Goal: Task Accomplishment & Management: Manage account settings

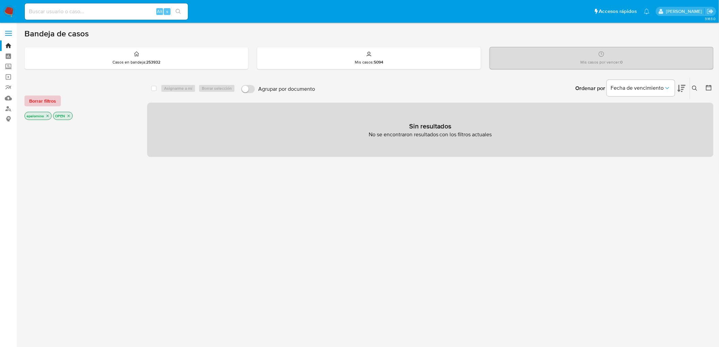
click at [43, 101] on span "Borrar filtros" at bounding box center [42, 101] width 27 height 10
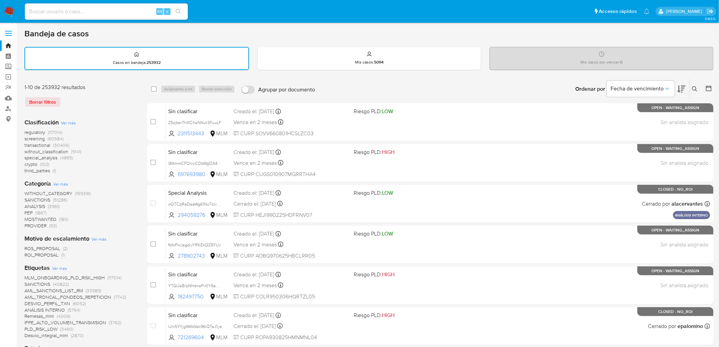
click at [696, 88] on icon at bounding box center [695, 88] width 5 height 5
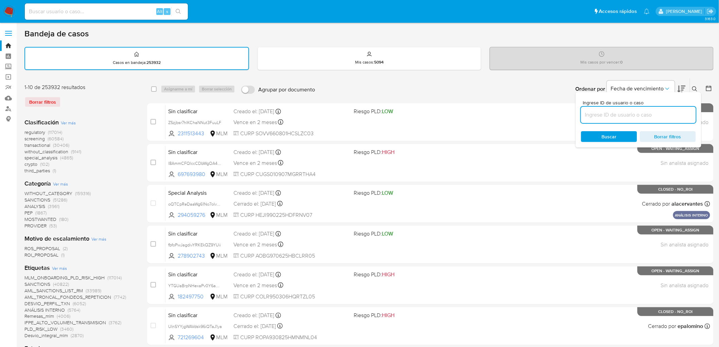
click at [616, 114] on input at bounding box center [638, 114] width 115 height 9
type input "2489533029"
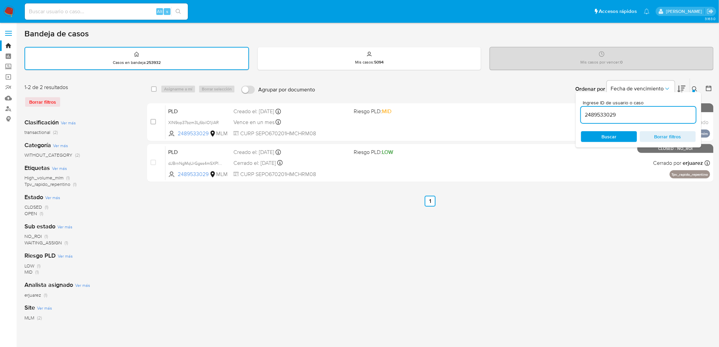
click at [696, 92] on div "Ingrese ID de usuario o caso 2489533029 Buscar Borrar filtros" at bounding box center [639, 119] width 126 height 55
click at [695, 87] on icon at bounding box center [695, 88] width 5 height 5
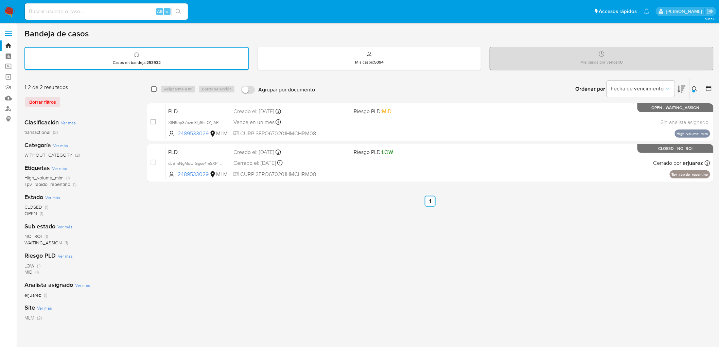
click at [152, 86] on input "checkbox" at bounding box center [153, 88] width 5 height 5
checkbox input "true"
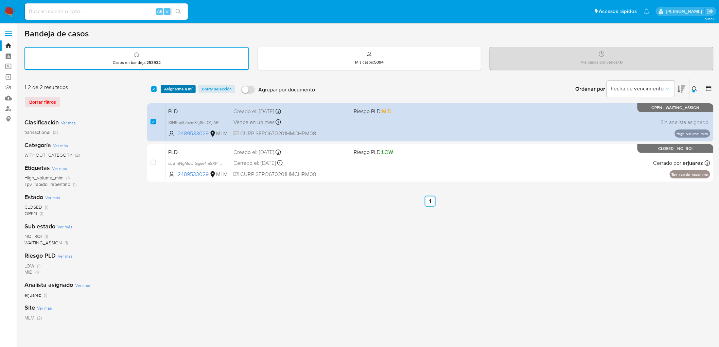
click at [168, 87] on span "Asignarme a mí" at bounding box center [178, 89] width 28 height 7
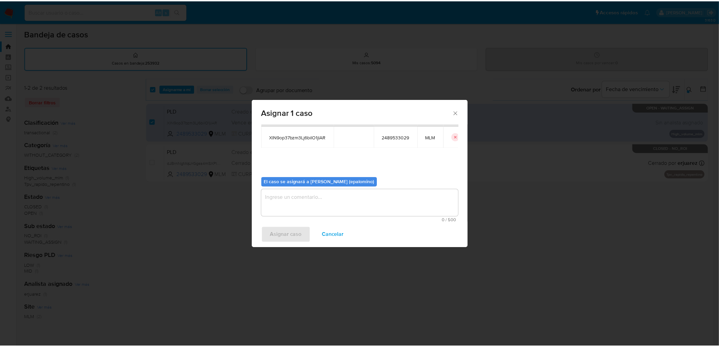
scroll to position [35, 0]
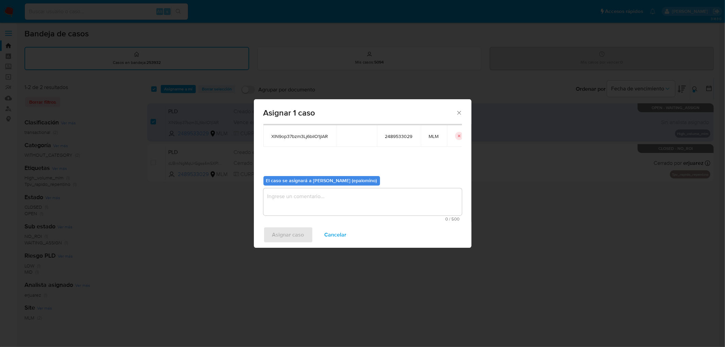
click at [296, 198] on textarea "assign-modal" at bounding box center [362, 201] width 199 height 27
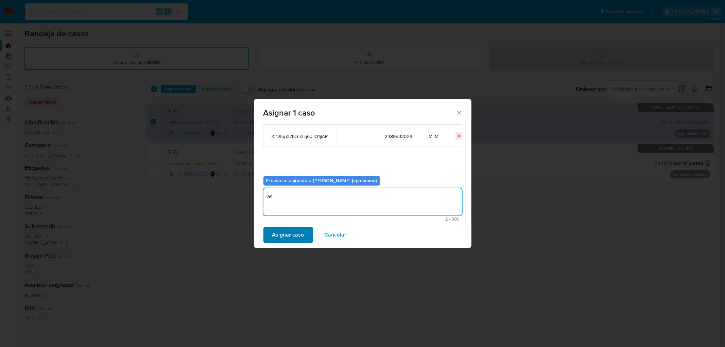
type textarea "as"
click at [290, 235] on span "Asignar caso" at bounding box center [288, 234] width 32 height 15
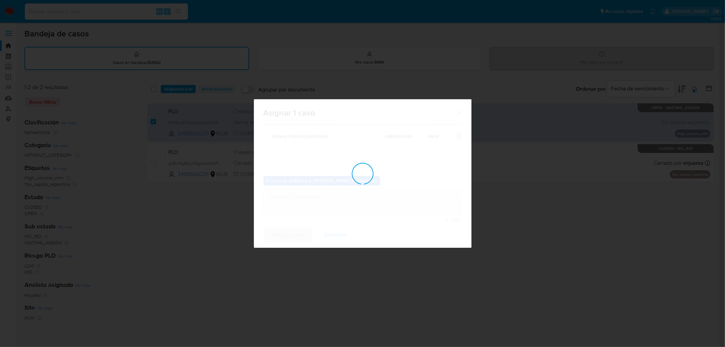
checkbox input "false"
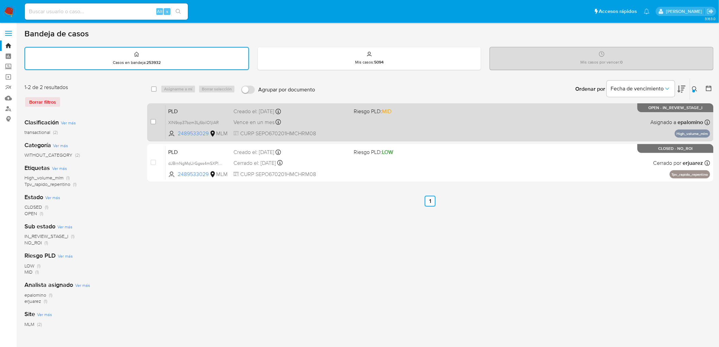
click at [174, 109] on span "PLD" at bounding box center [198, 110] width 60 height 9
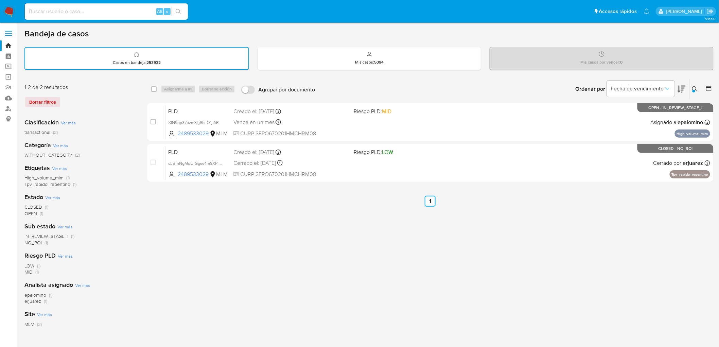
click at [11, 13] on img at bounding box center [9, 12] width 12 height 12
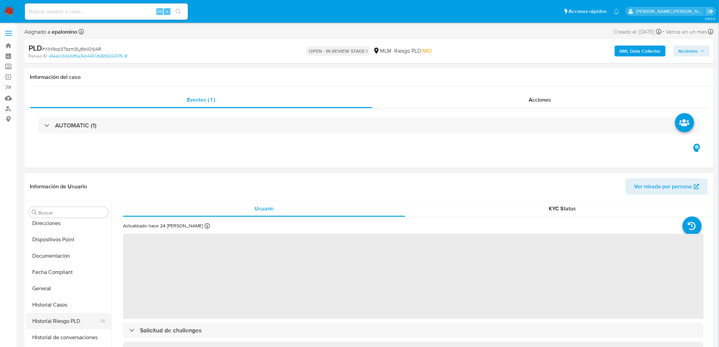
select select "10"
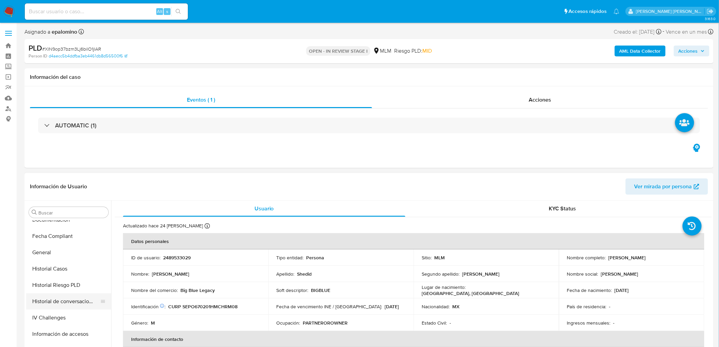
scroll to position [223, 0]
click at [69, 300] on button "Historial de conversaciones" at bounding box center [66, 300] width 80 height 16
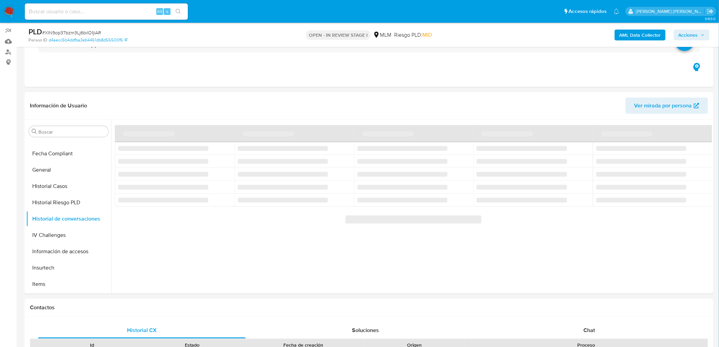
scroll to position [58, 0]
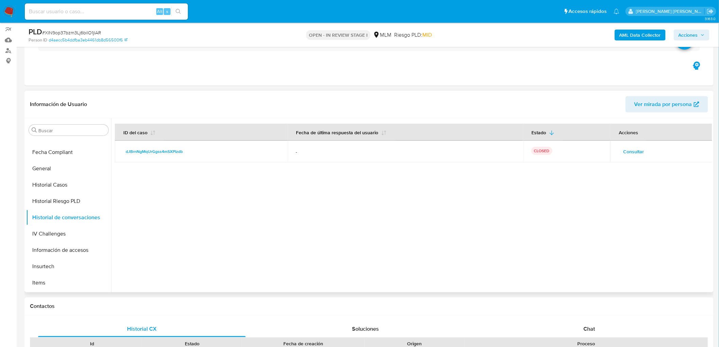
click at [633, 153] on span "Consultar" at bounding box center [634, 152] width 21 height 10
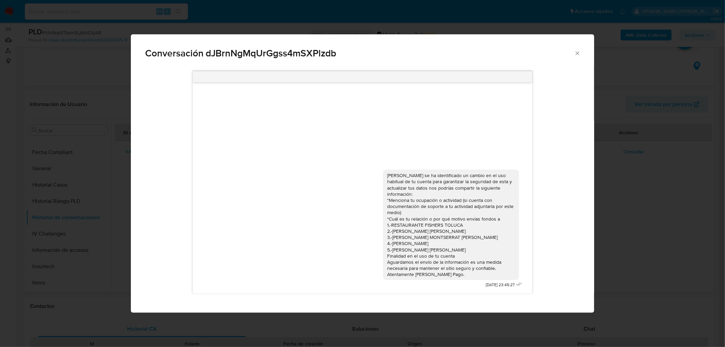
click at [577, 51] on icon "Cerrar" at bounding box center [577, 53] width 7 height 7
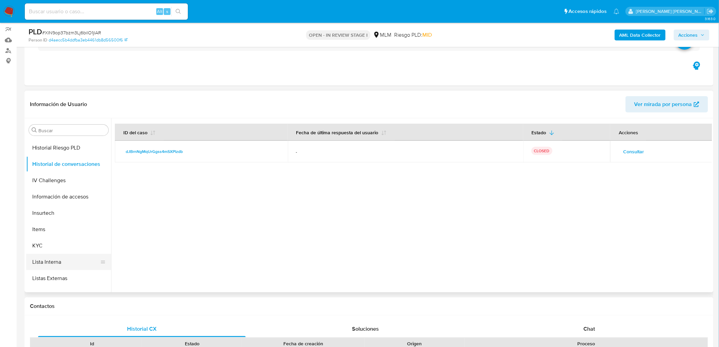
scroll to position [336, 0]
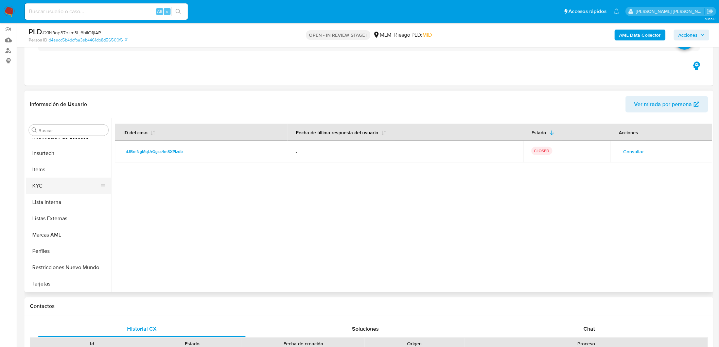
click at [60, 185] on button "KYC" at bounding box center [66, 186] width 80 height 16
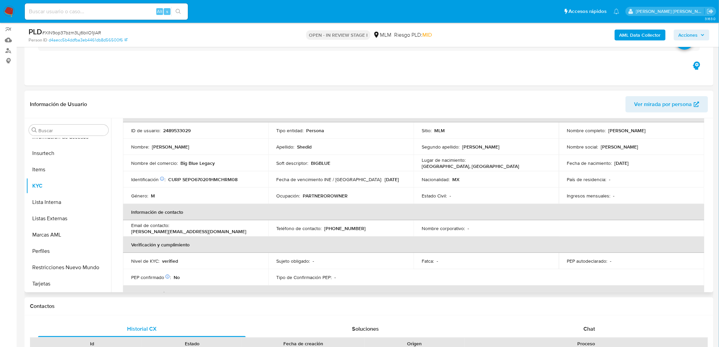
scroll to position [0, 0]
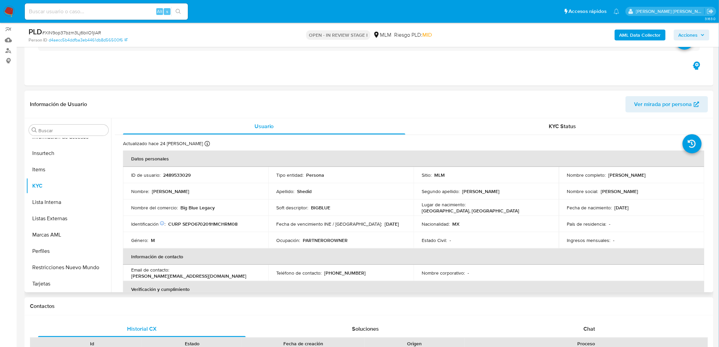
drag, startPoint x: 651, startPoint y: 175, endPoint x: 607, endPoint y: 172, distance: 44.9
click at [607, 172] on div "Nombre completo : Omar Shedid Portillo" at bounding box center [631, 175] width 129 height 6
copy p "Omar Shedid Portillo"
drag, startPoint x: 216, startPoint y: 207, endPoint x: 181, endPoint y: 206, distance: 35.0
click at [181, 206] on div "Nombre del comercio : Big Blue Legacy" at bounding box center [195, 208] width 129 height 6
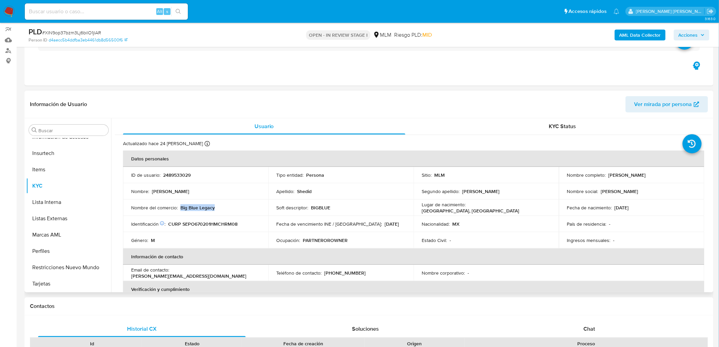
copy p "Big Blue Legacy"
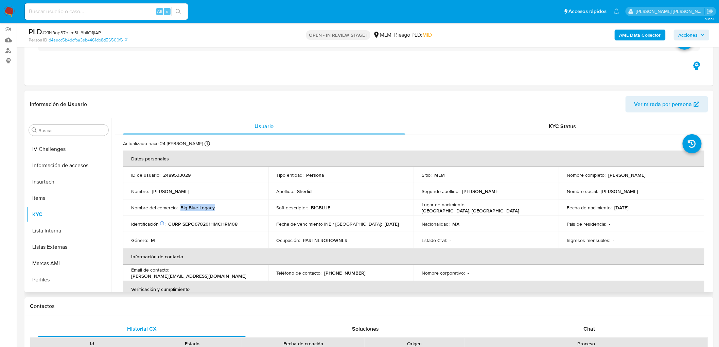
scroll to position [299, 0]
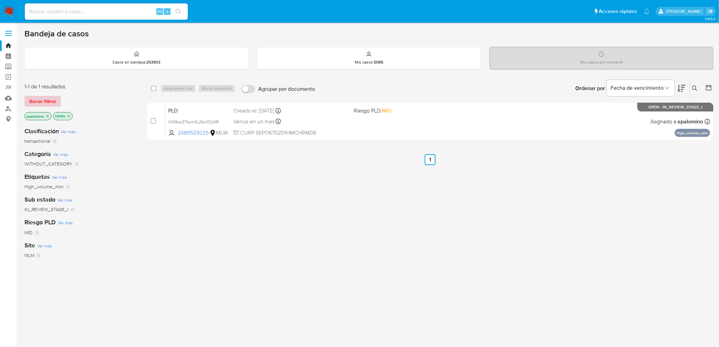
click at [46, 100] on span "Borrar filtros" at bounding box center [42, 102] width 27 height 10
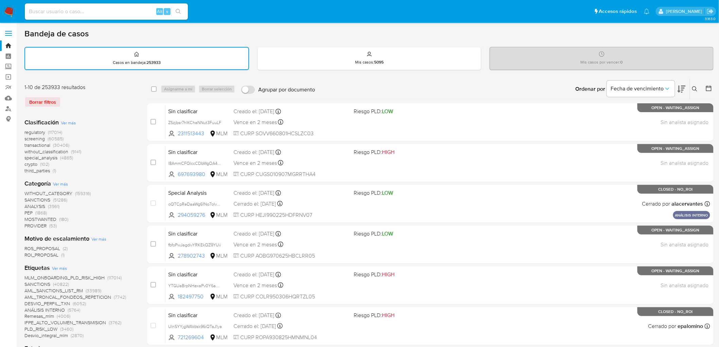
click at [694, 85] on button at bounding box center [696, 89] width 11 height 8
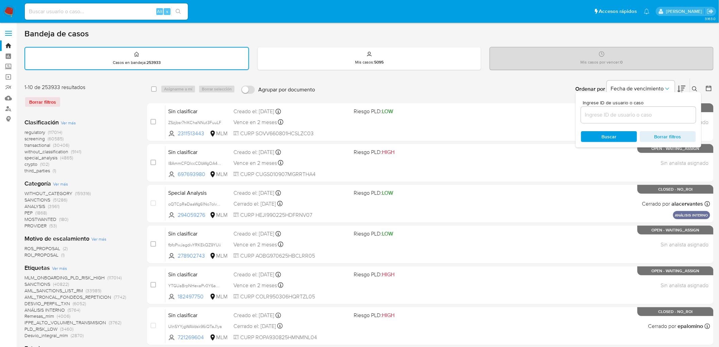
click at [593, 117] on input at bounding box center [638, 114] width 115 height 9
type input "2489533029"
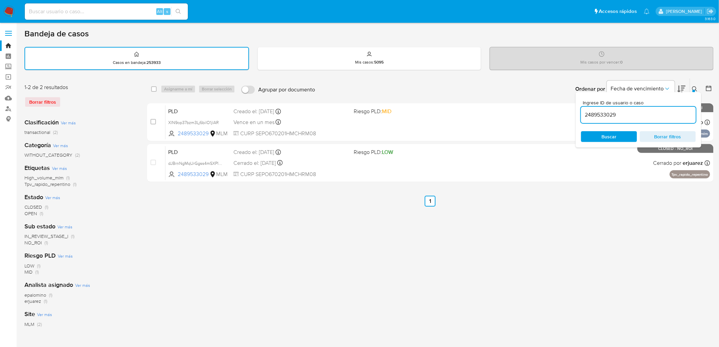
click at [694, 87] on icon at bounding box center [695, 88] width 5 height 5
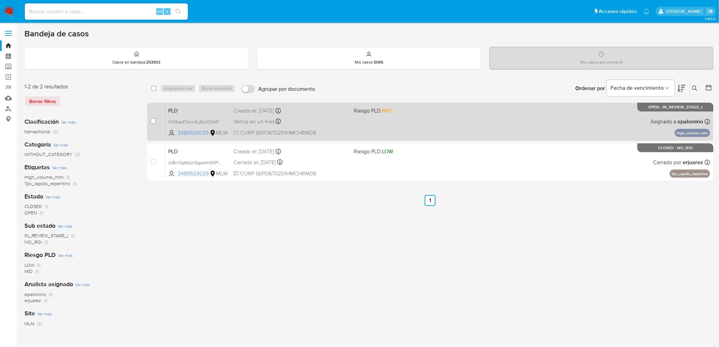
click at [178, 114] on div "PLD XlN9op37bzm3Lj6bilO1jlAR 2489533029 MLM Riesgo PLD: MID Creado el: 12/09/20…" at bounding box center [438, 121] width 545 height 34
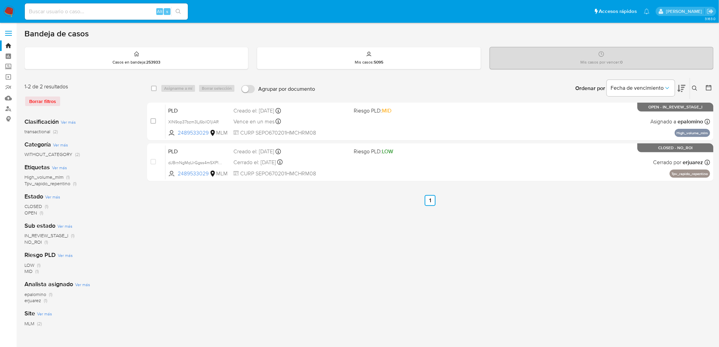
click at [38, 99] on div "Borrar filtros" at bounding box center [78, 101] width 109 height 11
click at [12, 12] on img at bounding box center [9, 12] width 12 height 12
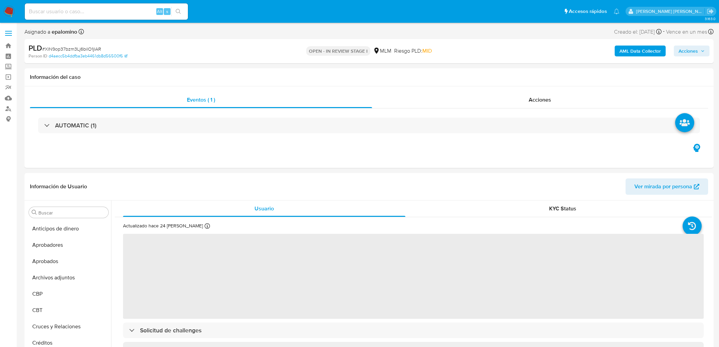
select select "10"
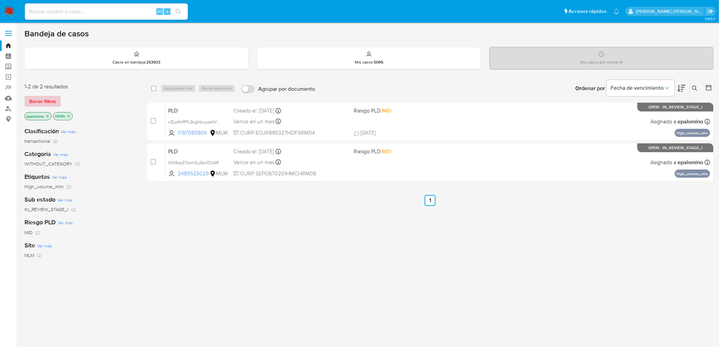
click at [44, 100] on span "Borrar filtros" at bounding box center [42, 102] width 27 height 10
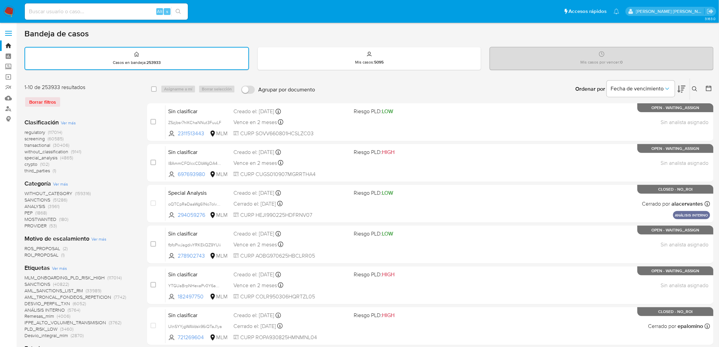
click at [698, 86] on icon at bounding box center [695, 88] width 5 height 5
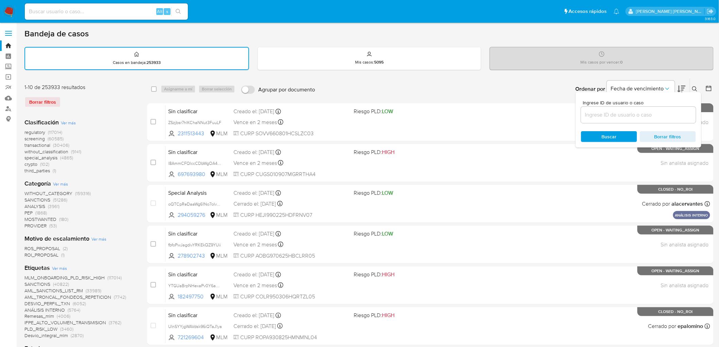
click at [627, 117] on input at bounding box center [638, 114] width 115 height 9
type input "2511917964"
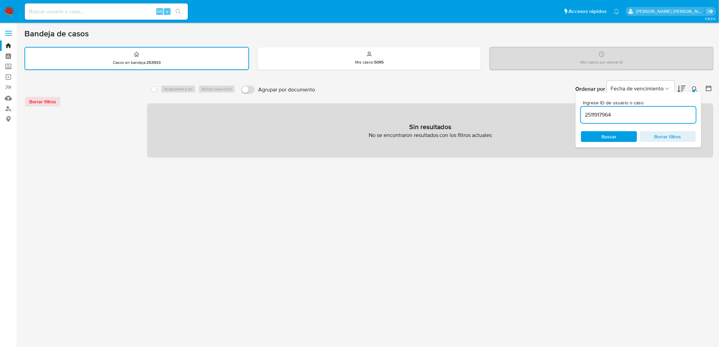
click at [98, 17] on div "Alt s" at bounding box center [106, 11] width 163 height 16
click at [97, 12] on input at bounding box center [106, 11] width 163 height 9
paste input "2511917964"
type input "2511917964"
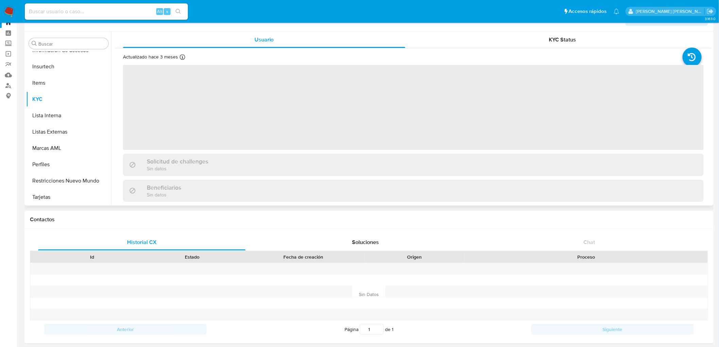
scroll to position [5, 0]
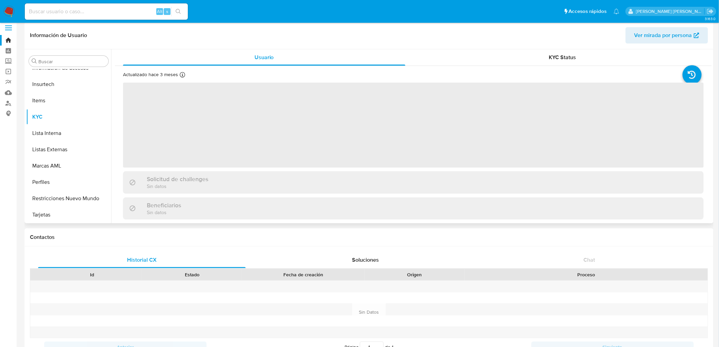
select select "10"
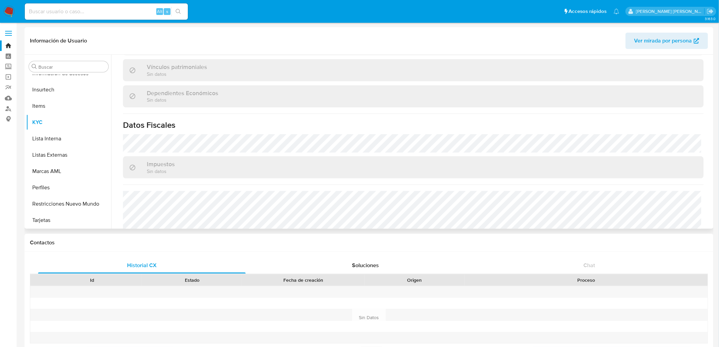
scroll to position [420, 0]
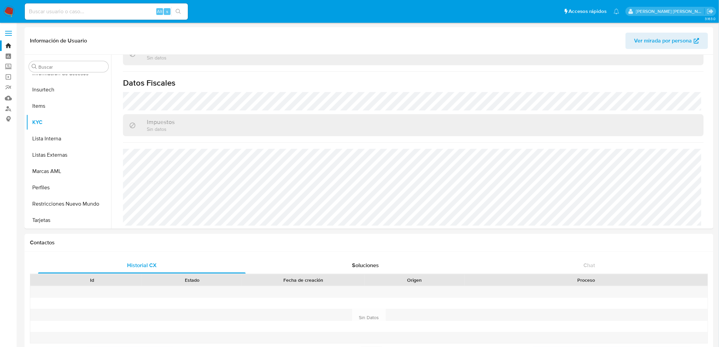
drag, startPoint x: 12, startPoint y: 14, endPoint x: 26, endPoint y: 2, distance: 18.8
click at [12, 14] on img at bounding box center [9, 12] width 12 height 12
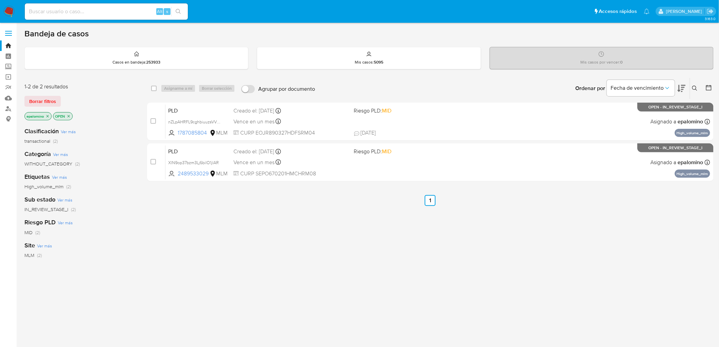
drag, startPoint x: 45, startPoint y: 97, endPoint x: 99, endPoint y: 46, distance: 74.8
click at [45, 97] on span "Borrar filtros" at bounding box center [42, 102] width 27 height 10
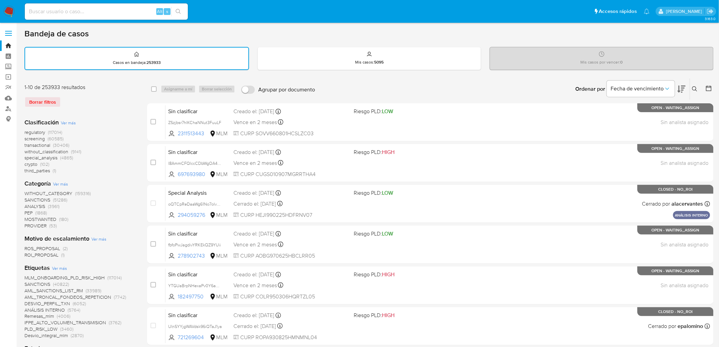
click at [696, 88] on icon at bounding box center [695, 88] width 5 height 5
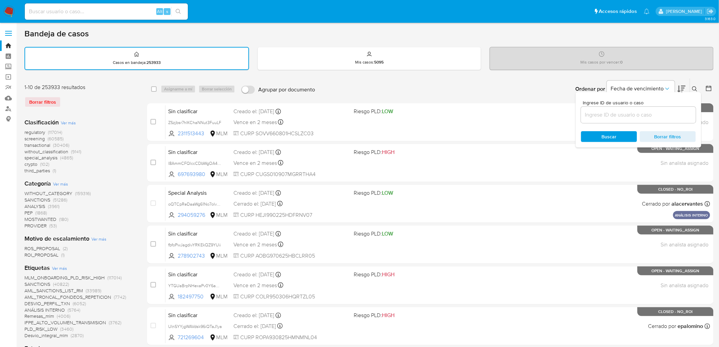
click at [605, 109] on div at bounding box center [638, 115] width 115 height 16
click at [605, 114] on input at bounding box center [638, 114] width 115 height 9
paste input "2489533029"
type input "2489533029"
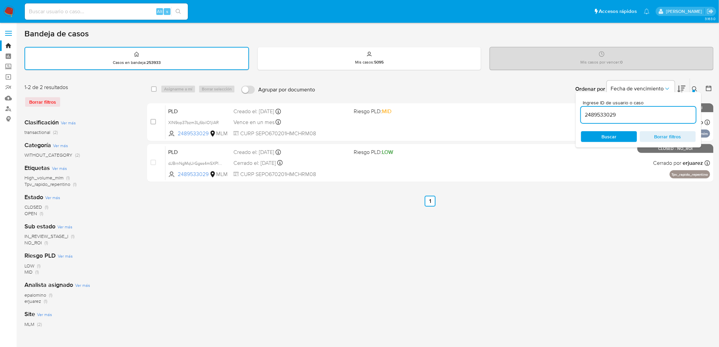
click at [693, 87] on icon at bounding box center [695, 88] width 5 height 5
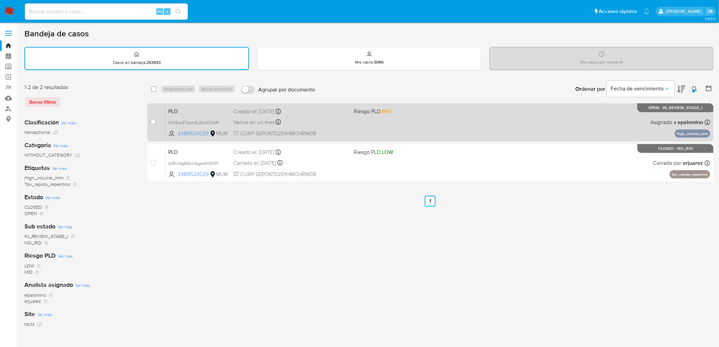
click at [186, 115] on div "PLD XlN9op37bzm3Lj6bilO1jlAR 2489533029 MLM Riesgo PLD: MID Creado el: 12/09/20…" at bounding box center [438, 122] width 545 height 34
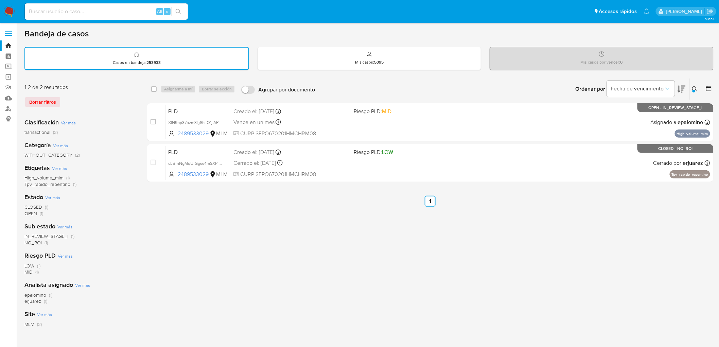
click at [11, 13] on img at bounding box center [9, 12] width 12 height 12
click at [100, 100] on div "Borrar filtros" at bounding box center [78, 102] width 109 height 11
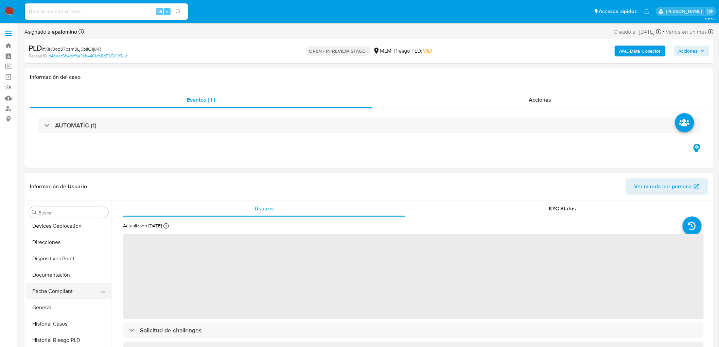
scroll to position [147, 0]
select select "10"
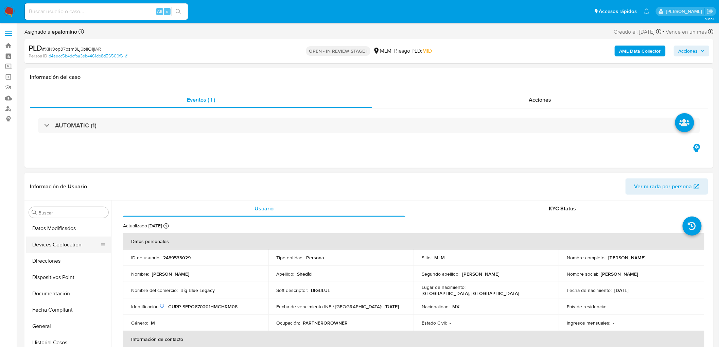
click at [78, 240] on button "Devices Geolocation" at bounding box center [66, 245] width 80 height 16
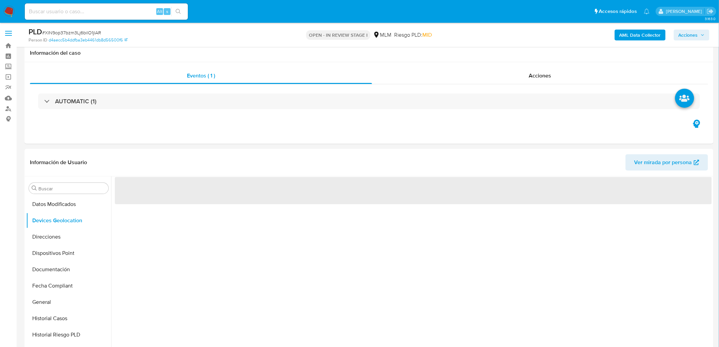
scroll to position [57, 0]
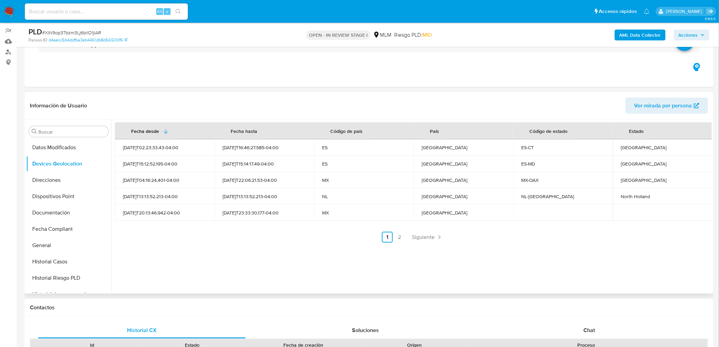
click at [236, 237] on ul "Anterior 1 2 Siguiente" at bounding box center [413, 237] width 597 height 11
click at [416, 240] on link "Siguiente" at bounding box center [427, 237] width 36 height 11
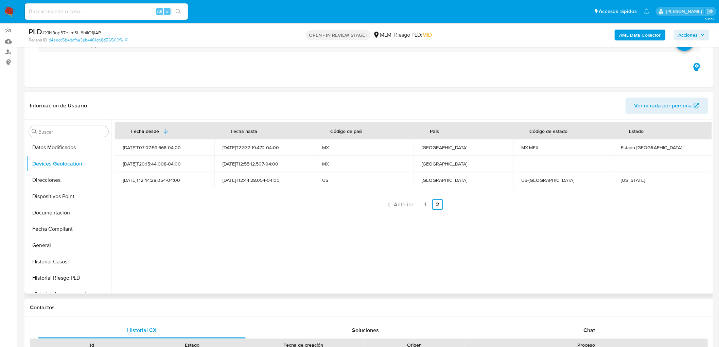
click at [318, 218] on div "Fecha desde [GEOGRAPHIC_DATA] hasta Código de país País Código de estado Estado…" at bounding box center [411, 207] width 601 height 174
click at [628, 182] on div "[US_STATE]" at bounding box center [663, 180] width 83 height 6
click at [626, 182] on div "New York" at bounding box center [663, 180] width 83 height 6
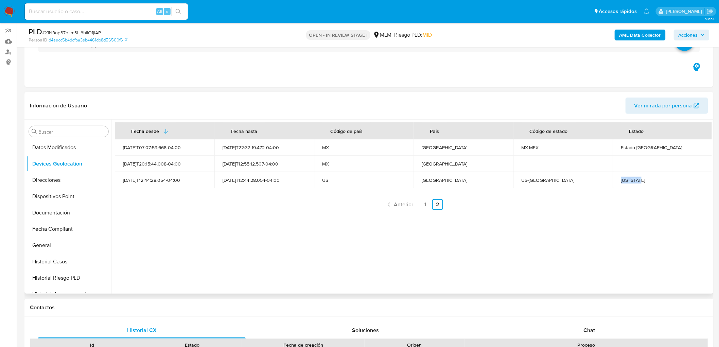
drag, startPoint x: 643, startPoint y: 178, endPoint x: 619, endPoint y: 177, distance: 23.8
click at [622, 177] on div "New York" at bounding box center [663, 180] width 83 height 6
copy div "New York"
drag, startPoint x: 655, startPoint y: 150, endPoint x: 619, endPoint y: 149, distance: 36.4
click at [619, 149] on td "Estado De México" at bounding box center [663, 147] width 100 height 16
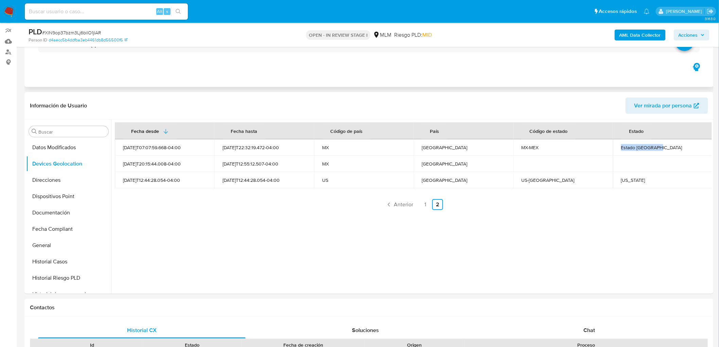
copy div "Estado De México"
click at [424, 205] on link "1" at bounding box center [425, 204] width 11 height 11
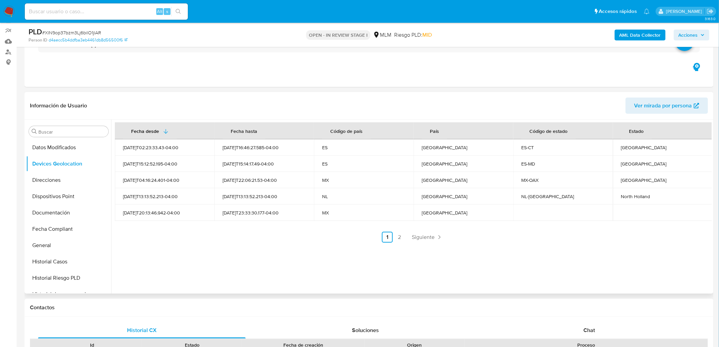
click at [628, 182] on div "Oaxaca" at bounding box center [663, 180] width 83 height 6
copy div "Oaxaca"
click at [628, 197] on div "North Holland" at bounding box center [663, 196] width 83 height 6
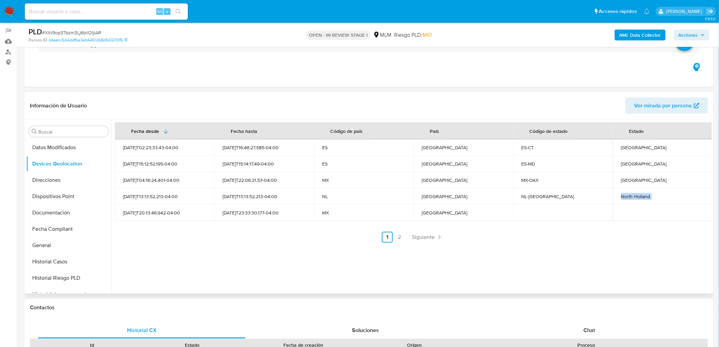
click at [628, 197] on div "North Holland" at bounding box center [663, 196] width 83 height 6
copy div "North Holland"
click at [629, 148] on div "Catalonia" at bounding box center [663, 147] width 83 height 6
copy div "Catalonia"
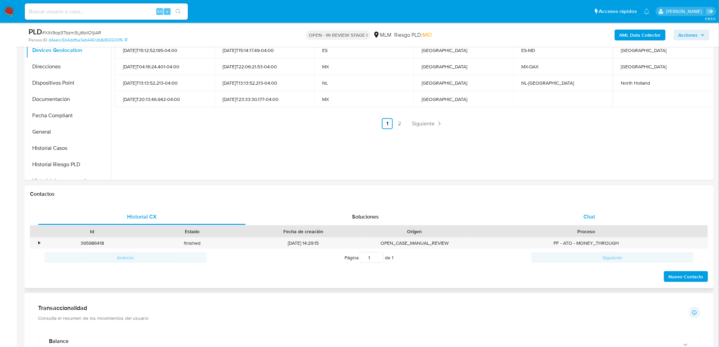
scroll to position [208, 0]
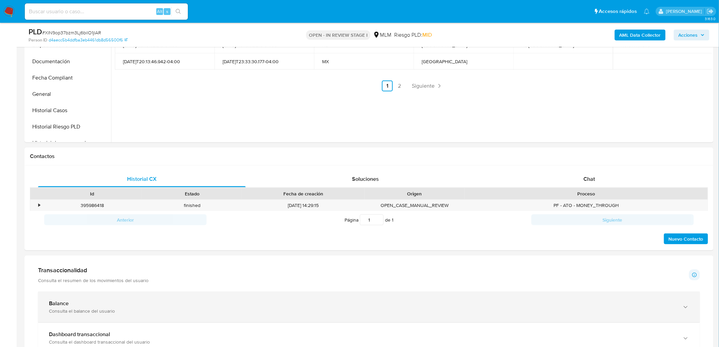
click at [73, 300] on div "Balance Consulta el balance del usuario" at bounding box center [369, 307] width 662 height 31
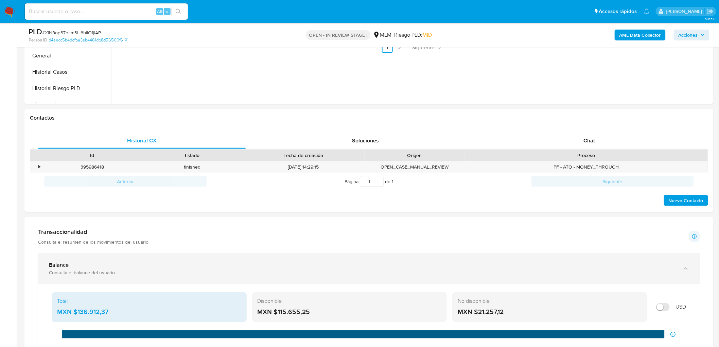
scroll to position [246, 0]
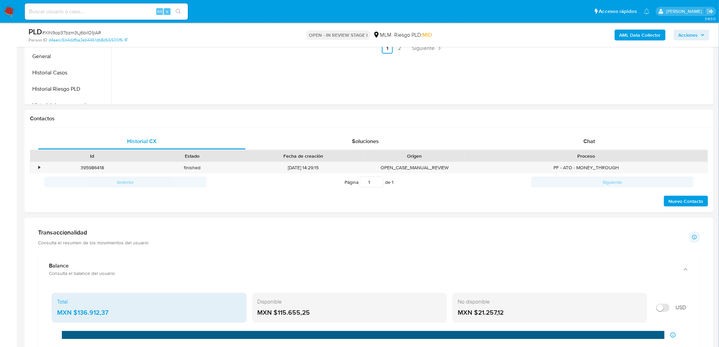
drag, startPoint x: 313, startPoint y: 308, endPoint x: 278, endPoint y: 314, distance: 35.9
click at [278, 314] on div "Disponible MXN $115.655,25" at bounding box center [349, 308] width 195 height 30
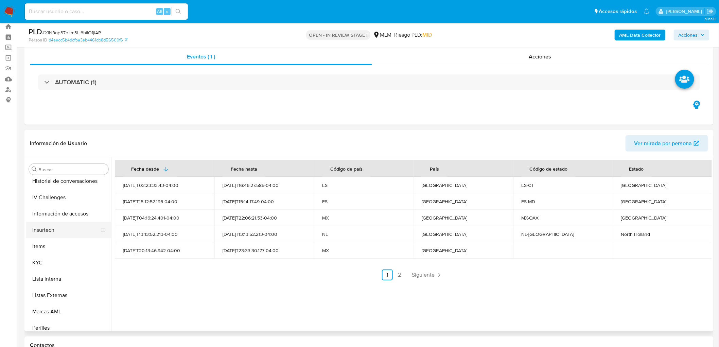
scroll to position [336, 0]
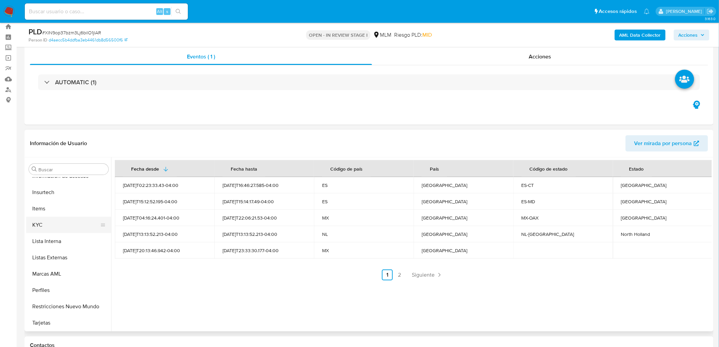
click at [59, 225] on button "KYC" at bounding box center [66, 225] width 80 height 16
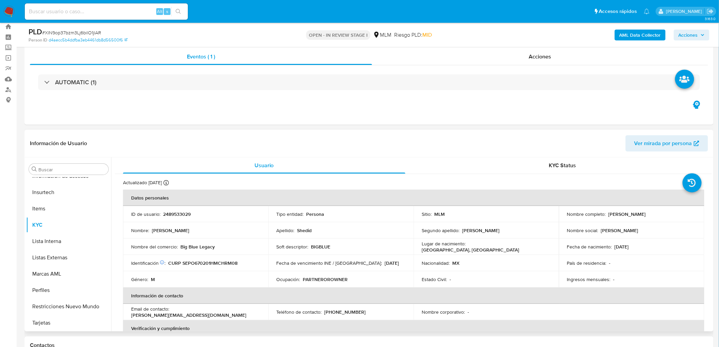
click at [511, 241] on td "Lugar de nacimiento : MEXICO, MÉXICO" at bounding box center [487, 247] width 146 height 16
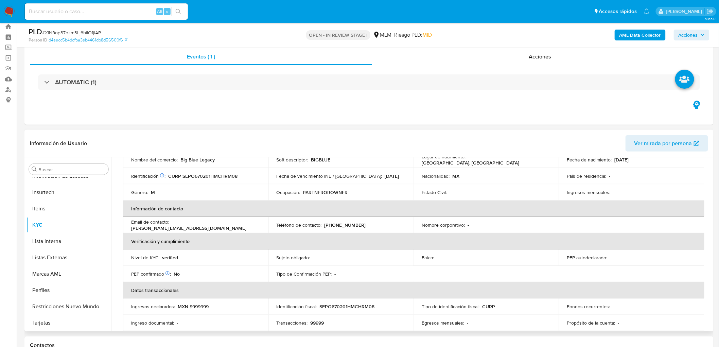
scroll to position [36, 0]
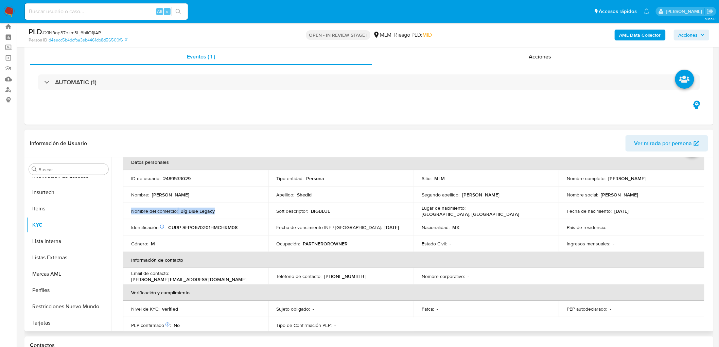
drag, startPoint x: 219, startPoint y: 213, endPoint x: 125, endPoint y: 212, distance: 93.5
click at [125, 212] on td "Nombre del comercio : Big Blue Legacy" at bounding box center [196, 211] width 146 height 16
copy div "Nombre del comercio : Big Blue Legacy"
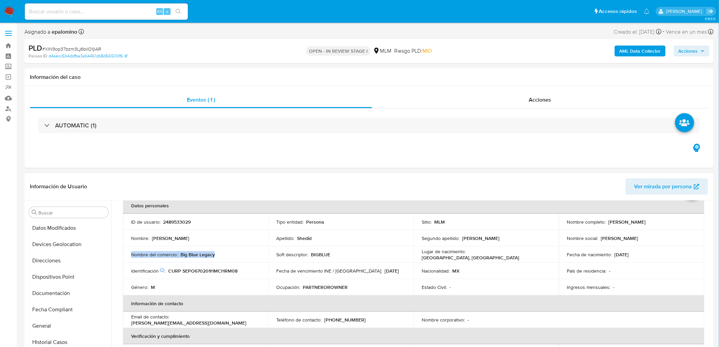
scroll to position [147, 0]
click at [62, 264] on button "Direcciones" at bounding box center [66, 261] width 80 height 16
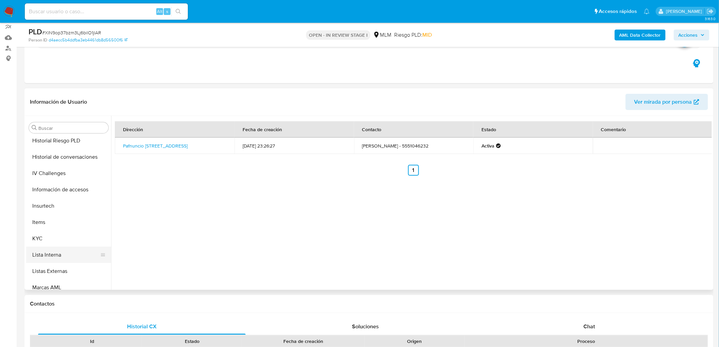
scroll to position [335, 0]
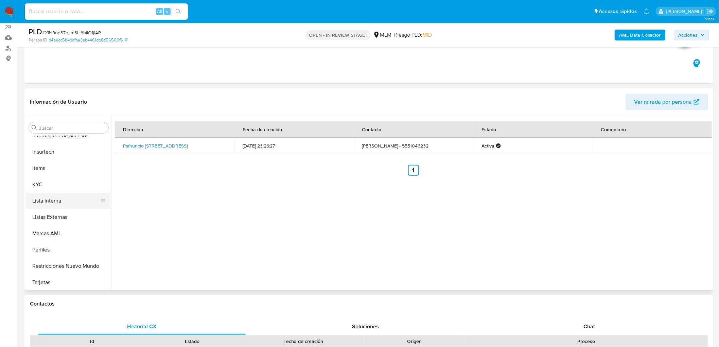
click at [46, 194] on button "Lista Interna" at bounding box center [66, 201] width 80 height 16
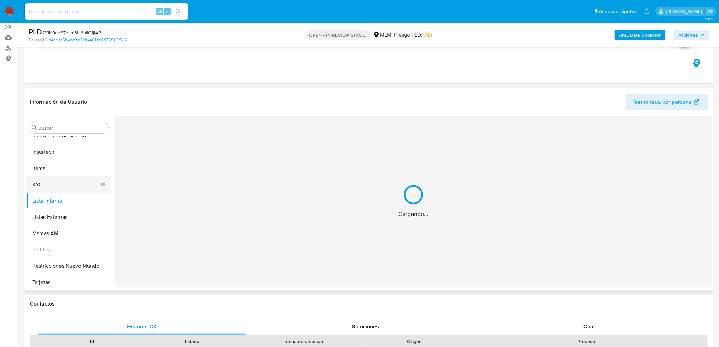
click at [45, 188] on button "KYC" at bounding box center [66, 184] width 80 height 16
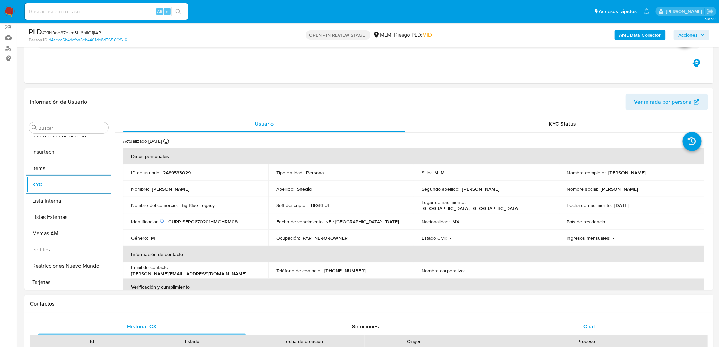
click at [578, 322] on div "Chat" at bounding box center [590, 327] width 208 height 16
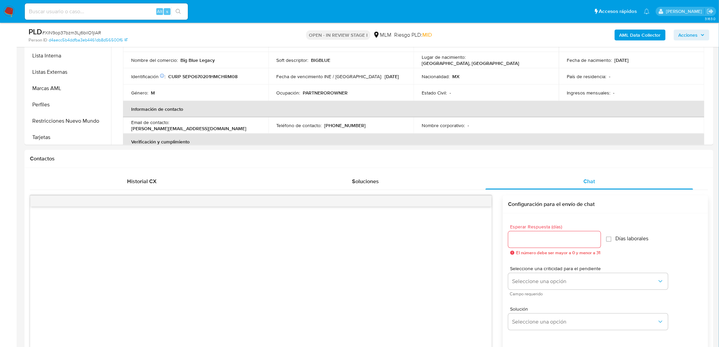
scroll to position [288, 0]
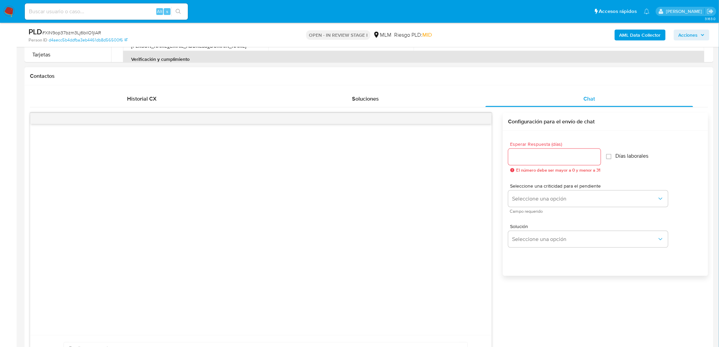
click at [561, 151] on div at bounding box center [555, 157] width 92 height 16
click at [556, 155] on input "Esperar Respuesta (días)" at bounding box center [555, 157] width 92 height 9
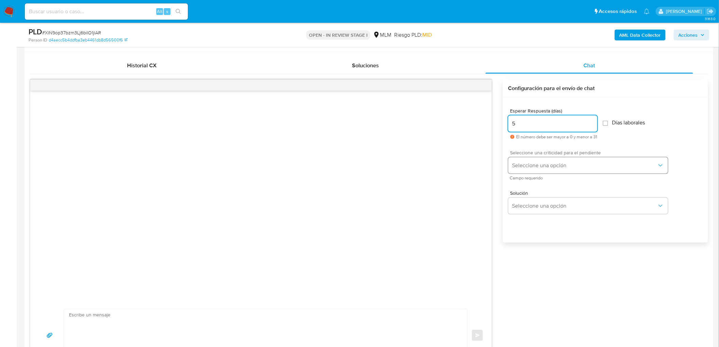
scroll to position [326, 0]
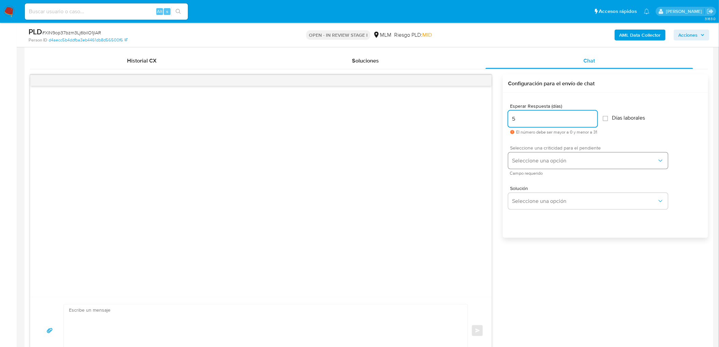
type input "5"
click at [542, 157] on span "Seleccione una opción" at bounding box center [585, 160] width 145 height 7
click at [539, 167] on button "Seleccione una opción" at bounding box center [589, 161] width 160 height 16
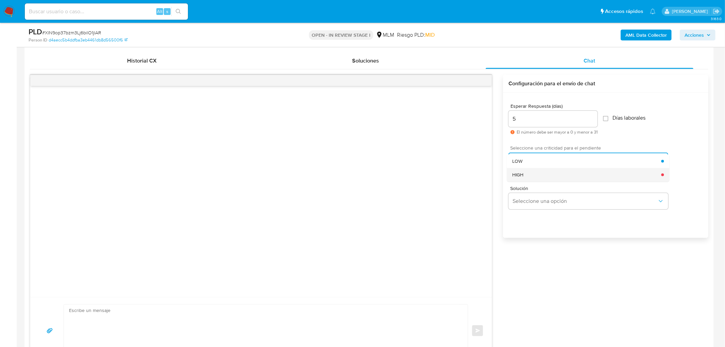
click at [538, 175] on div "HIGH" at bounding box center [586, 175] width 149 height 14
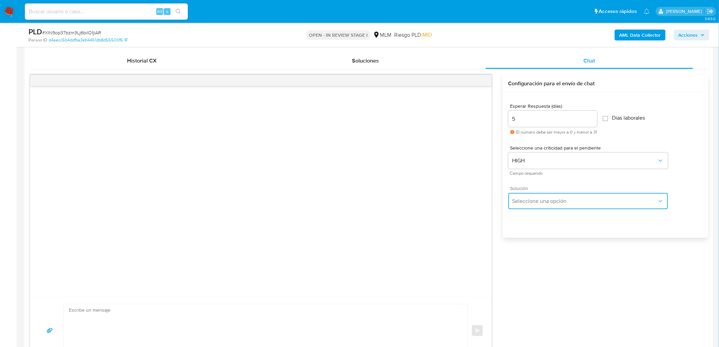
click at [542, 202] on span "Seleccione una opción" at bounding box center [585, 201] width 145 height 7
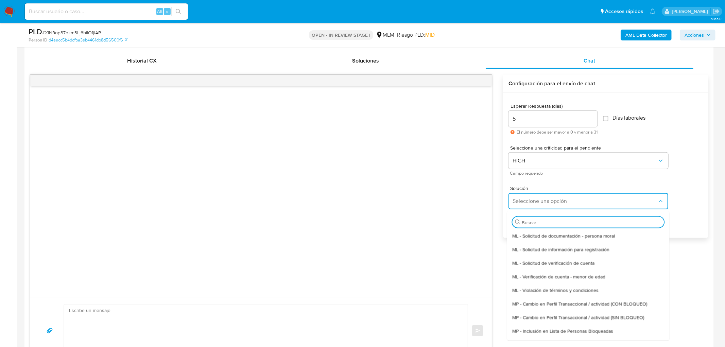
click at [551, 259] on div "ML - Solicitud de verificación de cuenta" at bounding box center [588, 263] width 152 height 14
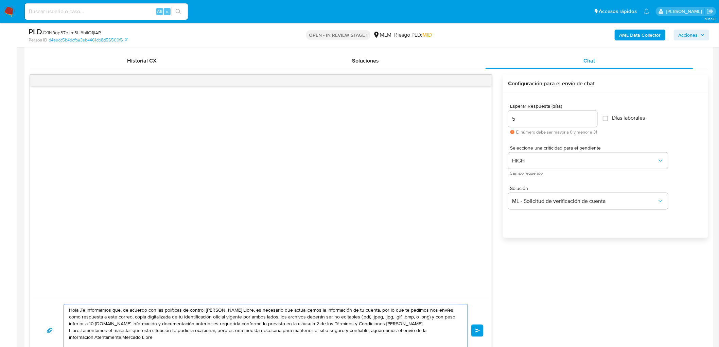
drag, startPoint x: 440, startPoint y: 334, endPoint x: 9, endPoint y: 302, distance: 431.9
paste textarea "Estimado Omar Shedid Portillo. Te comunicamos que se ha identificado un cambio …"
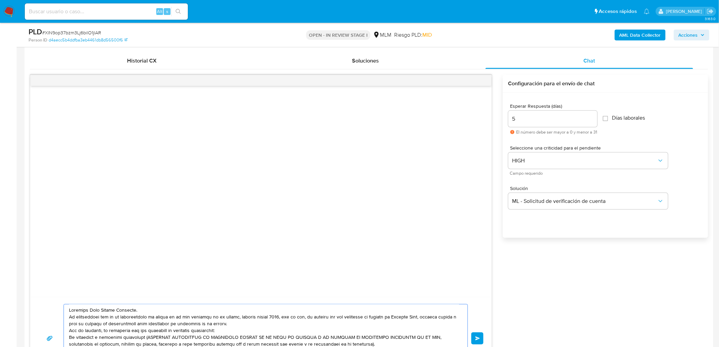
scroll to position [16, 0]
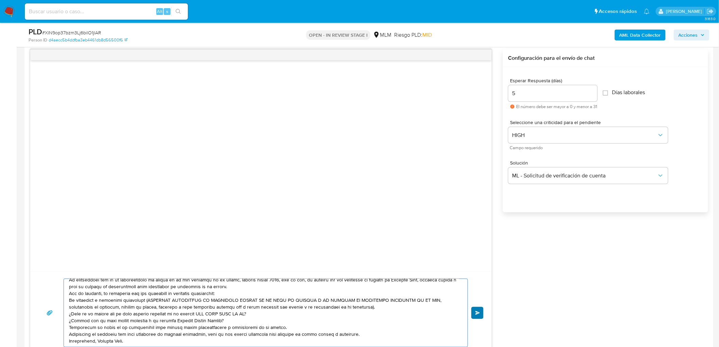
type textarea "Estimado Omar Shedid Portillo. Te comunicamos que se ha identificado un cambio …"
click at [474, 310] on button "Enviar" at bounding box center [478, 313] width 12 height 12
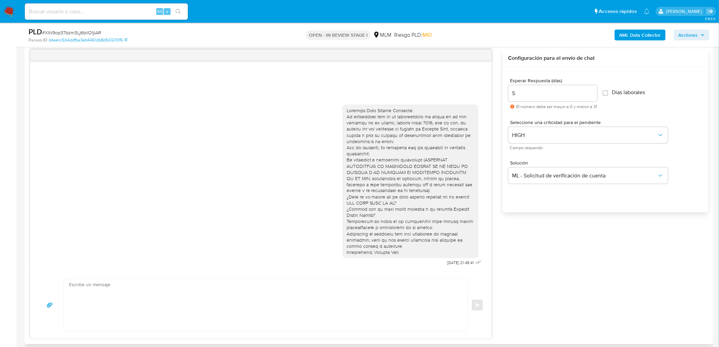
scroll to position [0, 0]
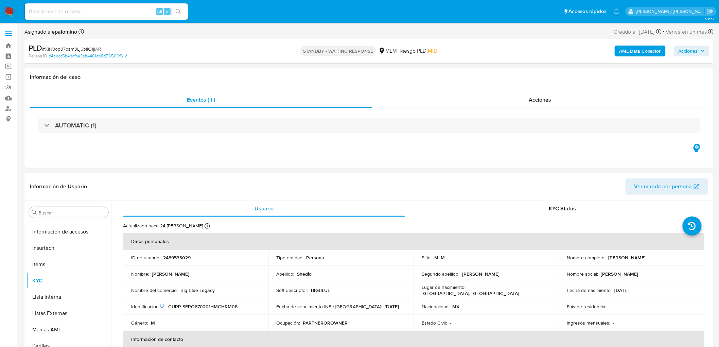
select select "10"
click at [86, 48] on span "# XlN9op37bzm3Lj6bilO1jlAR" at bounding box center [71, 49] width 59 height 7
copy span "XlN9op37bzm3Lj6bilO1jlAR"
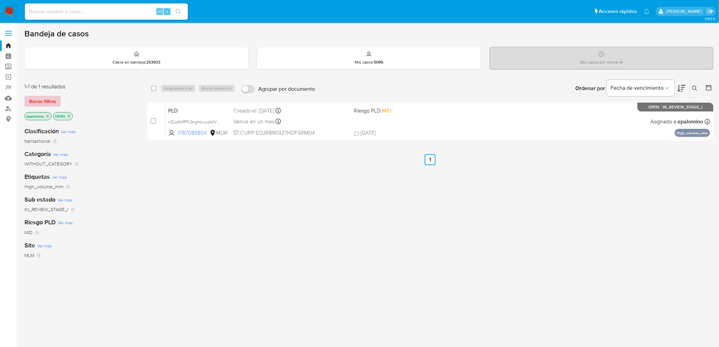
click at [49, 104] on span "Borrar filtros" at bounding box center [42, 102] width 27 height 10
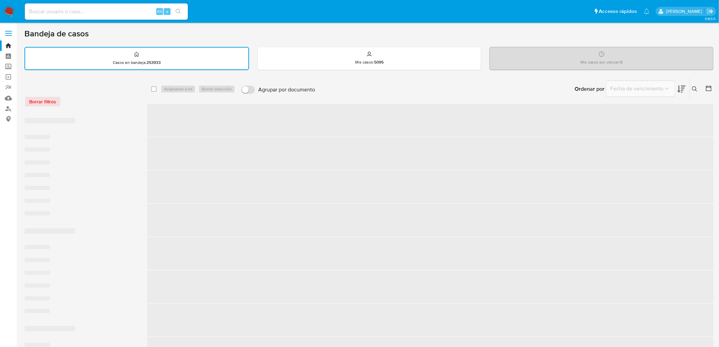
click at [106, 105] on div "Borrar filtros" at bounding box center [78, 101] width 109 height 11
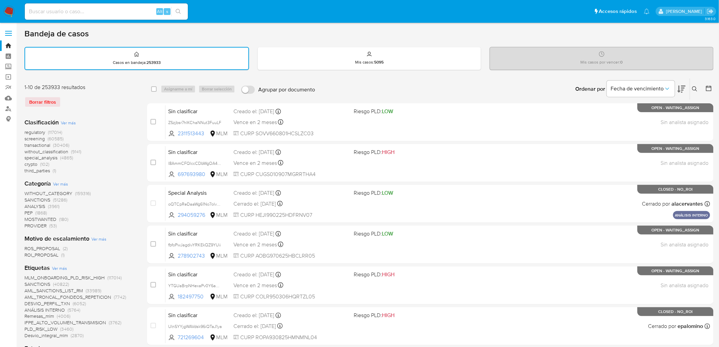
click at [11, 13] on img at bounding box center [9, 12] width 12 height 12
click at [93, 86] on div "1-10 de 253933 resultados" at bounding box center [78, 87] width 109 height 7
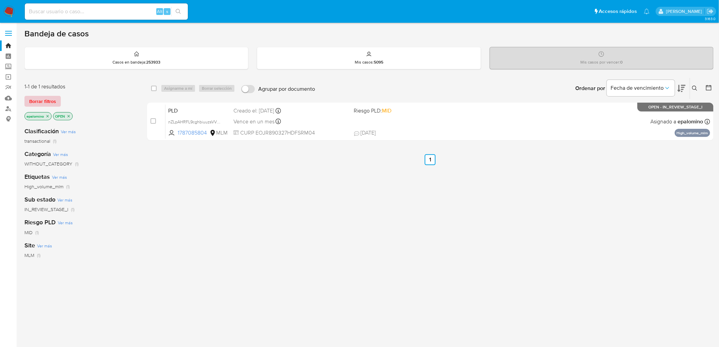
click at [55, 97] on span "Borrar filtros" at bounding box center [42, 102] width 27 height 10
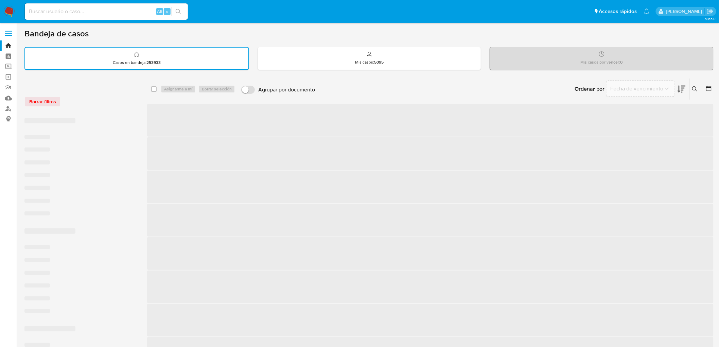
click at [110, 101] on div "Borrar filtros" at bounding box center [78, 101] width 109 height 11
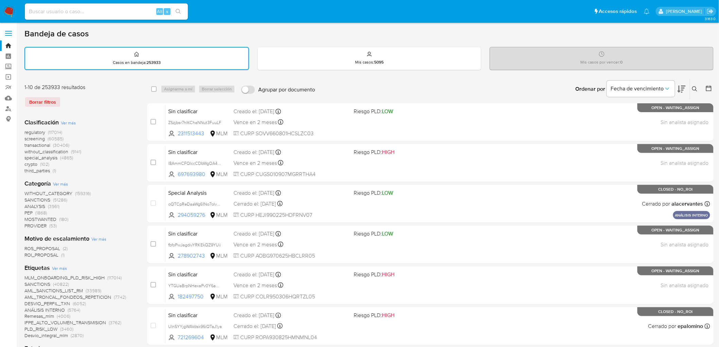
click at [7, 13] on img at bounding box center [9, 12] width 12 height 12
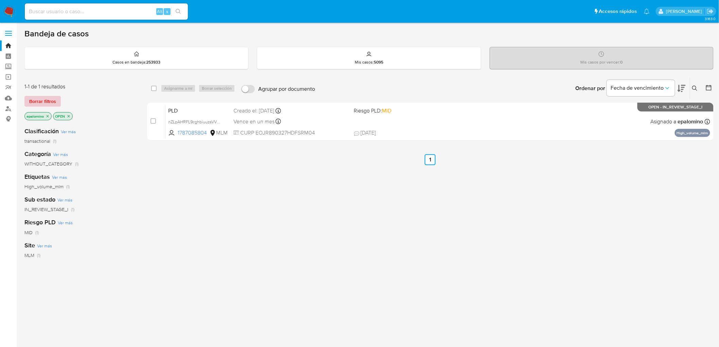
click at [42, 99] on span "Borrar filtros" at bounding box center [42, 102] width 27 height 10
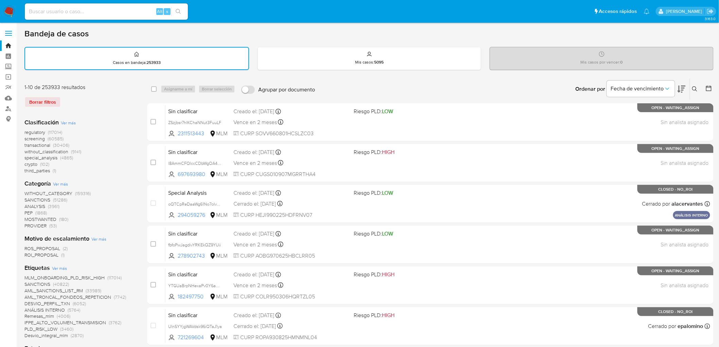
drag, startPoint x: 698, startPoint y: 86, endPoint x: 646, endPoint y: 109, distance: 56.9
click at [698, 86] on button at bounding box center [696, 89] width 11 height 8
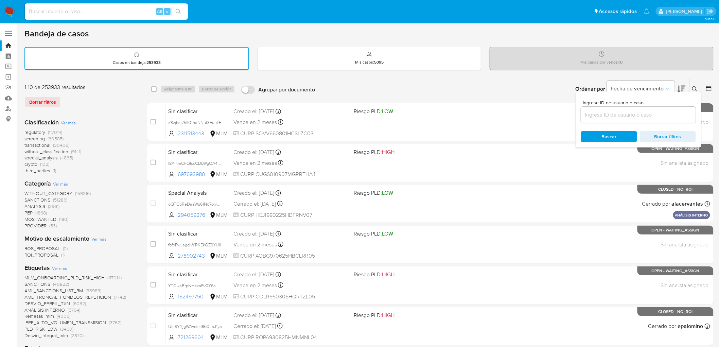
click at [643, 108] on div at bounding box center [638, 115] width 115 height 16
click at [637, 112] on input at bounding box center [638, 114] width 115 height 9
paste input "2489533029"
type input "2489533029"
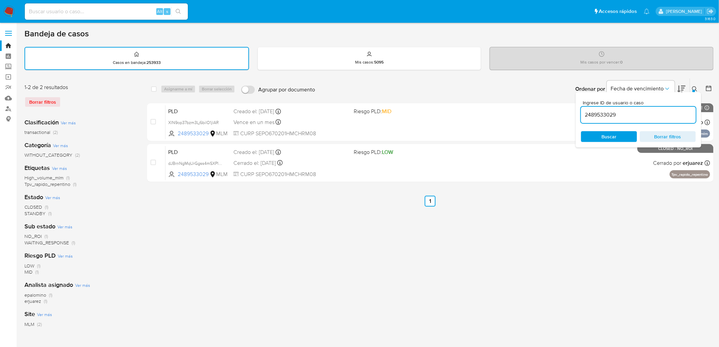
click at [693, 86] on icon at bounding box center [695, 88] width 5 height 5
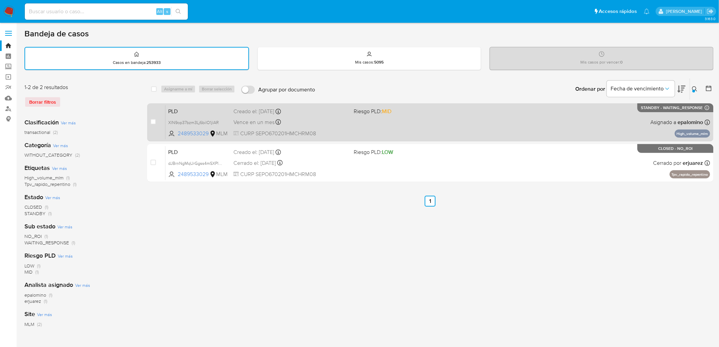
click at [188, 110] on span "PLD" at bounding box center [198, 110] width 60 height 9
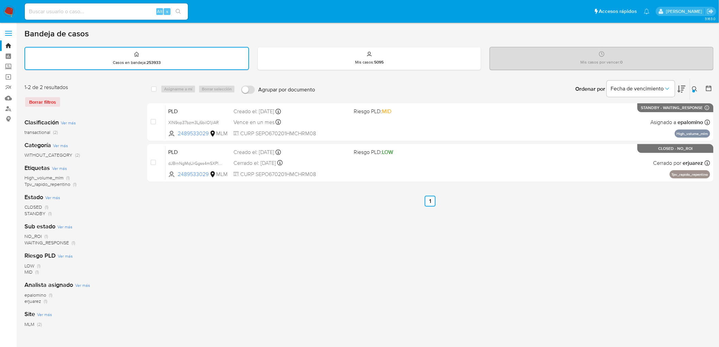
click at [8, 8] on img at bounding box center [9, 12] width 12 height 12
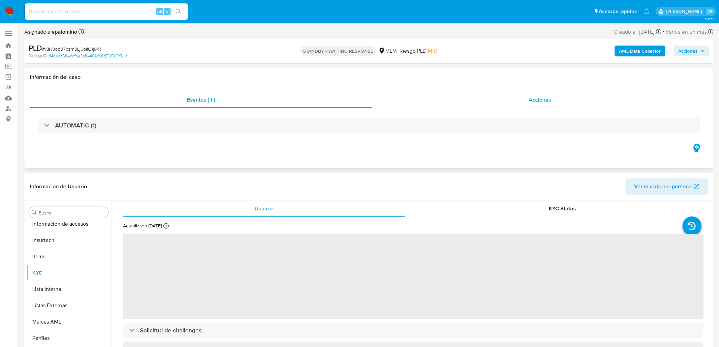
scroll to position [336, 0]
select select "10"
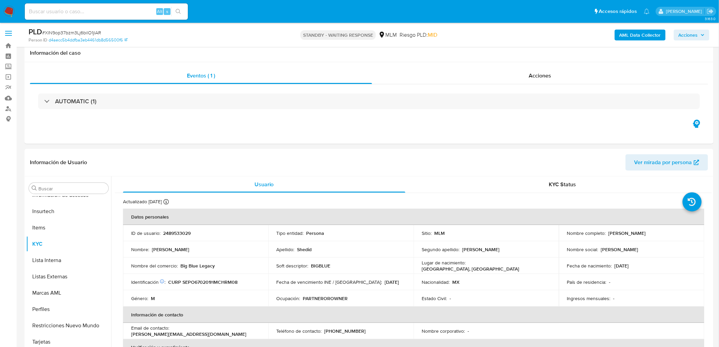
scroll to position [95, 0]
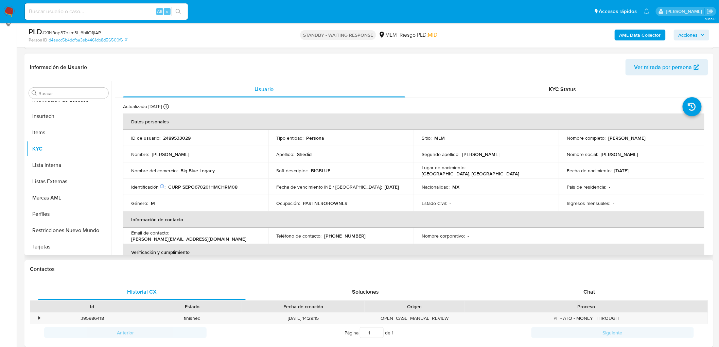
click at [358, 175] on td "Soft descriptor : BIGBLUE" at bounding box center [342, 171] width 146 height 16
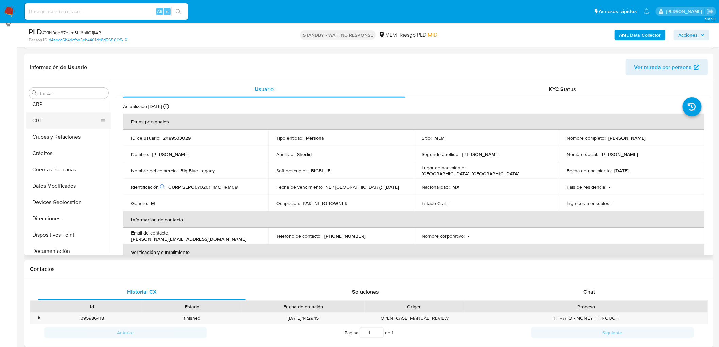
scroll to position [34, 0]
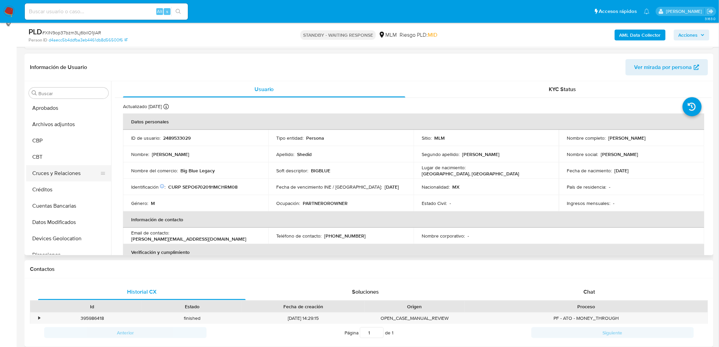
click at [72, 180] on button "Cruces y Relaciones" at bounding box center [66, 173] width 80 height 16
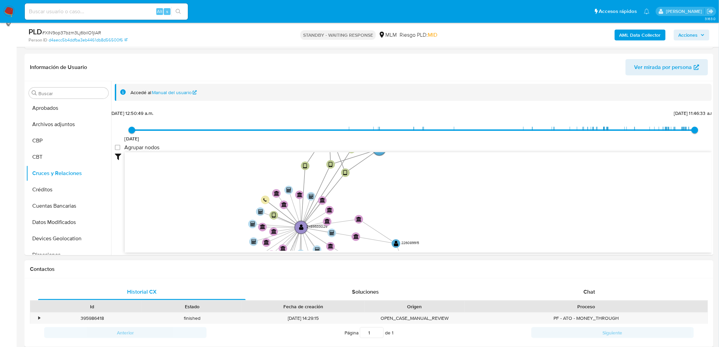
drag, startPoint x: 259, startPoint y: 178, endPoint x: 233, endPoint y: 269, distance: 95.0
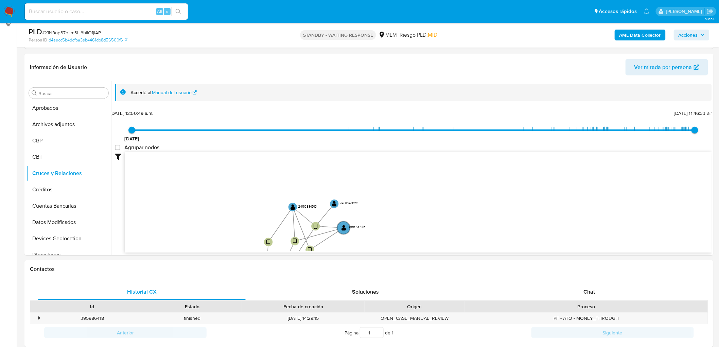
drag, startPoint x: 259, startPoint y: 198, endPoint x: 323, endPoint y: 22, distance: 187.8
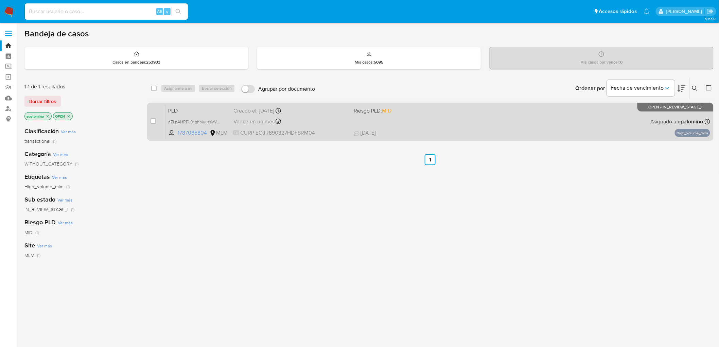
click at [172, 110] on span "PLD" at bounding box center [198, 110] width 60 height 9
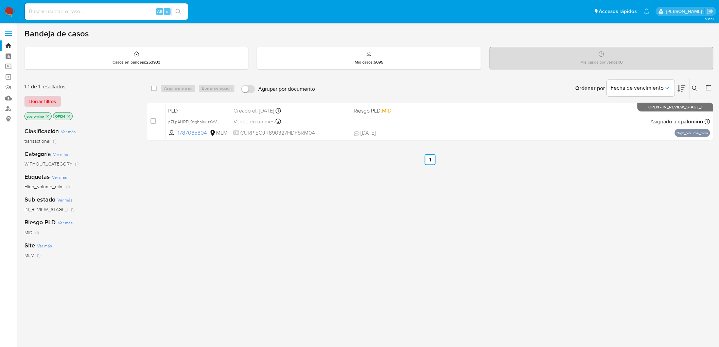
click at [39, 99] on span "Borrar filtros" at bounding box center [42, 102] width 27 height 10
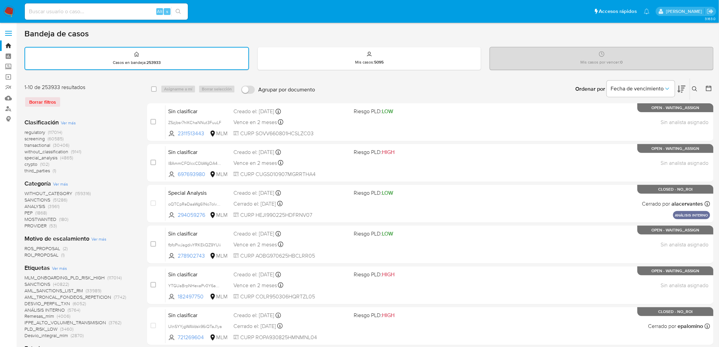
click at [11, 11] on img at bounding box center [9, 12] width 12 height 12
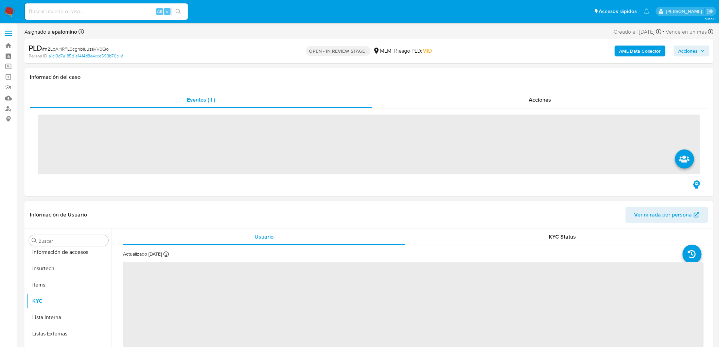
scroll to position [336, 0]
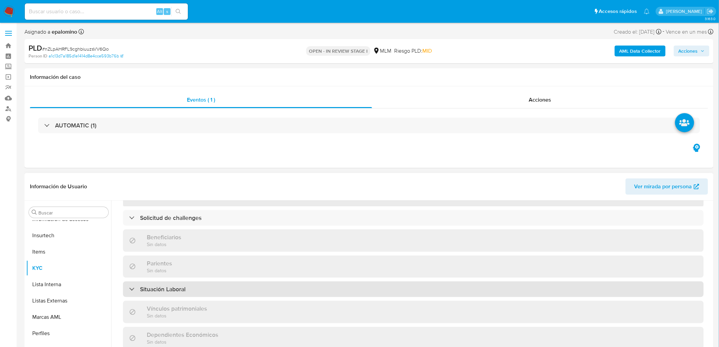
select select "10"
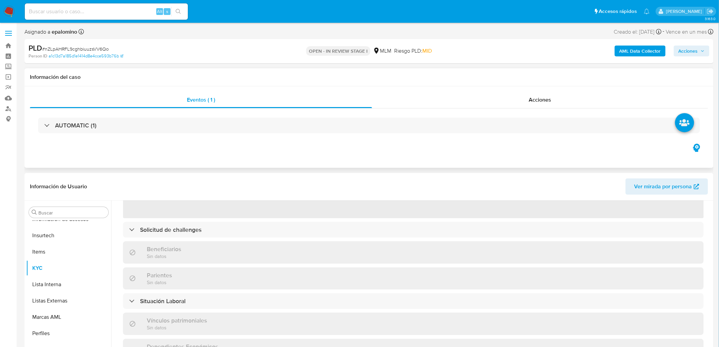
scroll to position [349, 0]
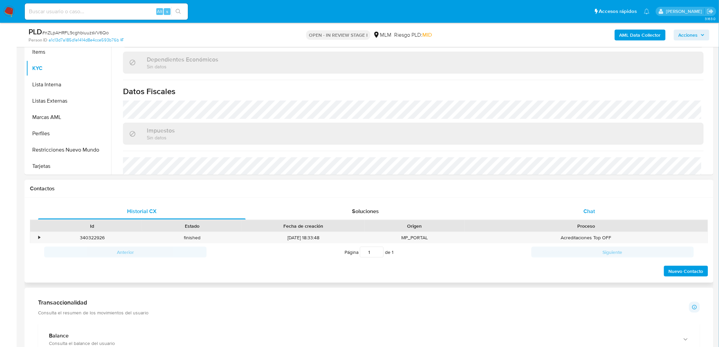
click at [589, 211] on span "Chat" at bounding box center [590, 211] width 12 height 8
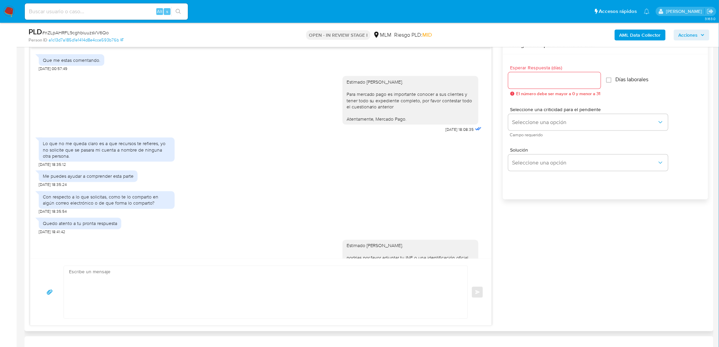
scroll to position [115, 0]
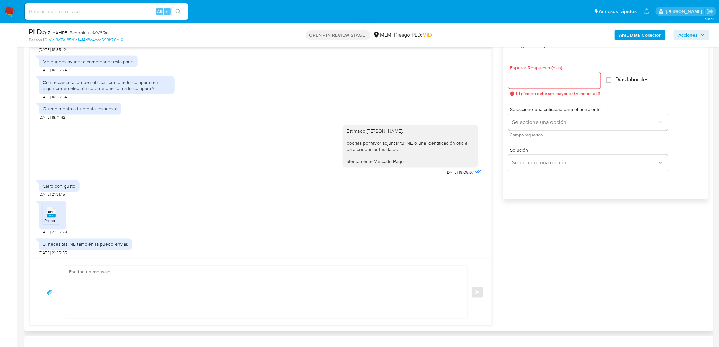
click at [49, 211] on span "PDF" at bounding box center [51, 212] width 6 height 4
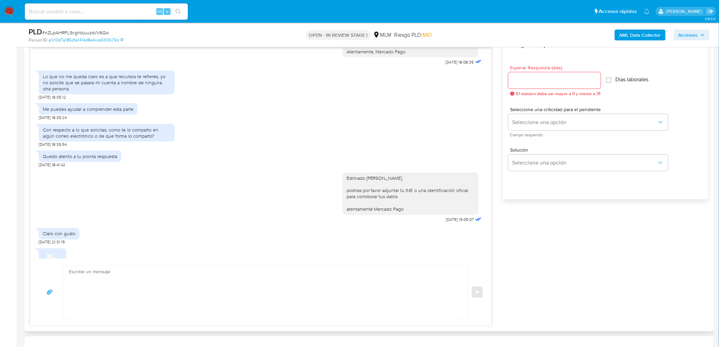
scroll to position [312, 0]
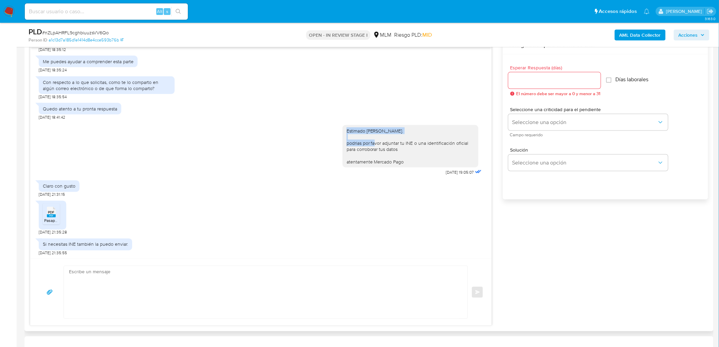
drag, startPoint x: 435, startPoint y: 130, endPoint x: 335, endPoint y: 130, distance: 100.3
click at [335, 130] on div "Estimado [PERSON_NAME]. podrias por favor adjuntar tu INE o una identificación …" at bounding box center [261, 148] width 445 height 57
copy div "Estimado [PERSON_NAME]."
click at [556, 83] on input "Esperar Respuesta (días)" at bounding box center [555, 80] width 92 height 9
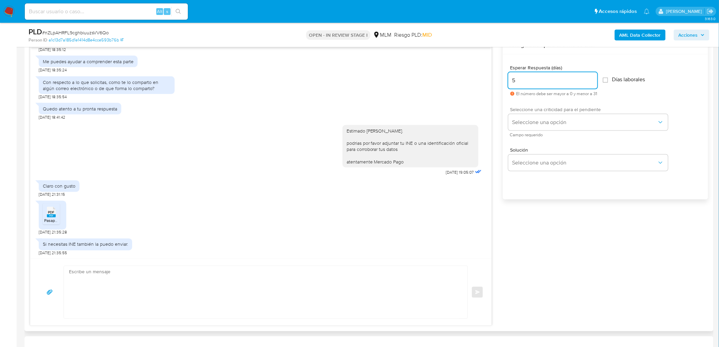
type input "5"
click at [542, 108] on span "Seleccione una criticidad para el pendiente" at bounding box center [590, 109] width 160 height 5
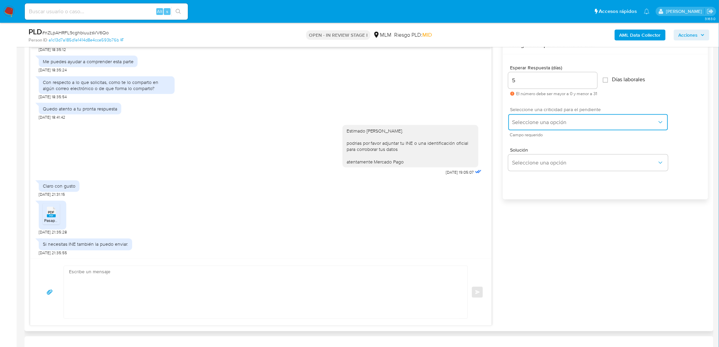
click at [540, 115] on button "Seleccione una opción" at bounding box center [589, 122] width 160 height 16
click at [543, 140] on div "HIGH" at bounding box center [586, 137] width 149 height 14
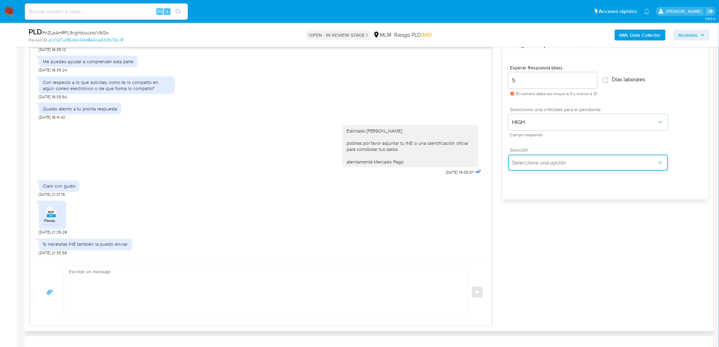
click at [552, 170] on button "Seleccione una opción" at bounding box center [589, 163] width 160 height 16
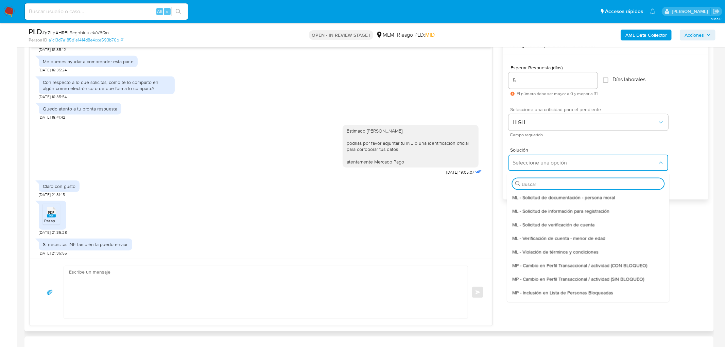
click at [568, 225] on span "ML - Solicitud de verificación de cuenta" at bounding box center [553, 224] width 82 height 6
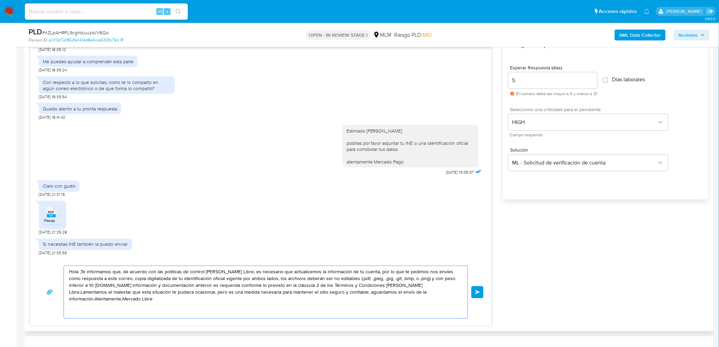
drag, startPoint x: 424, startPoint y: 294, endPoint x: 59, endPoint y: 266, distance: 365.6
click at [59, 266] on div "Hola ,Te informamos que, de acuerdo con las políticas de control [PERSON_NAME] …" at bounding box center [260, 292] width 445 height 53
paste textarea "Estimado [PERSON_NAME]."
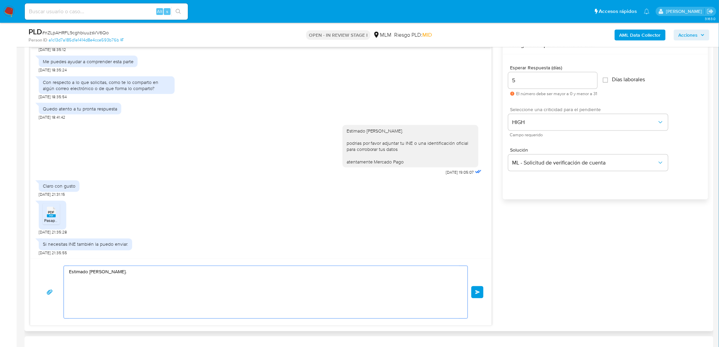
click at [195, 208] on div "PDF PDF Pasaporte [PERSON_NAME] - [DATE] - 2-38 PM.pdf [DATE] 21:35:28" at bounding box center [261, 217] width 445 height 38
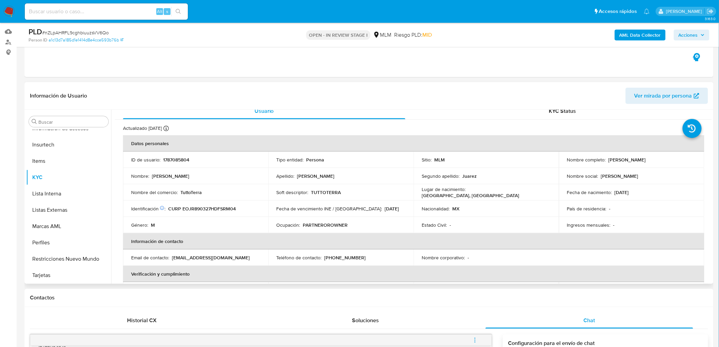
scroll to position [0, 0]
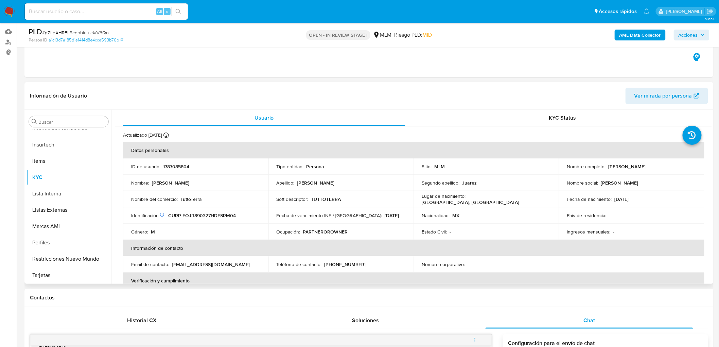
click at [172, 170] on td "ID de usuario : 1787085804" at bounding box center [196, 166] width 146 height 16
click at [174, 165] on p "1787085804" at bounding box center [176, 167] width 26 height 6
copy p "1787085804"
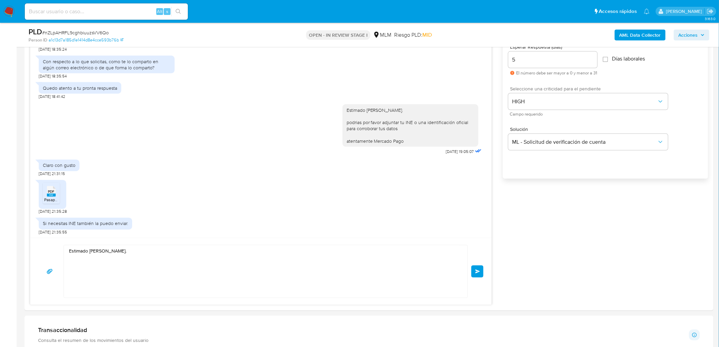
scroll to position [408, 0]
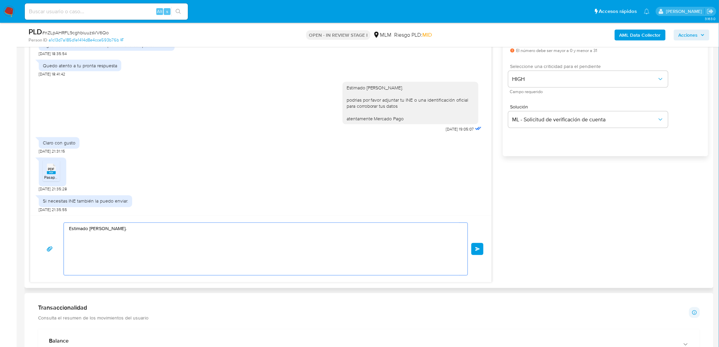
click at [172, 229] on textarea "Estimado [PERSON_NAME]." at bounding box center [264, 249] width 390 height 52
paste textarea "[PERSON_NAME]?"
click at [191, 233] on textarea "Estimado [PERSON_NAME]. entonces desconoces retirar recursos a favor de la pers…" at bounding box center [264, 249] width 390 height 52
click at [188, 230] on textarea "Estimado [PERSON_NAME]. entonces desconoces retirar recursos a favor de la pers…" at bounding box center [264, 249] width 390 height 52
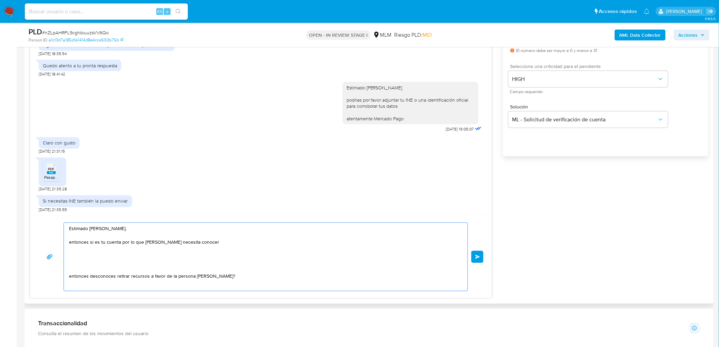
paste textarea "Tu ocupación o actividad específica (ADJUNTAR CONSTANCIA DE SITUACIÓN FISCAL EN…"
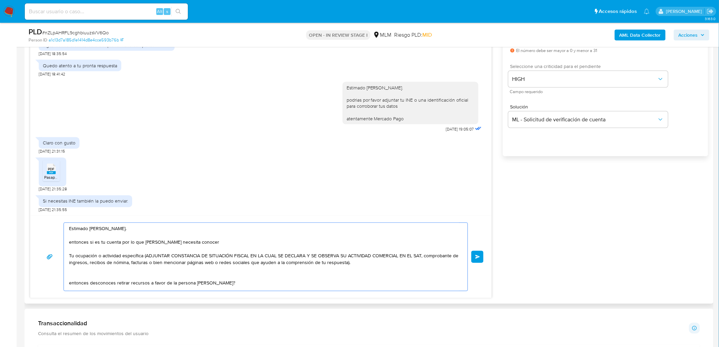
scroll to position [0, 0]
click at [68, 283] on div "Estimado [PERSON_NAME]. entonces si es tu cuenta por lo que [PERSON_NAME] neces…" at bounding box center [264, 257] width 401 height 68
click at [114, 272] on textarea "Estimado [PERSON_NAME]. entonces si es tu cuenta por lo que [PERSON_NAME] neces…" at bounding box center [264, 256] width 390 height 66
drag, startPoint x: 114, startPoint y: 270, endPoint x: 69, endPoint y: 270, distance: 45.6
click at [69, 270] on textarea "Estimado [PERSON_NAME]. entonces si es tu cuenta por lo que [PERSON_NAME] neces…" at bounding box center [264, 256] width 390 height 66
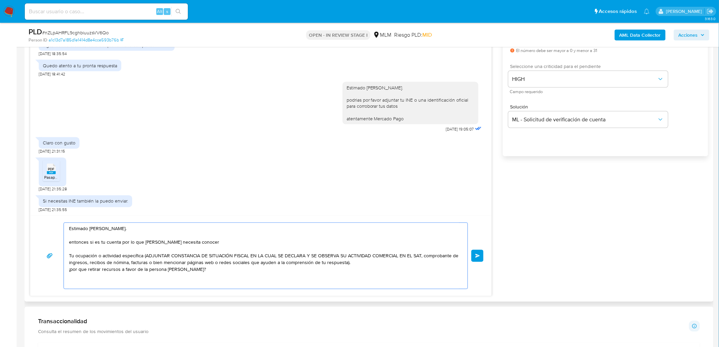
click at [98, 269] on textarea "Estimado Ramon Eduardo Escobedo Juarez. entonces si es tu cuenta por lo que Mer…" at bounding box center [264, 256] width 390 height 66
click at [243, 270] on textarea "Estimado Ramon Eduardo Escobedo Juarez. entonces si es tu cuenta por lo que Mer…" at bounding box center [264, 256] width 390 height 66
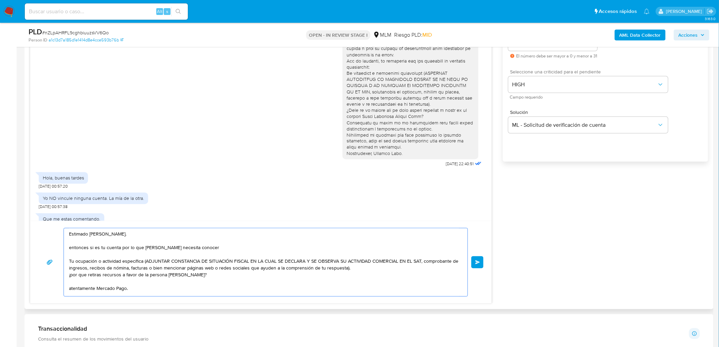
drag, startPoint x: 166, startPoint y: 249, endPoint x: 136, endPoint y: 256, distance: 30.4
click at [136, 256] on textarea "Estimado Ramon Eduardo Escobedo Juarez. entonces si es tu cuenta por lo que Mer…" at bounding box center [264, 262] width 390 height 68
click at [90, 247] on textarea "Estimado Ramon Eduardo Escobedo Juarez. entonces si es tu cuenta por lo que Mer…" at bounding box center [264, 262] width 390 height 68
drag, startPoint x: 144, startPoint y: 249, endPoint x: 96, endPoint y: 249, distance: 49.0
click at [96, 248] on textarea "Estimado Ramon Eduardo Escobedo Juarez. entonces SI es tu cuenta por lo que Mer…" at bounding box center [264, 262] width 390 height 68
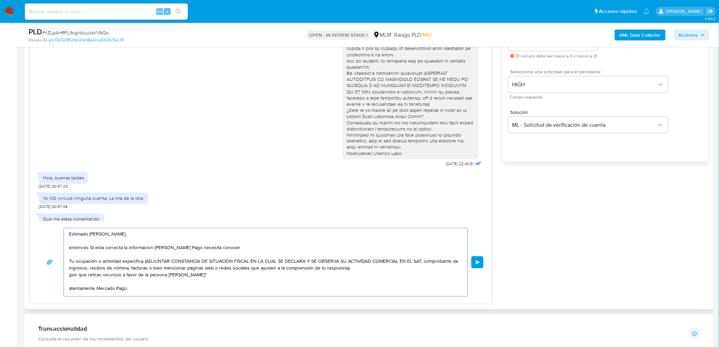
drag, startPoint x: 232, startPoint y: 249, endPoint x: 191, endPoint y: 248, distance: 40.8
click at [191, 248] on textarea "Estimado Ramon Eduardo Escobedo Juarez. entonces SI esta correcta la informacio…" at bounding box center [264, 262] width 390 height 68
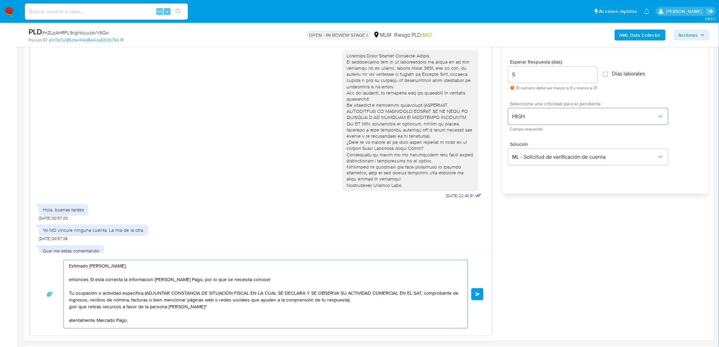
scroll to position [327, 0]
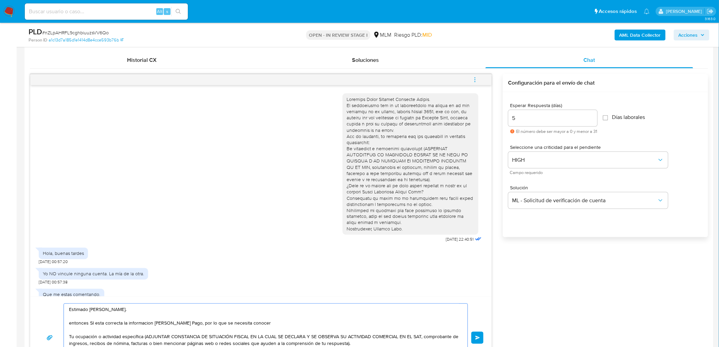
type textarea "Estimado Ramon Eduardo Escobedo Juarez. entonces SI esta correcta la informacio…"
drag, startPoint x: 519, startPoint y: 118, endPoint x: 510, endPoint y: 118, distance: 8.8
click at [510, 118] on input "5" at bounding box center [553, 118] width 89 height 9
type input "3"
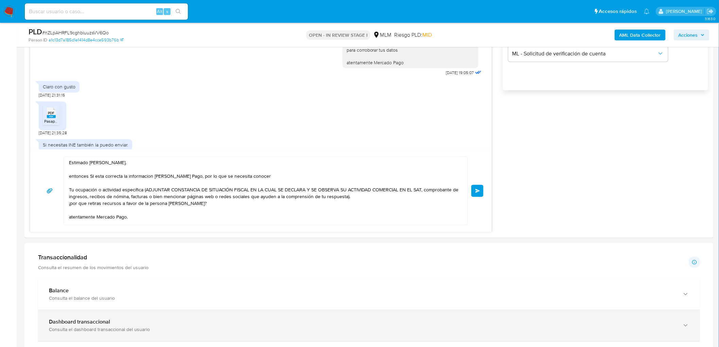
scroll to position [478, 0]
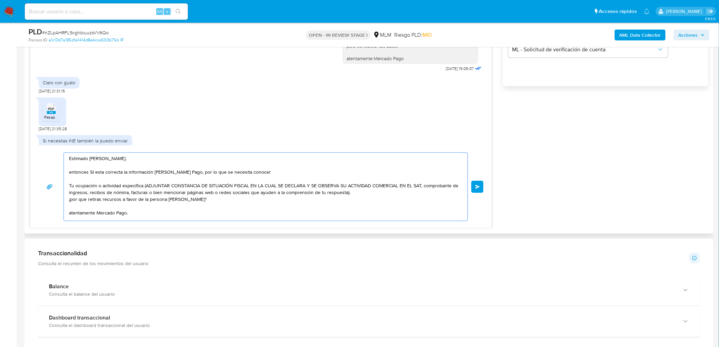
click at [68, 173] on div "Estimado Ramon Eduardo Escobedo Juarez. entonces SI esta correcta la informació…" at bounding box center [264, 187] width 401 height 68
click at [70, 188] on textarea "Estimado Ramon Eduardo Escobedo Juarez. Entonces SI esta correcta la informació…" at bounding box center [264, 187] width 390 height 68
type textarea "Estimado Ramon Eduardo Escobedo Juarez. Entonces SI esta correcta la informació…"
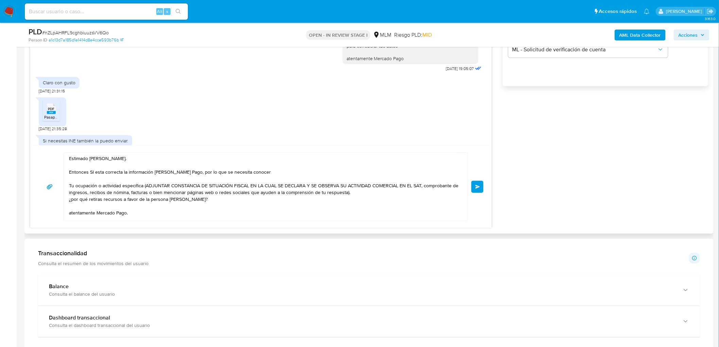
drag, startPoint x: 478, startPoint y: 186, endPoint x: 473, endPoint y: 192, distance: 8.0
click at [473, 194] on div "Estimado Ramon Eduardo Escobedo Juarez. Entonces SI esta correcta la informació…" at bounding box center [260, 187] width 445 height 69
click at [474, 190] on button "Enviar" at bounding box center [478, 187] width 12 height 12
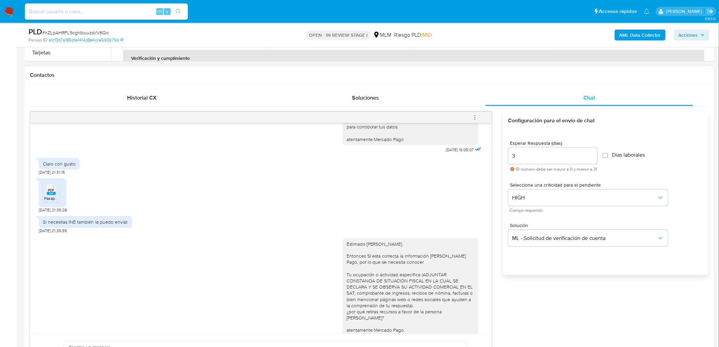
scroll to position [393, 0]
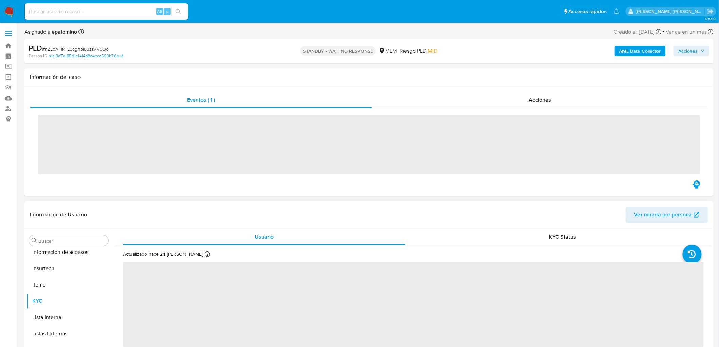
scroll to position [336, 0]
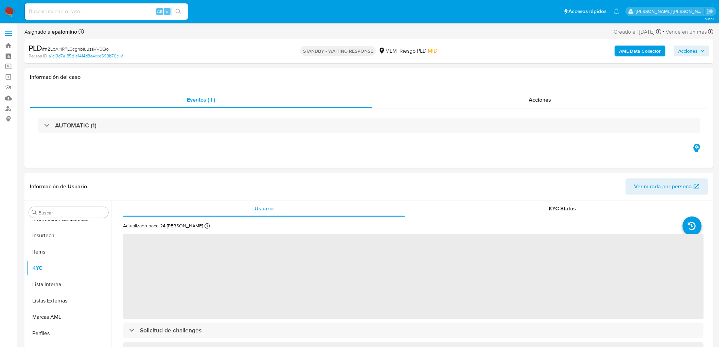
select select "10"
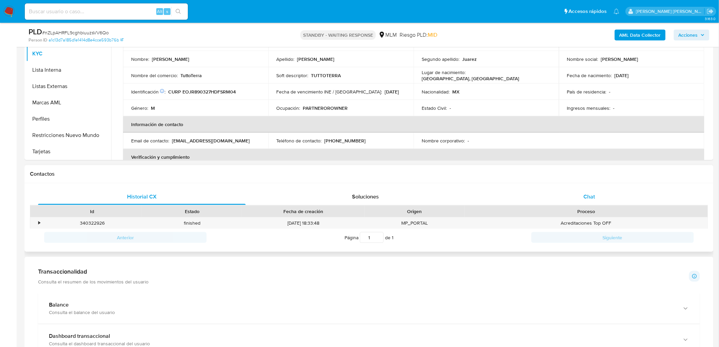
click at [582, 200] on div "Chat" at bounding box center [590, 197] width 208 height 16
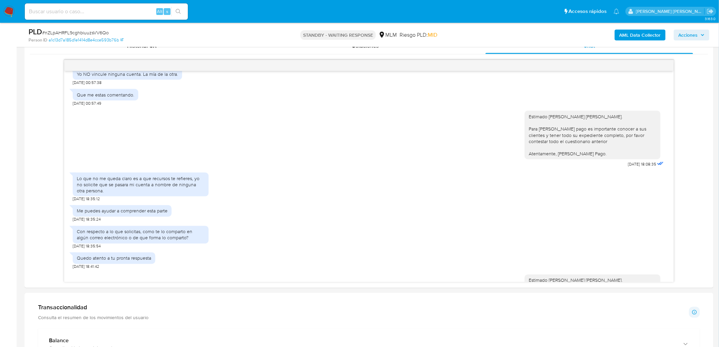
scroll to position [203, 0]
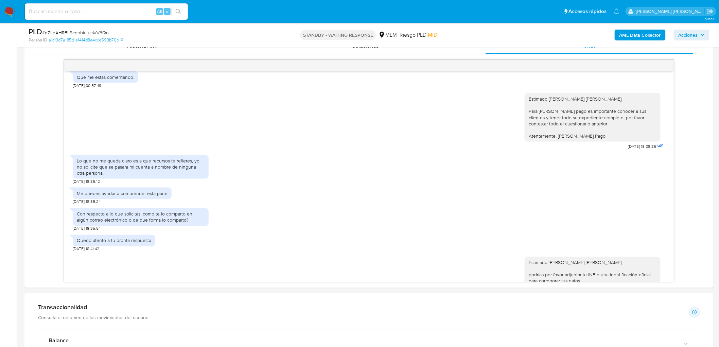
drag, startPoint x: 58, startPoint y: 341, endPoint x: 99, endPoint y: 313, distance: 49.9
click at [58, 341] on b "Balance" at bounding box center [59, 341] width 20 height 8
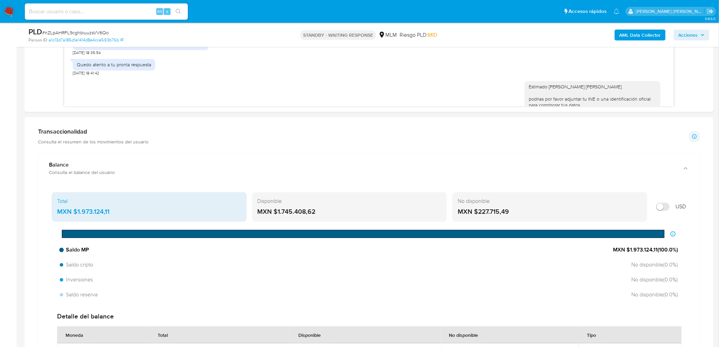
scroll to position [530, 0]
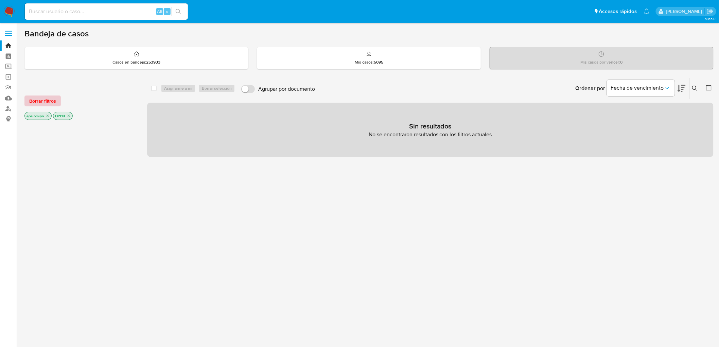
click at [44, 99] on span "Borrar filtros" at bounding box center [42, 101] width 27 height 10
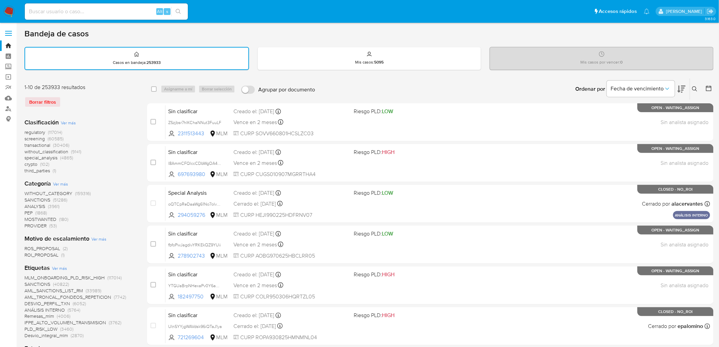
click at [11, 14] on img at bounding box center [9, 12] width 12 height 12
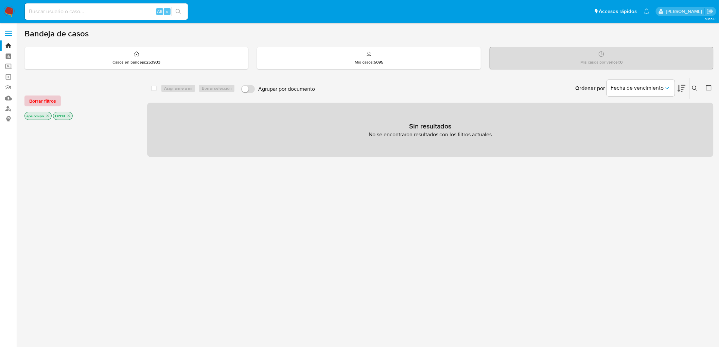
click at [32, 101] on span "Borrar filtros" at bounding box center [42, 101] width 27 height 10
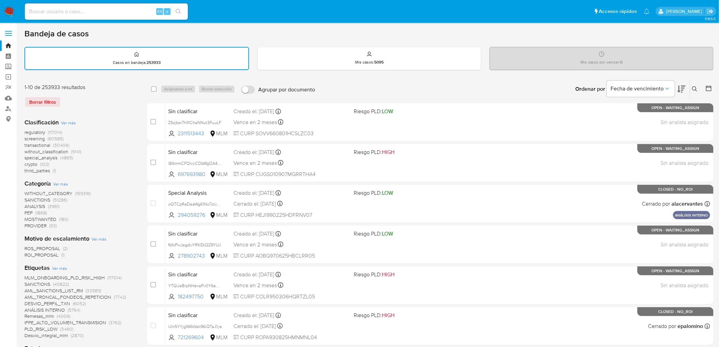
click at [11, 9] on img at bounding box center [9, 12] width 12 height 12
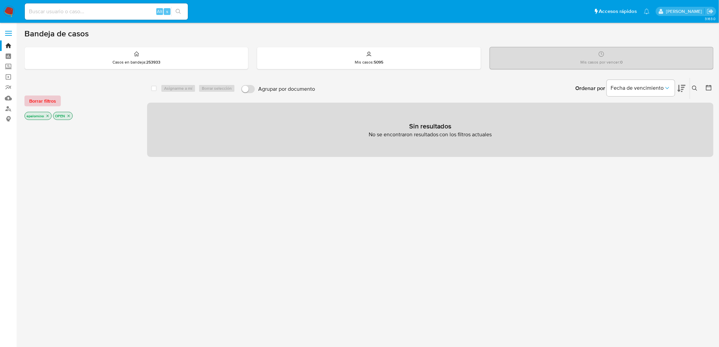
click at [42, 101] on span "Borrar filtros" at bounding box center [42, 101] width 27 height 10
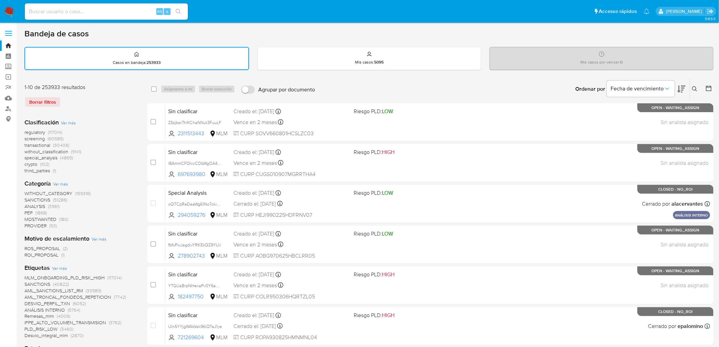
click at [111, 119] on div "Clasificación Ver más regulatory (117014) screening (60585) transactional (3040…" at bounding box center [80, 146] width 112 height 56
click at [7, 8] on img at bounding box center [9, 12] width 12 height 12
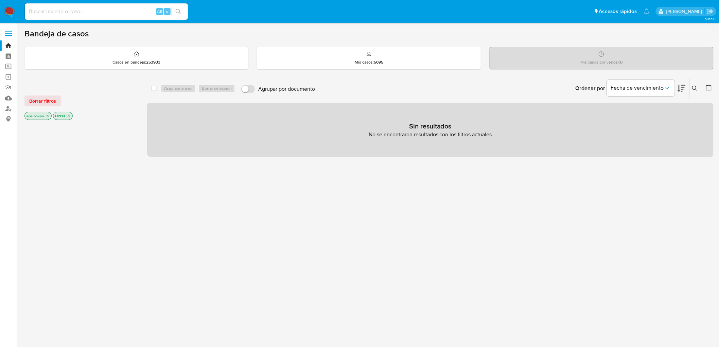
click at [47, 95] on div "Borrar filtros epalomino OPEN" at bounding box center [78, 102] width 109 height 38
click at [47, 97] on span "Borrar filtros" at bounding box center [42, 101] width 27 height 10
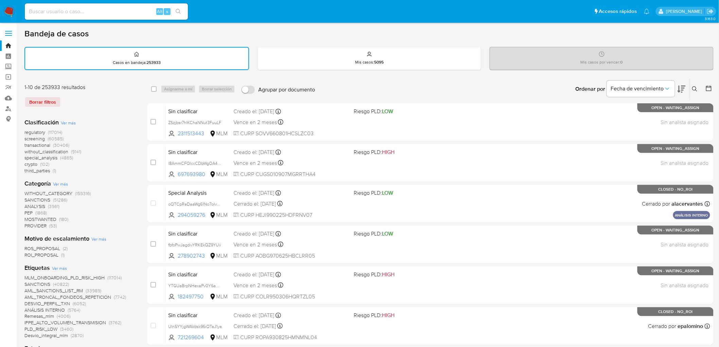
click at [10, 13] on img at bounding box center [9, 12] width 12 height 12
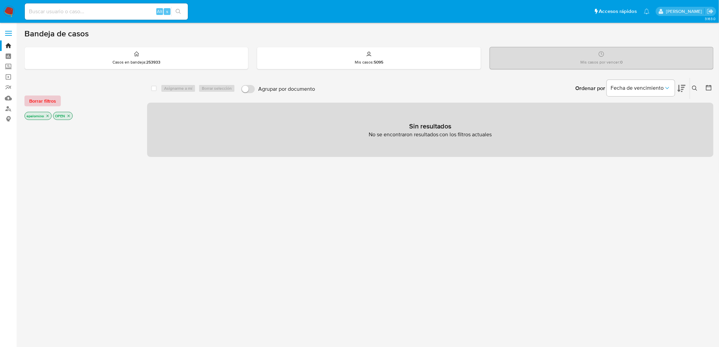
click at [46, 98] on span "Borrar filtros" at bounding box center [42, 101] width 27 height 10
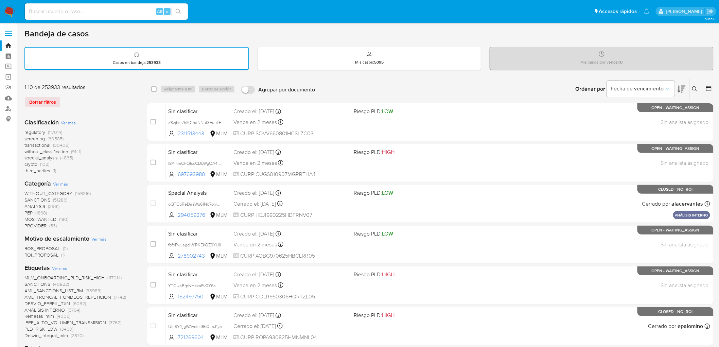
click at [10, 12] on img at bounding box center [9, 12] width 12 height 12
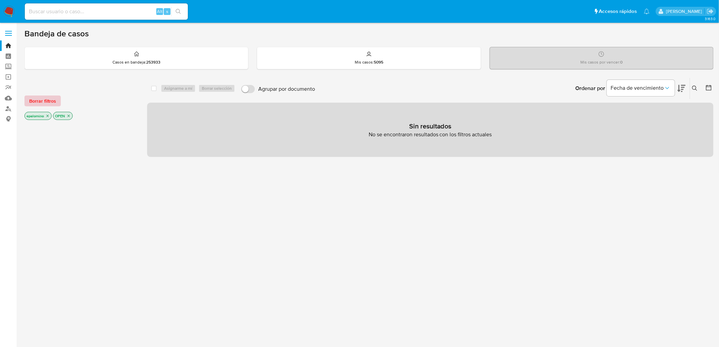
click at [49, 102] on span "Borrar filtros" at bounding box center [42, 101] width 27 height 10
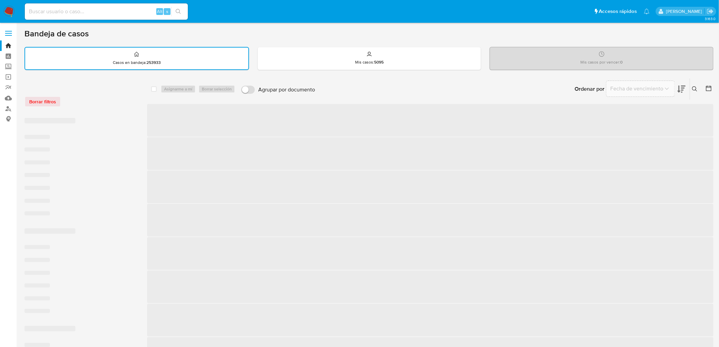
click at [80, 102] on div "Borrar filtros" at bounding box center [78, 101] width 109 height 11
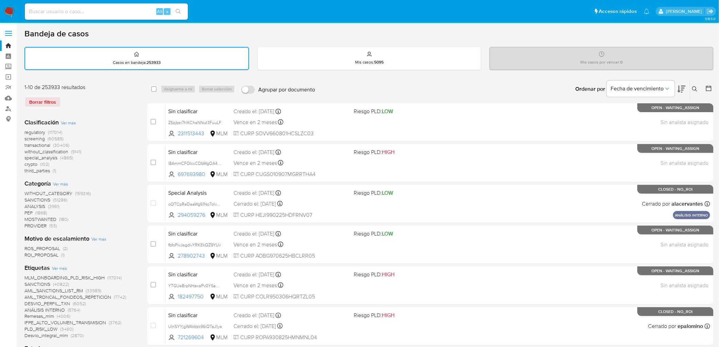
click at [7, 12] on img at bounding box center [9, 12] width 12 height 12
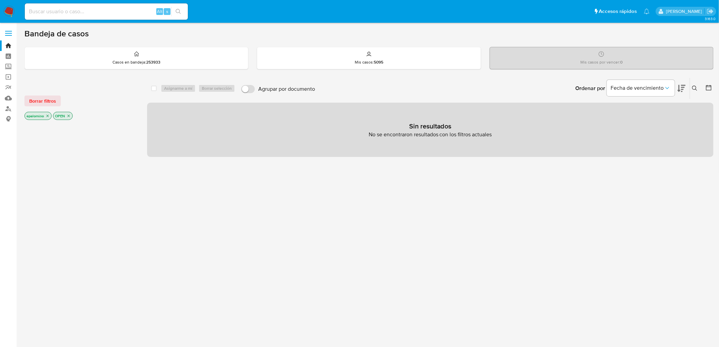
click at [46, 106] on div "Borrar filtros epalomino OPEN" at bounding box center [78, 102] width 109 height 38
click at [43, 100] on span "Borrar filtros" at bounding box center [42, 101] width 27 height 10
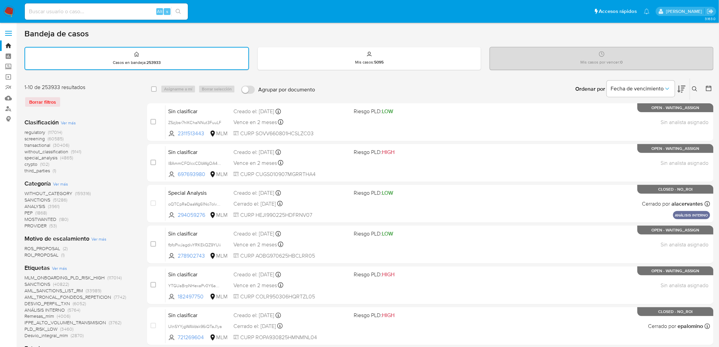
click at [8, 10] on img at bounding box center [9, 12] width 12 height 12
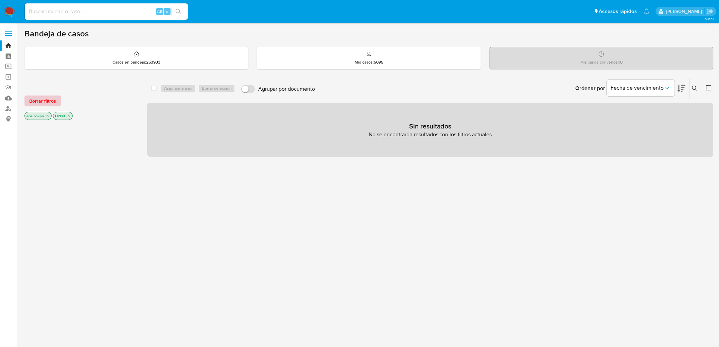
click at [49, 103] on span "Borrar filtros" at bounding box center [42, 101] width 27 height 10
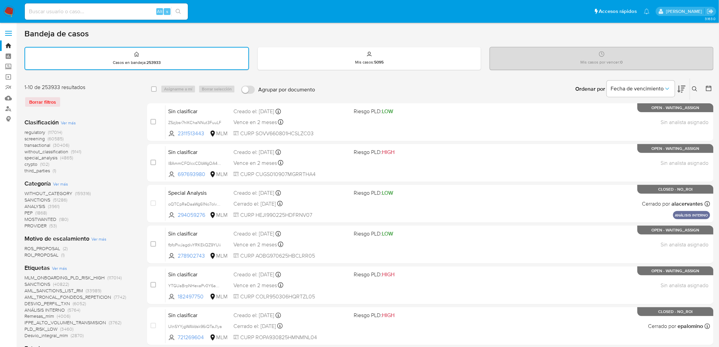
click at [8, 9] on img at bounding box center [9, 12] width 12 height 12
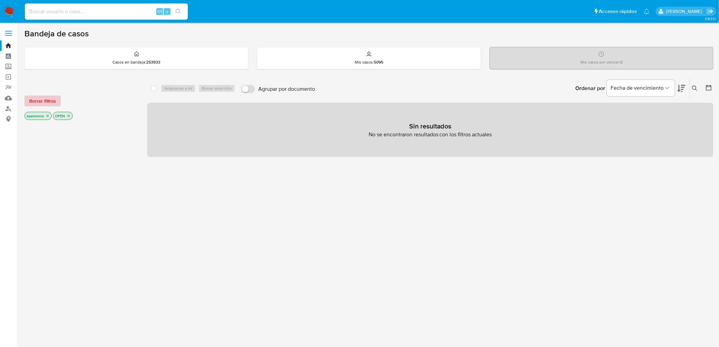
click at [45, 100] on span "Borrar filtros" at bounding box center [42, 101] width 27 height 10
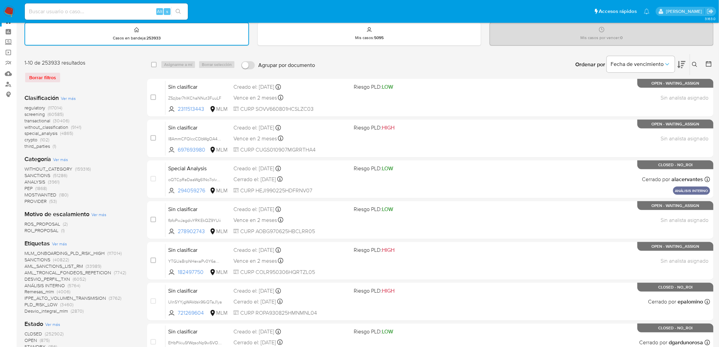
scroll to position [38, 0]
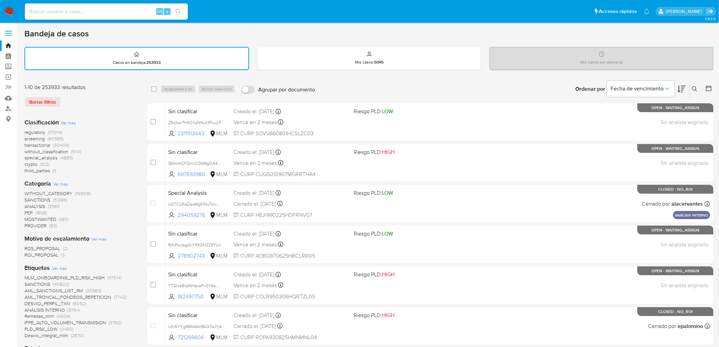
click at [10, 11] on img at bounding box center [9, 12] width 12 height 12
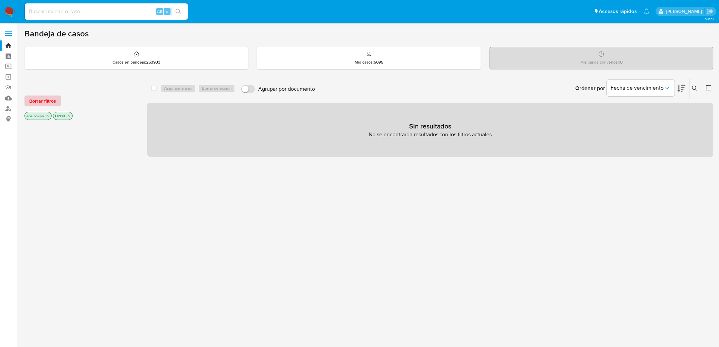
click at [36, 96] on span "Borrar filtros" at bounding box center [42, 101] width 27 height 10
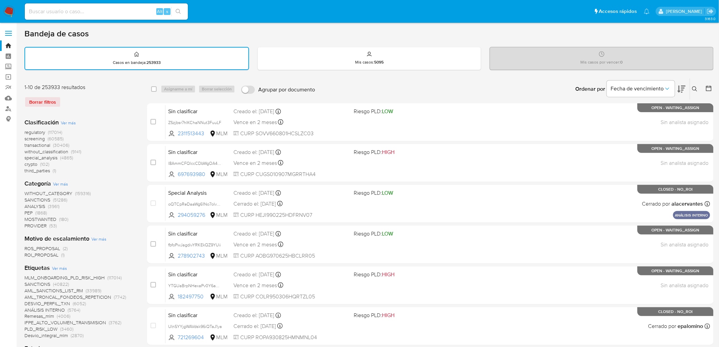
click at [7, 9] on img at bounding box center [9, 12] width 12 height 12
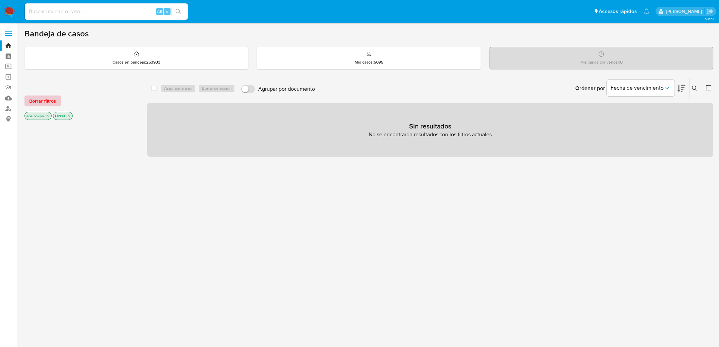
click at [53, 97] on span "Borrar filtros" at bounding box center [42, 101] width 27 height 10
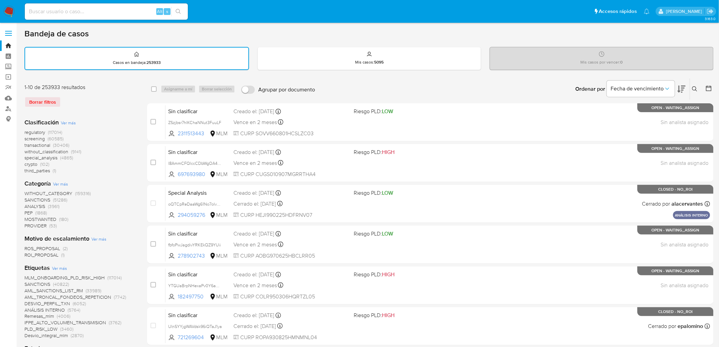
click at [6, 9] on img at bounding box center [9, 12] width 12 height 12
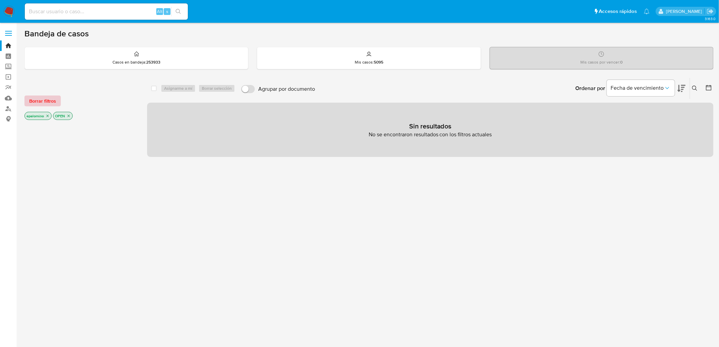
click at [45, 102] on span "Borrar filtros" at bounding box center [42, 101] width 27 height 10
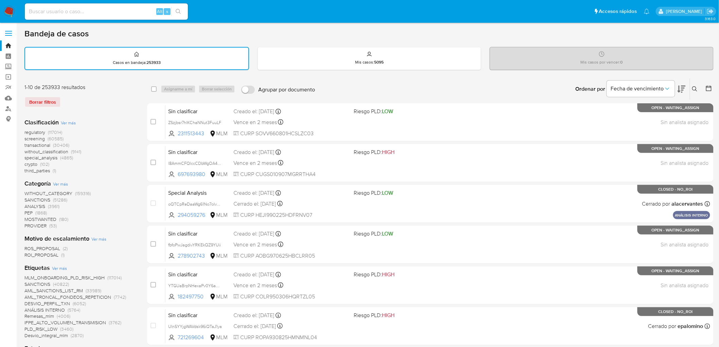
click at [695, 86] on icon at bounding box center [695, 88] width 5 height 5
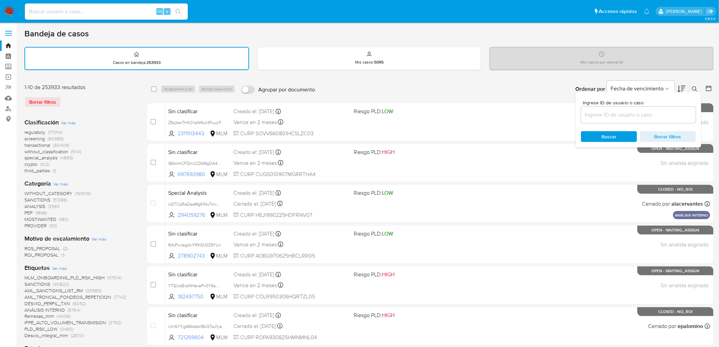
click at [646, 109] on div at bounding box center [638, 115] width 115 height 16
click at [642, 111] on input at bounding box center [638, 114] width 115 height 9
paste input "714103083"
type input "714103083"
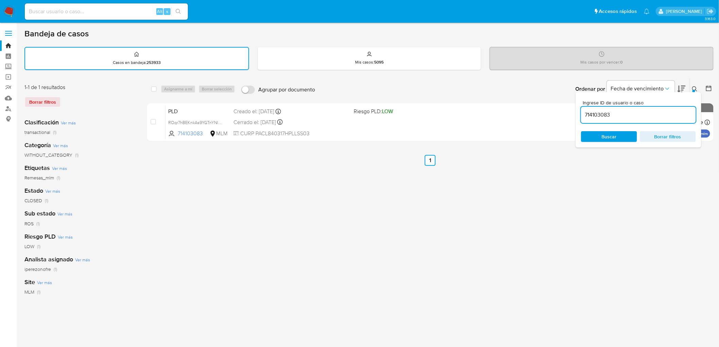
click at [694, 88] on icon at bounding box center [695, 88] width 5 height 5
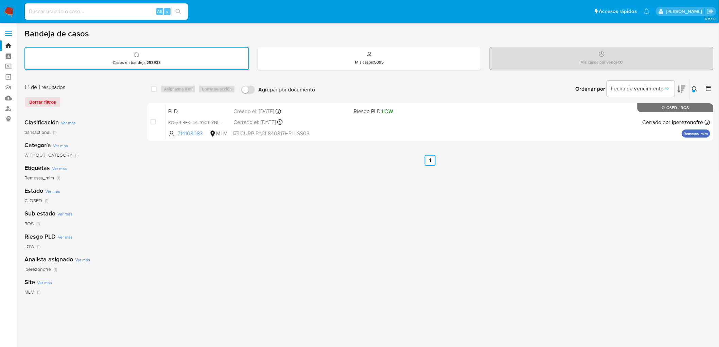
click at [6, 7] on img at bounding box center [9, 12] width 12 height 12
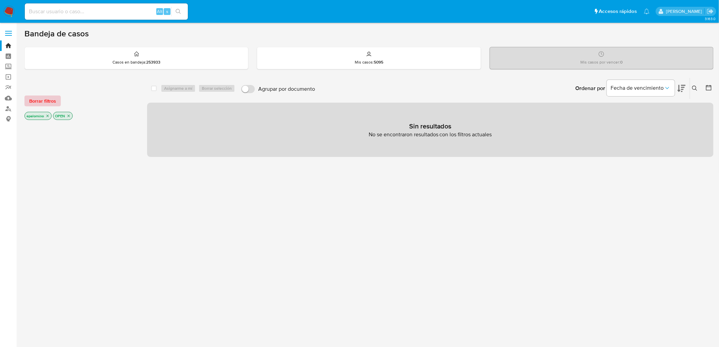
click at [52, 106] on span "Borrar filtros" at bounding box center [42, 101] width 27 height 10
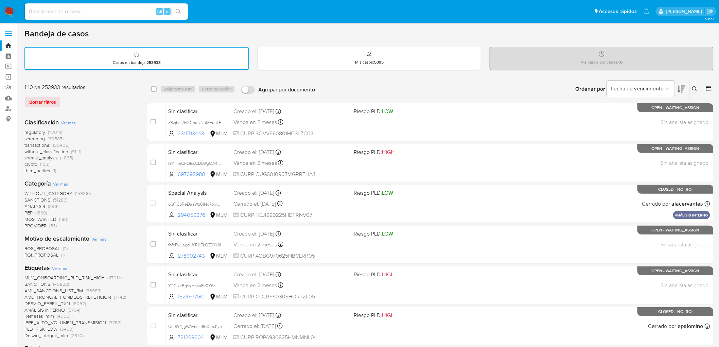
click at [6, 9] on img at bounding box center [9, 12] width 12 height 12
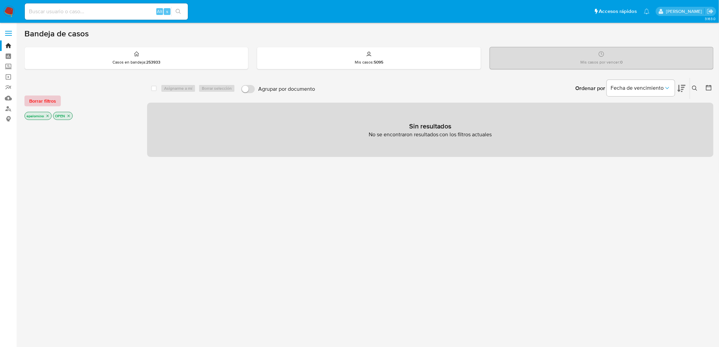
click at [50, 99] on span "Borrar filtros" at bounding box center [42, 101] width 27 height 10
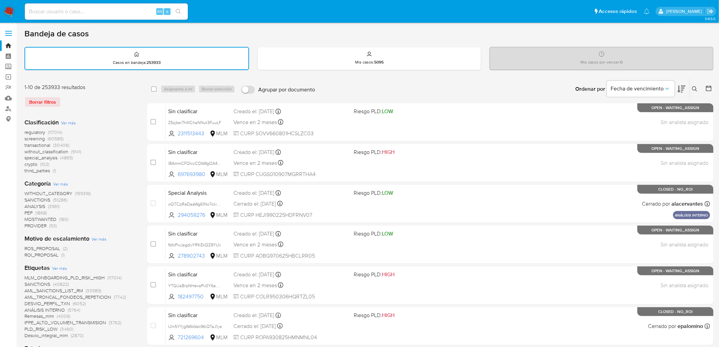
click at [11, 6] on img at bounding box center [9, 12] width 12 height 12
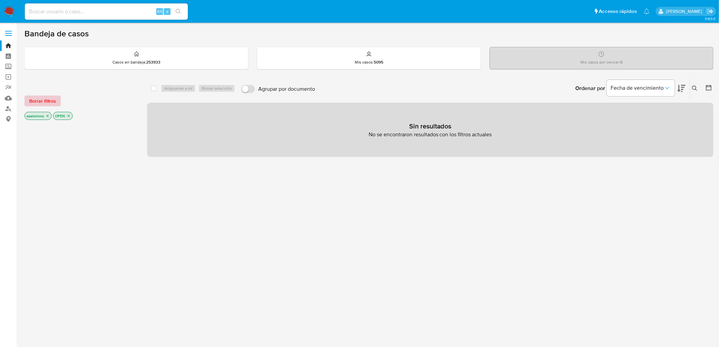
click at [32, 101] on span "Borrar filtros" at bounding box center [42, 101] width 27 height 10
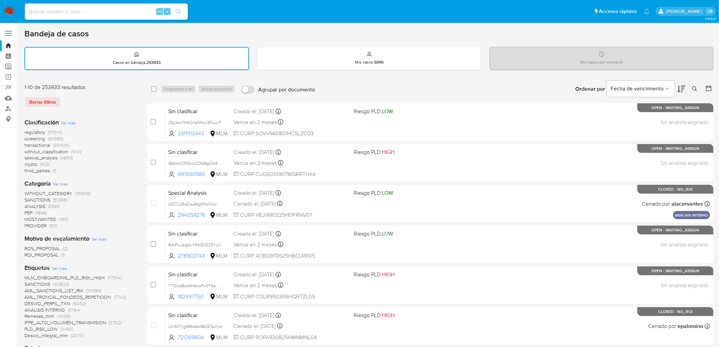
click at [8, 14] on img at bounding box center [9, 12] width 12 height 12
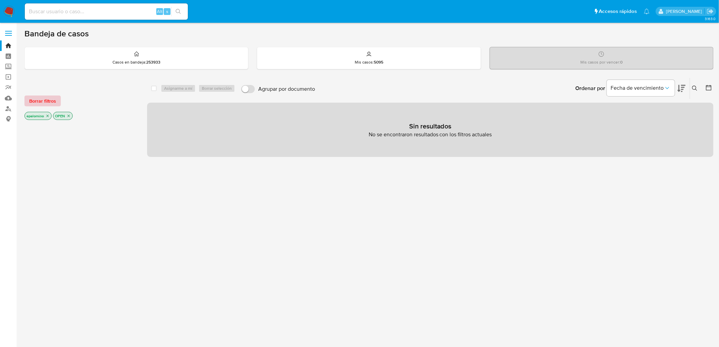
click at [43, 98] on span "Borrar filtros" at bounding box center [42, 101] width 27 height 10
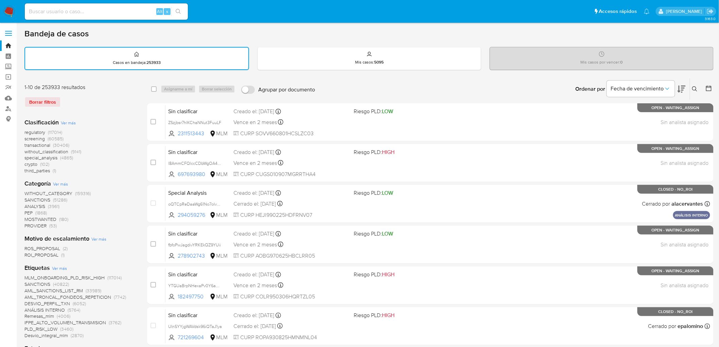
click at [12, 13] on img at bounding box center [9, 12] width 12 height 12
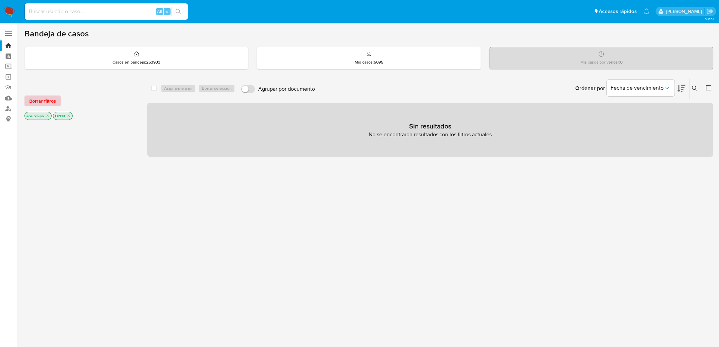
click at [45, 97] on span "Borrar filtros" at bounding box center [42, 101] width 27 height 10
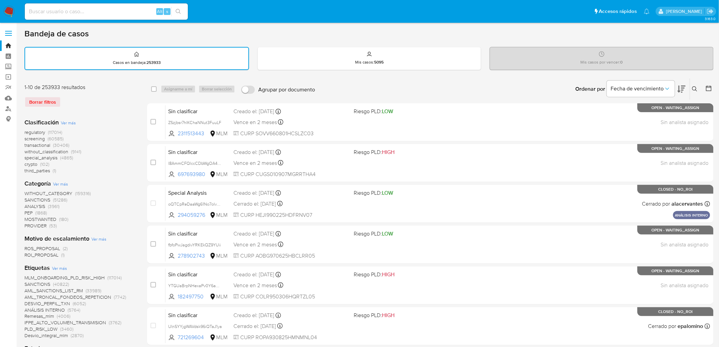
click at [9, 15] on img at bounding box center [9, 12] width 12 height 12
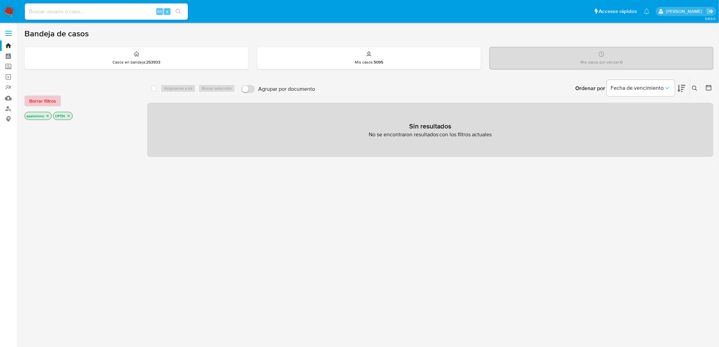
click at [52, 101] on span "Borrar filtros" at bounding box center [42, 101] width 27 height 10
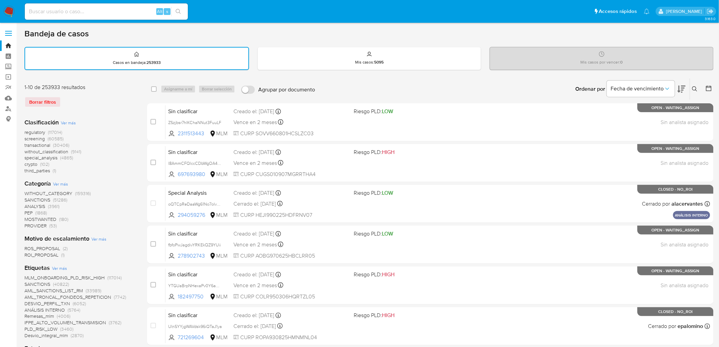
click at [8, 11] on img at bounding box center [9, 12] width 12 height 12
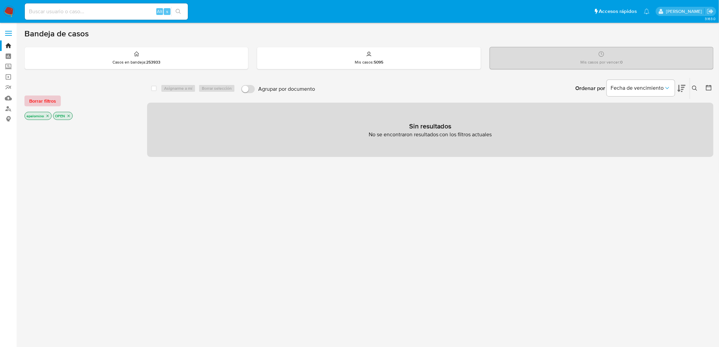
click at [49, 103] on span "Borrar filtros" at bounding box center [42, 101] width 27 height 10
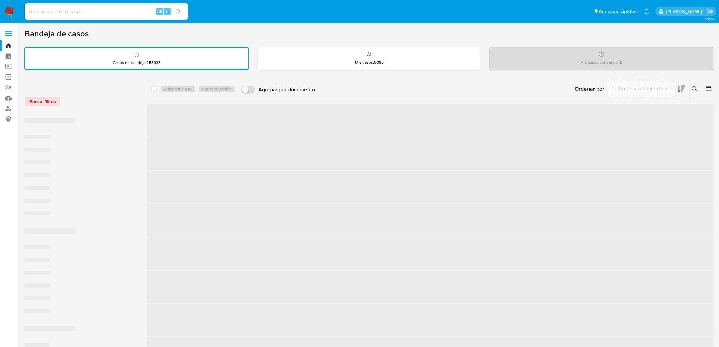
click at [140, 126] on div "Borrar filtros ‌ ‌ ‌ ‌ ‌ ‌ ‌ ‌ ‌ ‌ ‌ ‌ ‌ ‌ ‌ ‌ ‌ ‌ ‌ ‌ ‌ ‌ ‌ ‌ ‌ ‌ ‌ ‌ ‌ ‌ sele…" at bounding box center [369, 323] width 690 height 491
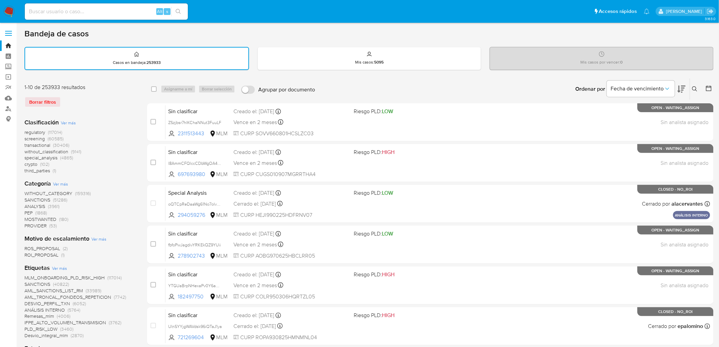
drag, startPoint x: 11, startPoint y: 13, endPoint x: 11, endPoint y: 17, distance: 4.8
click at [10, 14] on img at bounding box center [9, 12] width 12 height 12
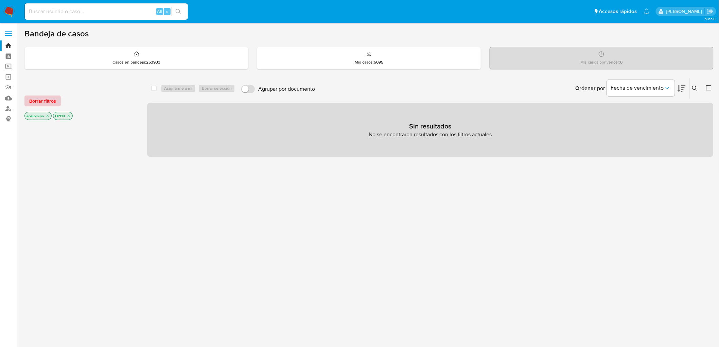
click at [55, 100] on button "Borrar filtros" at bounding box center [42, 101] width 36 height 11
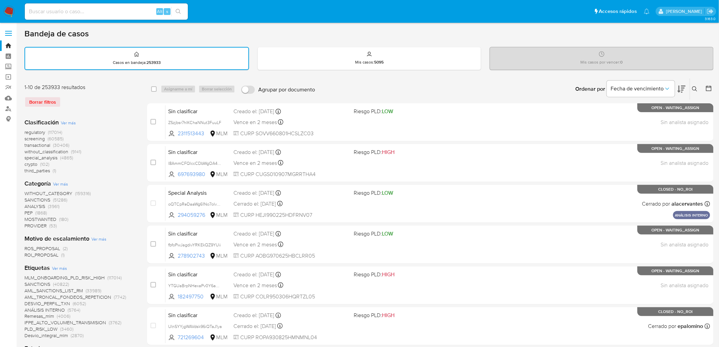
click at [2, 10] on nav "Pausado Ver notificaciones Alt s Accesos rápidos Presiona las siguientes teclas…" at bounding box center [359, 11] width 719 height 23
click at [6, 10] on img at bounding box center [9, 12] width 12 height 12
click at [111, 127] on div "Clasificación Ver más regulatory (117014) screening (60585) transactional (3040…" at bounding box center [80, 146] width 112 height 56
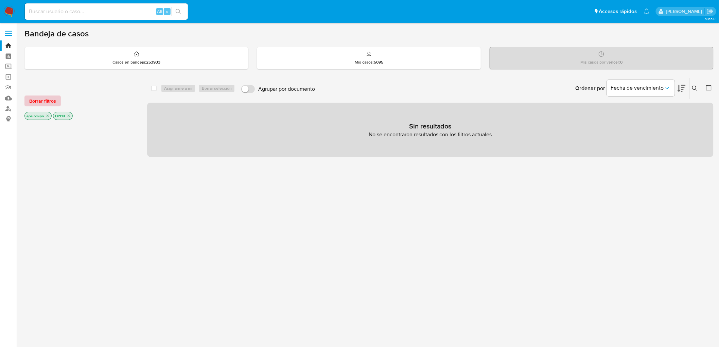
click at [44, 100] on span "Borrar filtros" at bounding box center [42, 101] width 27 height 10
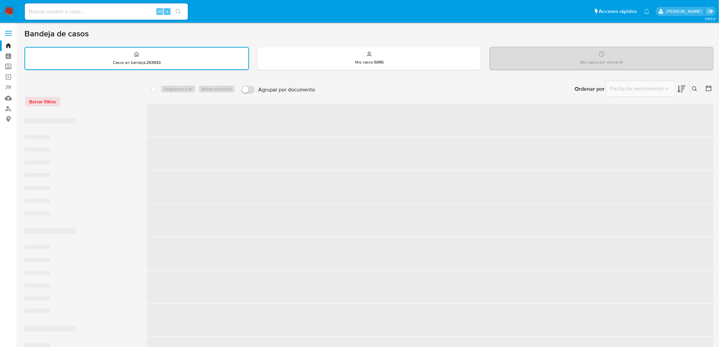
click at [93, 110] on div "Borrar filtros" at bounding box center [78, 98] width 109 height 29
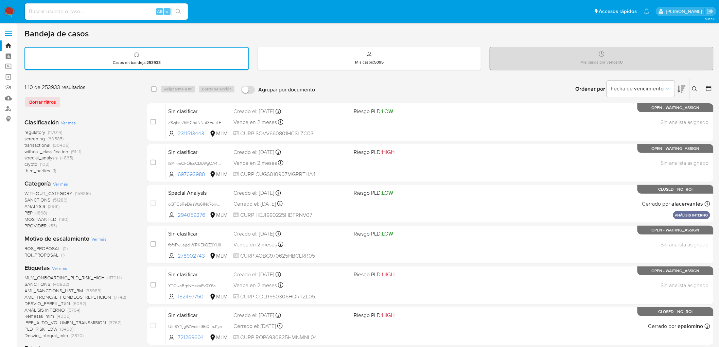
click at [9, 4] on nav "Pausado Ver notificaciones Alt s Accesos rápidos Presiona las siguientes teclas…" at bounding box center [359, 11] width 719 height 23
click at [10, 9] on img at bounding box center [9, 12] width 12 height 12
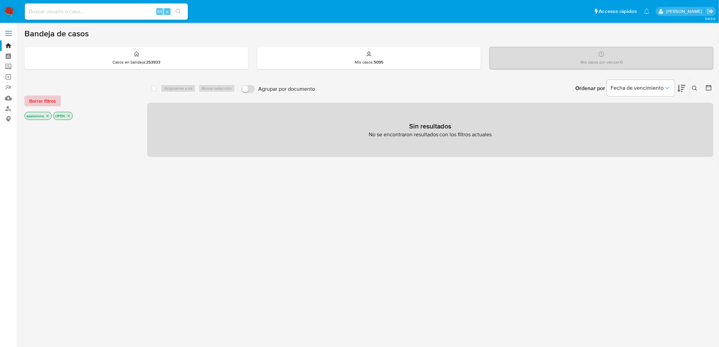
click at [43, 104] on span "Borrar filtros" at bounding box center [42, 101] width 27 height 10
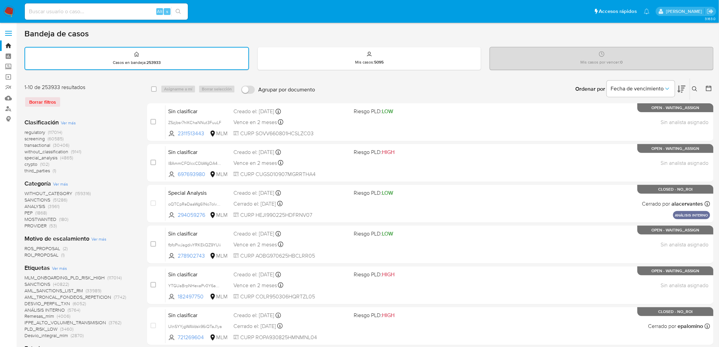
click at [10, 6] on img at bounding box center [9, 12] width 12 height 12
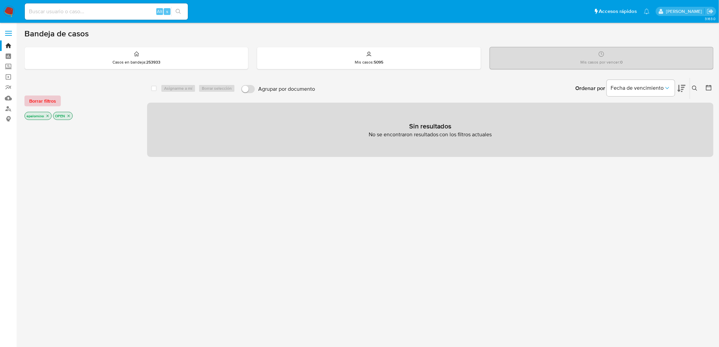
click at [50, 104] on span "Borrar filtros" at bounding box center [42, 101] width 27 height 10
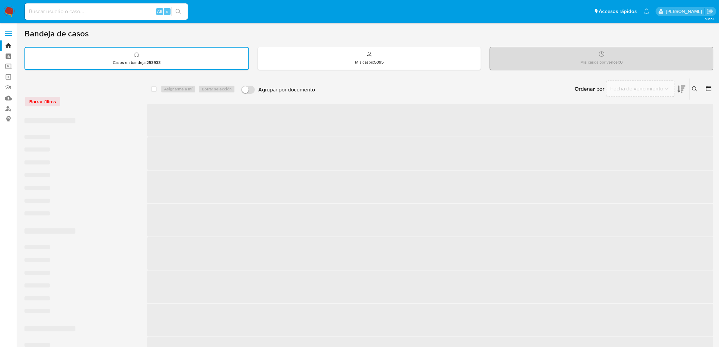
click at [99, 104] on div "Borrar filtros" at bounding box center [78, 101] width 109 height 11
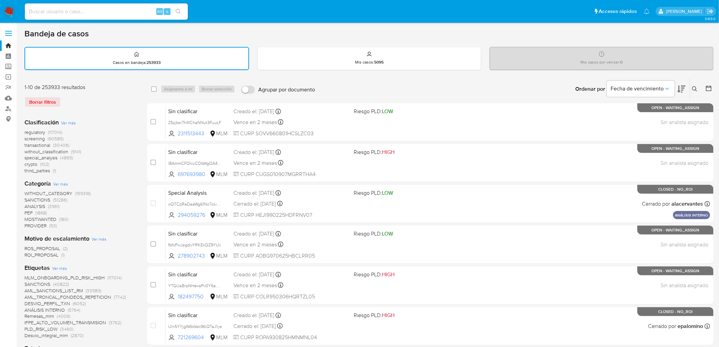
click at [4, 9] on img at bounding box center [9, 12] width 12 height 12
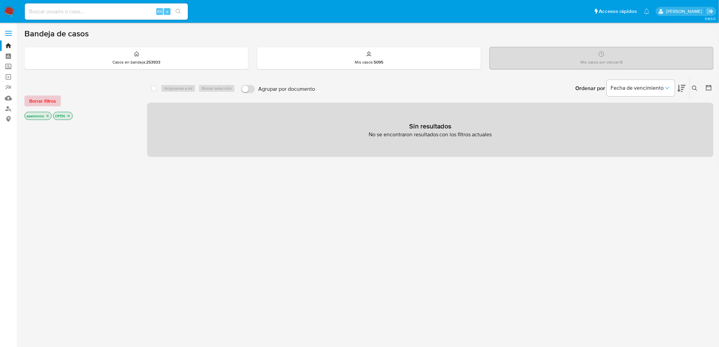
click at [45, 96] on span "Borrar filtros" at bounding box center [42, 101] width 27 height 10
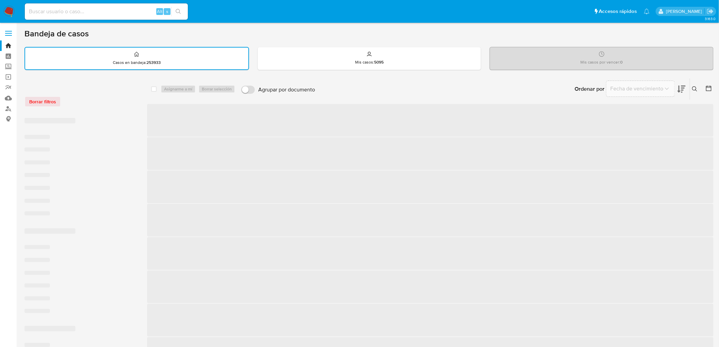
click at [58, 97] on div "Borrar filtros" at bounding box center [78, 101] width 109 height 11
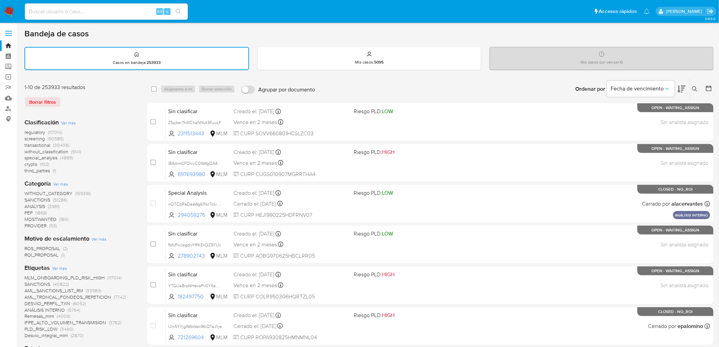
click at [82, 97] on div "Borrar filtros" at bounding box center [78, 102] width 109 height 11
click at [8, 12] on img at bounding box center [9, 12] width 12 height 12
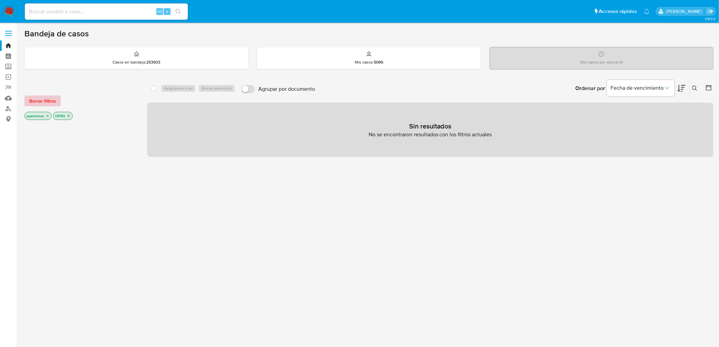
click at [53, 103] on span "Borrar filtros" at bounding box center [42, 101] width 27 height 10
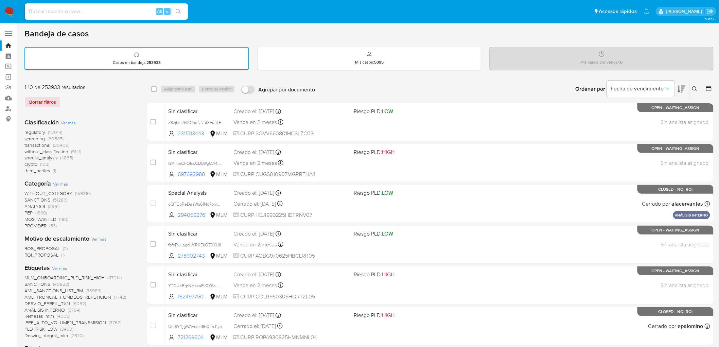
click at [11, 15] on img at bounding box center [9, 12] width 12 height 12
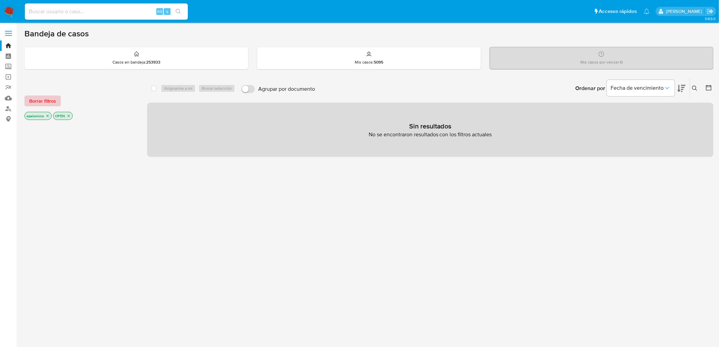
drag, startPoint x: 44, startPoint y: 94, endPoint x: 44, endPoint y: 99, distance: 5.4
click at [42, 94] on div "Borrar filtros epalomino OPEN" at bounding box center [78, 102] width 109 height 38
click at [46, 101] on span "Borrar filtros" at bounding box center [42, 101] width 27 height 10
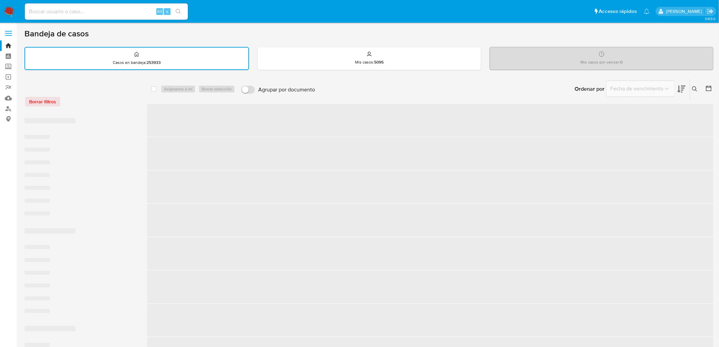
click at [89, 108] on div "Borrar filtros" at bounding box center [78, 98] width 109 height 29
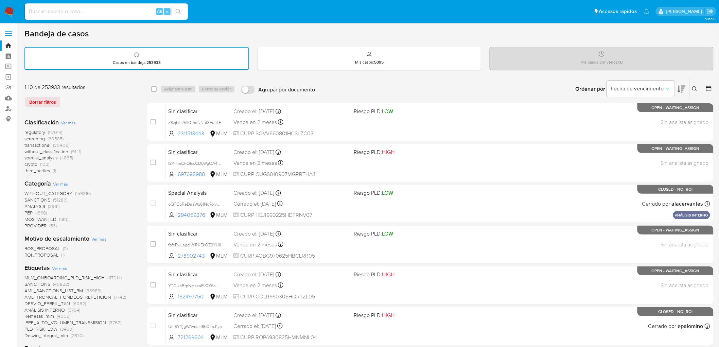
click at [11, 9] on img at bounding box center [9, 12] width 12 height 12
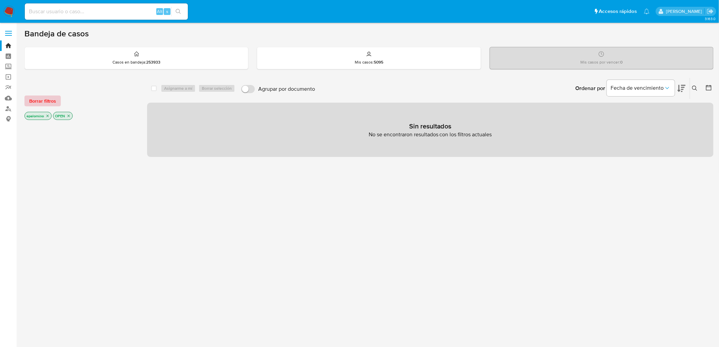
click at [52, 102] on span "Borrar filtros" at bounding box center [42, 101] width 27 height 10
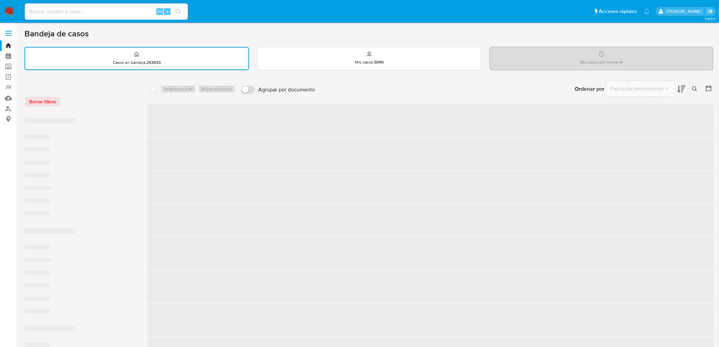
click at [108, 107] on div "Borrar filtros" at bounding box center [78, 98] width 109 height 29
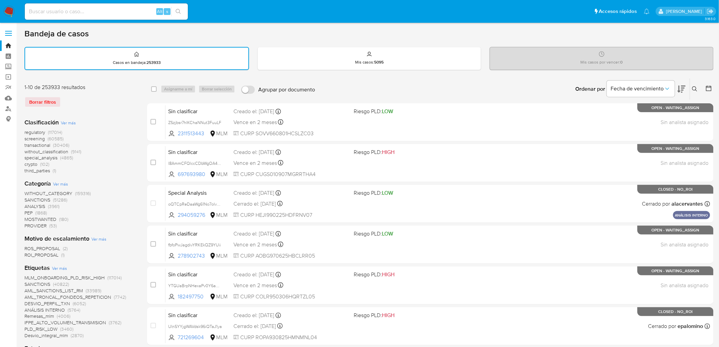
click at [8, 8] on img at bounding box center [9, 12] width 12 height 12
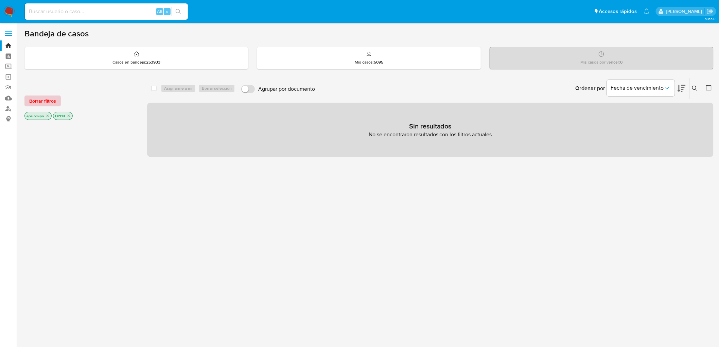
click at [52, 101] on span "Borrar filtros" at bounding box center [42, 101] width 27 height 10
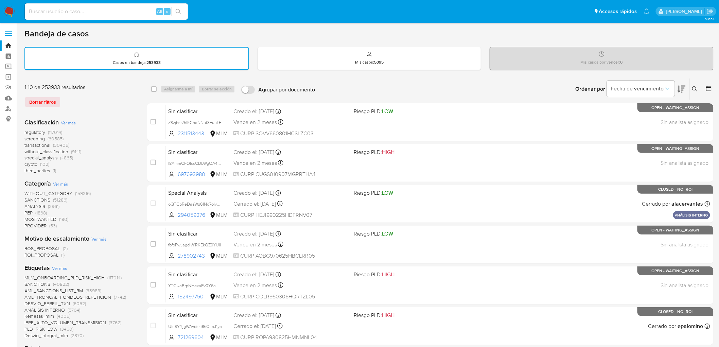
click at [9, 13] on img at bounding box center [9, 12] width 12 height 12
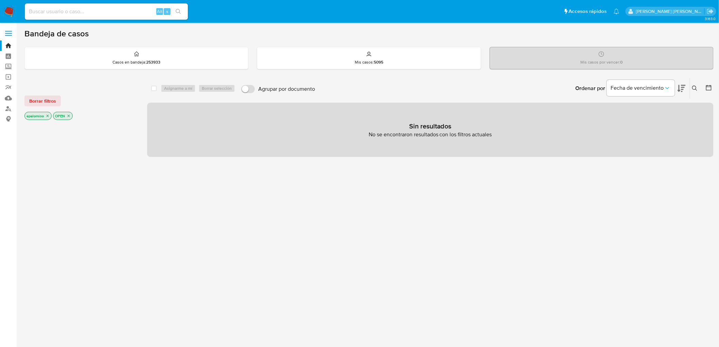
scroll to position [66, 0]
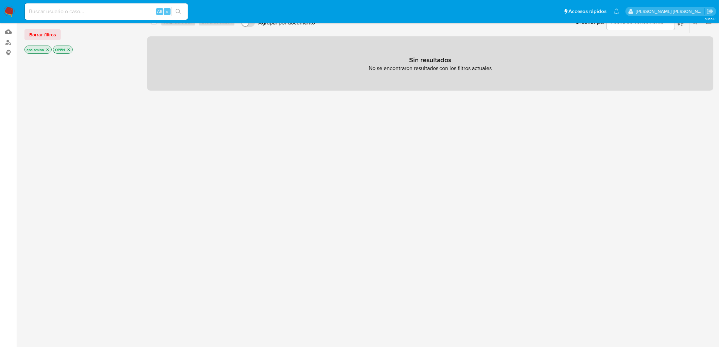
click at [11, 8] on img at bounding box center [9, 12] width 12 height 12
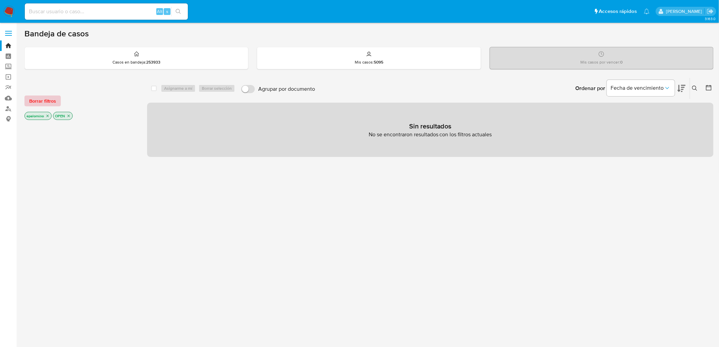
click at [35, 101] on span "Borrar filtros" at bounding box center [42, 101] width 27 height 10
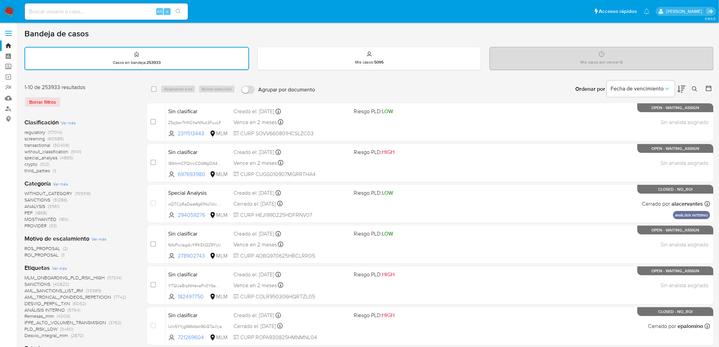
click at [8, 4] on nav "Pausado Ver notificaciones Alt s Accesos rápidos Presiona las siguientes teclas…" at bounding box center [359, 11] width 719 height 23
click at [8, 11] on img at bounding box center [9, 12] width 12 height 12
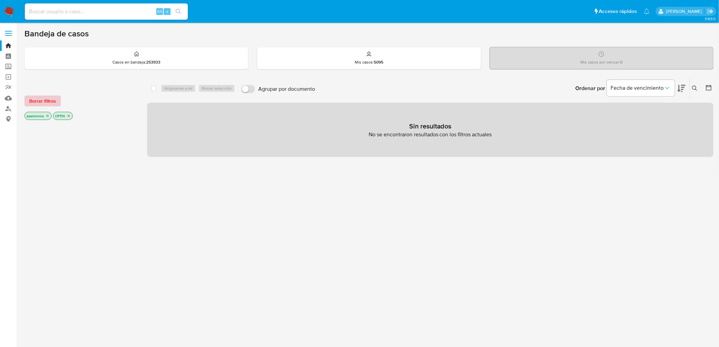
click at [55, 100] on button "Borrar filtros" at bounding box center [42, 101] width 36 height 11
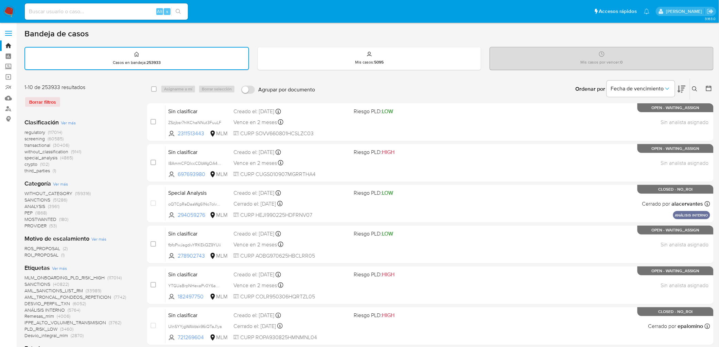
click at [8, 11] on img at bounding box center [9, 12] width 12 height 12
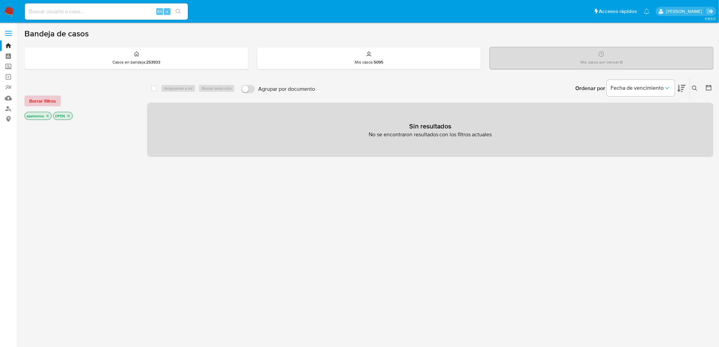
click at [47, 97] on span "Borrar filtros" at bounding box center [42, 101] width 27 height 10
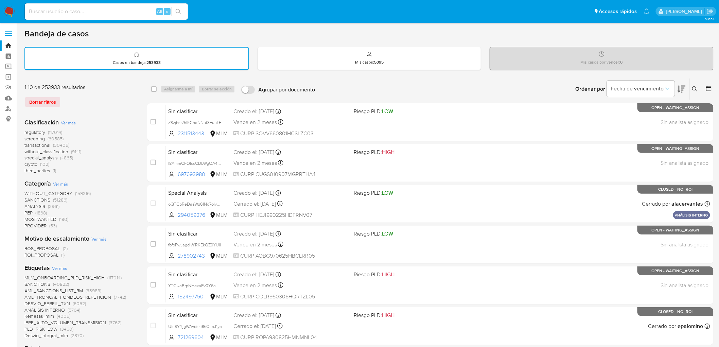
click at [10, 13] on img at bounding box center [9, 12] width 12 height 12
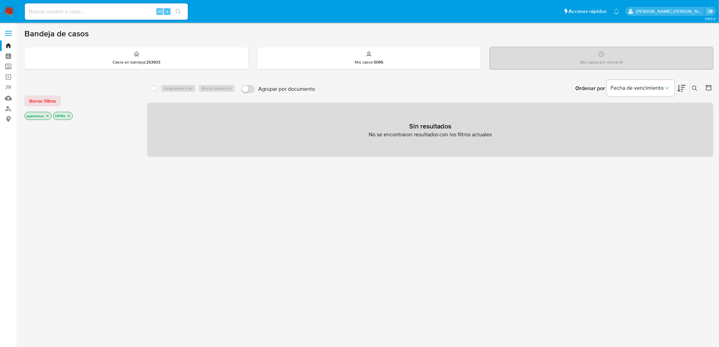
click at [11, 11] on img at bounding box center [9, 12] width 12 height 12
click at [40, 104] on span "Borrar filtros" at bounding box center [42, 101] width 27 height 10
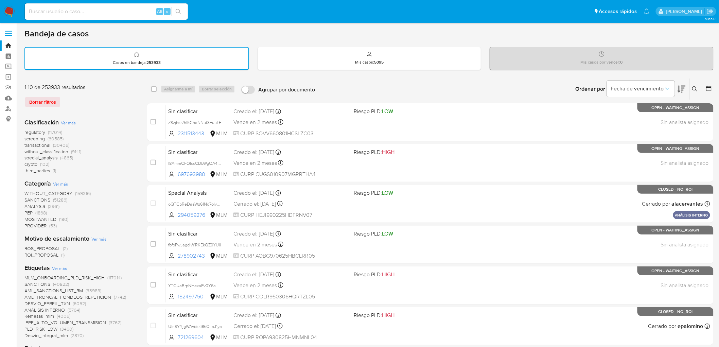
click at [11, 14] on img at bounding box center [9, 12] width 12 height 12
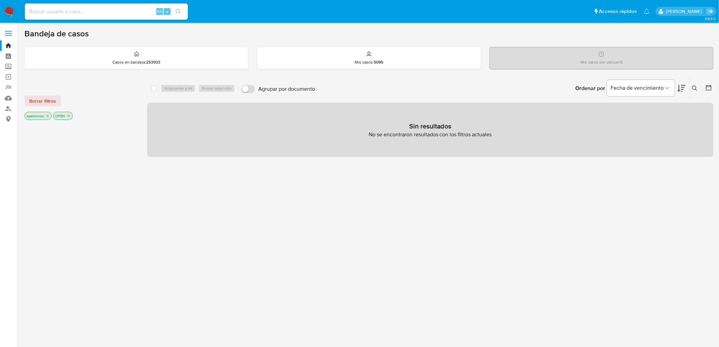
click at [55, 104] on span "Borrar filtros" at bounding box center [42, 101] width 27 height 10
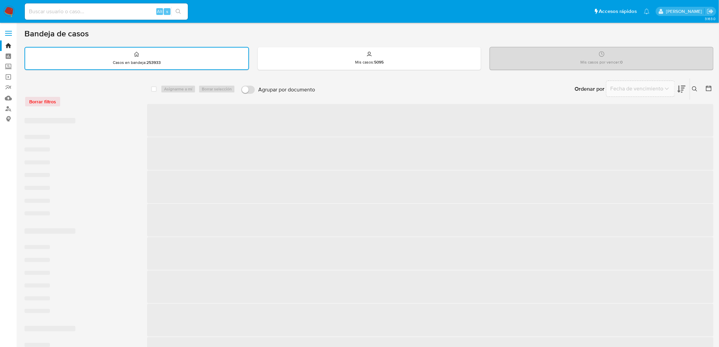
click at [53, 101] on div "Borrar filtros" at bounding box center [78, 101] width 109 height 11
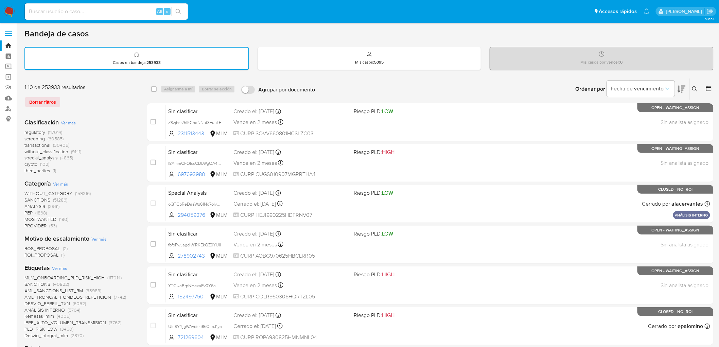
click at [81, 108] on div "1-10 de 253933 resultados Borrar filtros" at bounding box center [78, 98] width 109 height 29
click at [6, 12] on img at bounding box center [9, 12] width 12 height 12
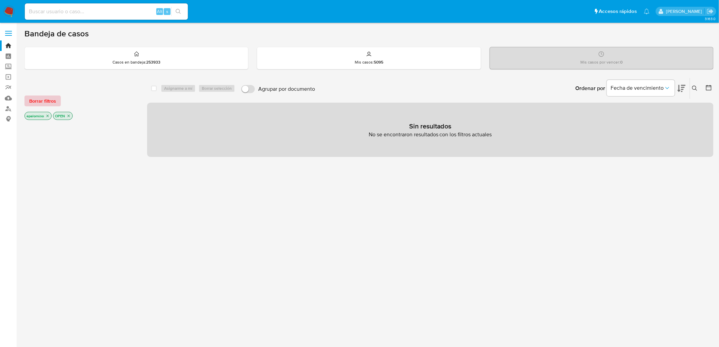
click at [35, 96] on span "Borrar filtros" at bounding box center [42, 101] width 27 height 10
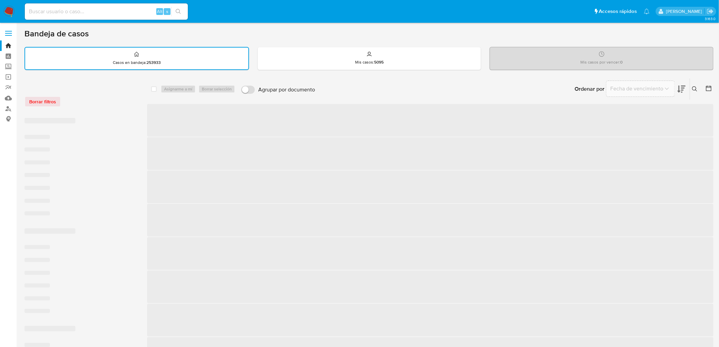
click at [110, 96] on div "Borrar filtros" at bounding box center [78, 101] width 109 height 11
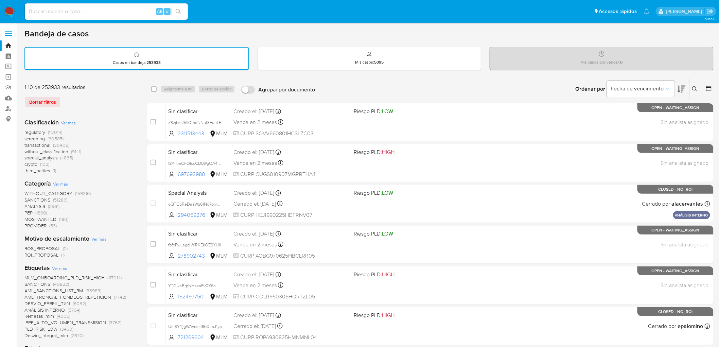
click at [5, 9] on img at bounding box center [9, 12] width 12 height 12
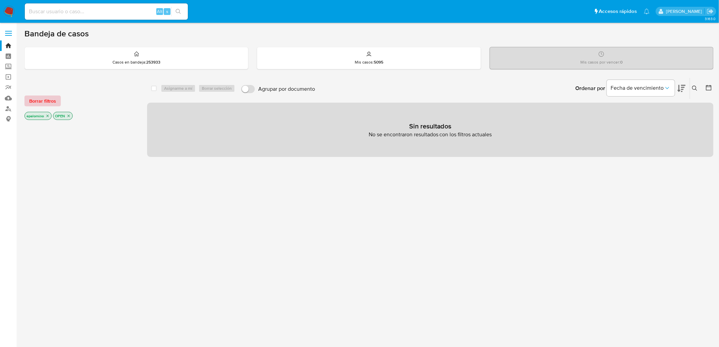
click at [44, 103] on span "Borrar filtros" at bounding box center [42, 101] width 27 height 10
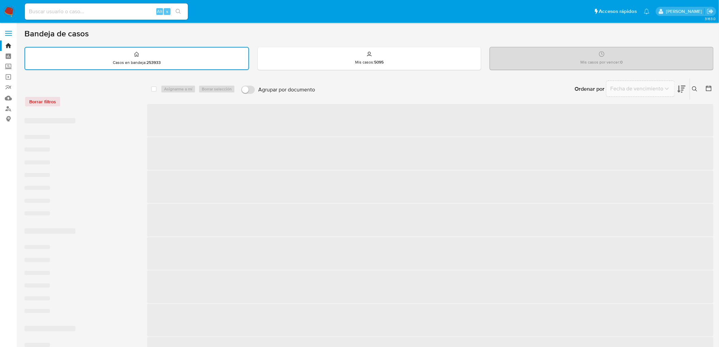
click at [87, 110] on div "Borrar filtros" at bounding box center [78, 98] width 109 height 29
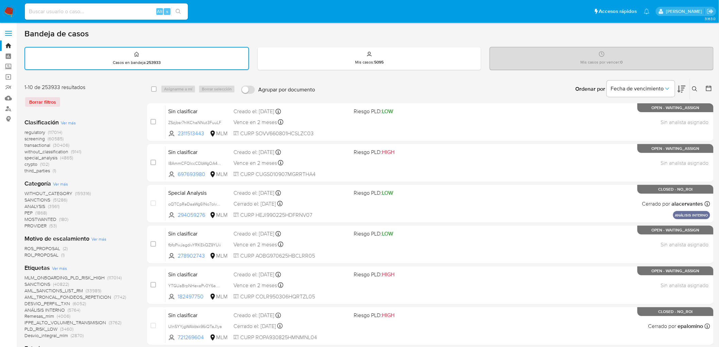
click at [5, 10] on img at bounding box center [9, 12] width 12 height 12
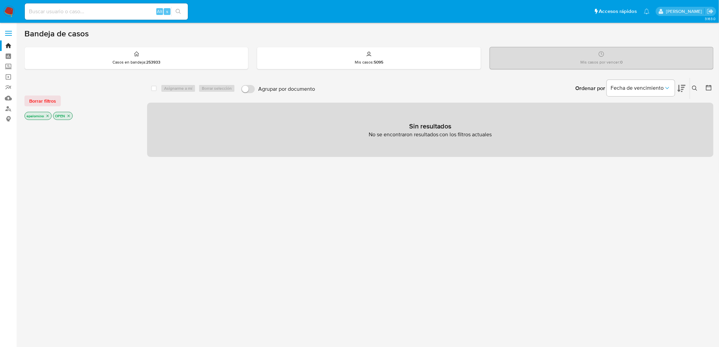
click at [55, 100] on span "Borrar filtros" at bounding box center [42, 101] width 27 height 10
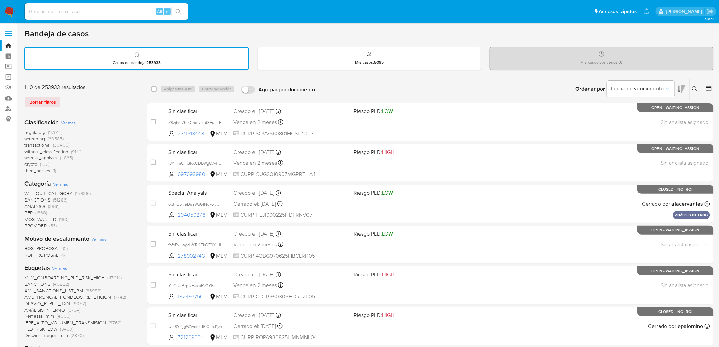
click at [114, 110] on div "1-10 de 253933 resultados Borrar filtros" at bounding box center [78, 98] width 109 height 29
click at [7, 12] on img at bounding box center [9, 12] width 12 height 12
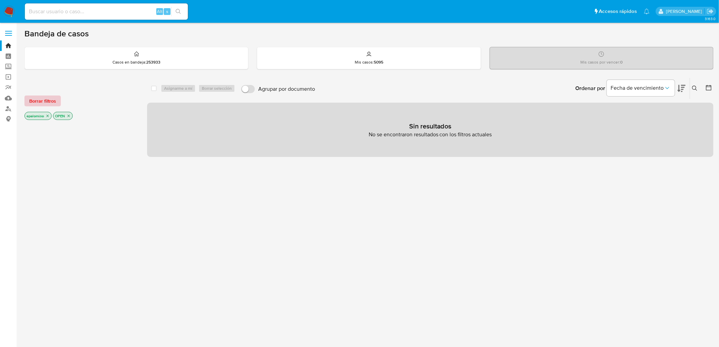
click at [45, 97] on span "Borrar filtros" at bounding box center [42, 101] width 27 height 10
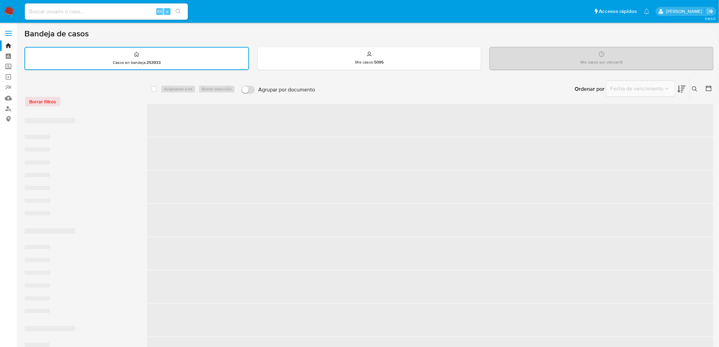
click at [102, 103] on div "Borrar filtros" at bounding box center [78, 101] width 109 height 11
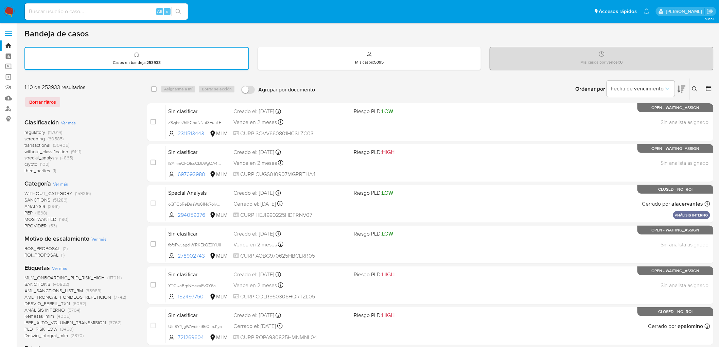
drag, startPoint x: 11, startPoint y: 7, endPoint x: 37, endPoint y: 51, distance: 50.8
click at [10, 7] on img at bounding box center [9, 12] width 12 height 12
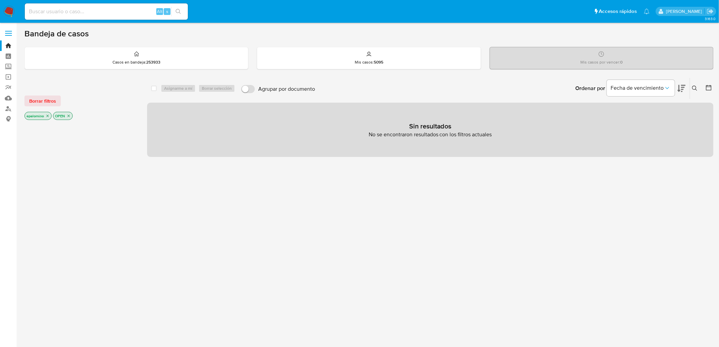
click at [47, 96] on span "Borrar filtros" at bounding box center [42, 101] width 27 height 10
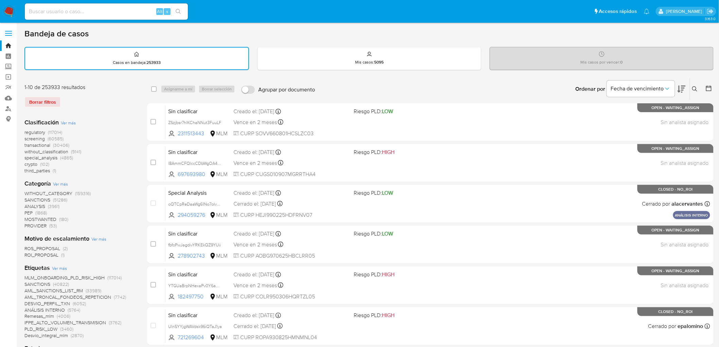
click at [100, 109] on div "1-10 de 253933 resultados Borrar filtros" at bounding box center [78, 98] width 109 height 29
click at [10, 10] on img at bounding box center [9, 12] width 12 height 12
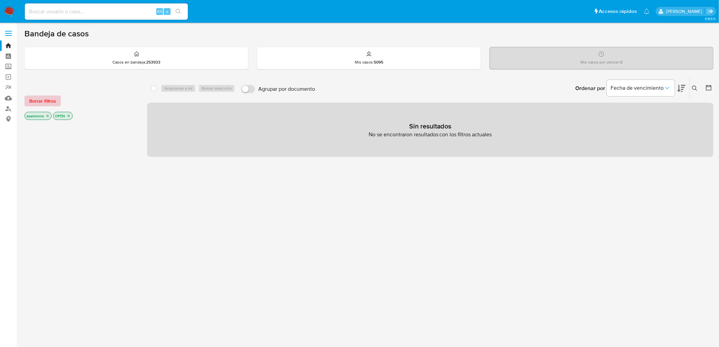
click at [41, 96] on span "Borrar filtros" at bounding box center [42, 101] width 27 height 10
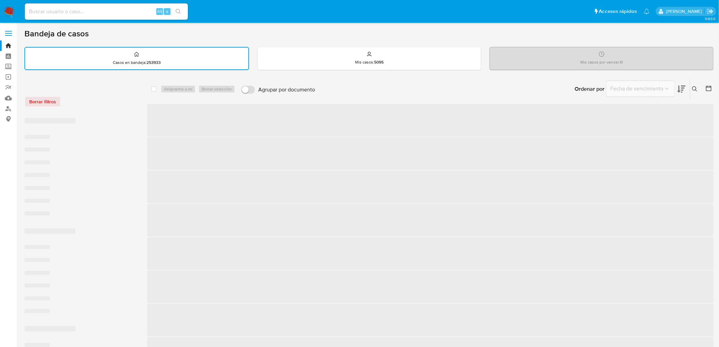
click at [86, 101] on div "Borrar filtros" at bounding box center [78, 101] width 109 height 11
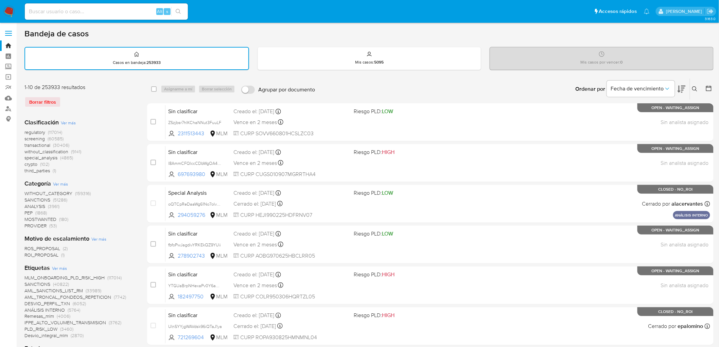
click at [10, 9] on img at bounding box center [9, 12] width 12 height 12
click at [109, 120] on div "Clasificación Ver más regulatory (117014) screening (60585) transactional (3040…" at bounding box center [80, 146] width 112 height 56
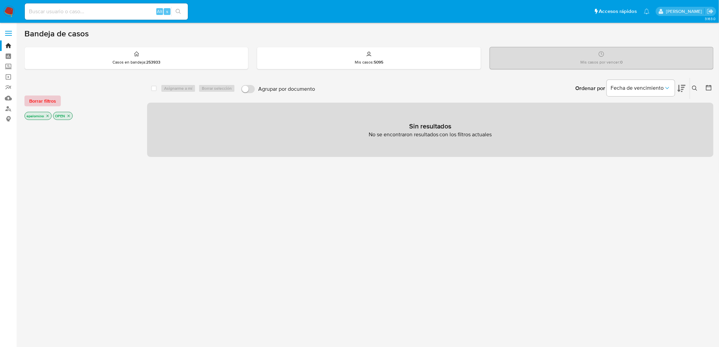
click at [47, 103] on span "Borrar filtros" at bounding box center [42, 101] width 27 height 10
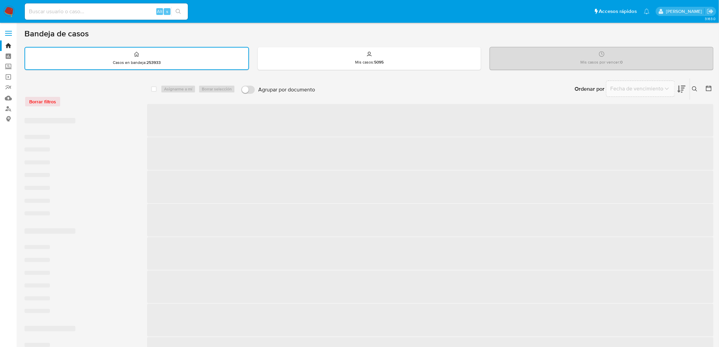
click at [91, 114] on div "‌ ‌ ‌ ‌ ‌ ‌ ‌ ‌ ‌ ‌ ‌ ‌ ‌ ‌ ‌ ‌ ‌ ‌ ‌ ‌ ‌ ‌ ‌ ‌ ‌ ‌ ‌ ‌ ‌ ‌" at bounding box center [80, 325] width 112 height 424
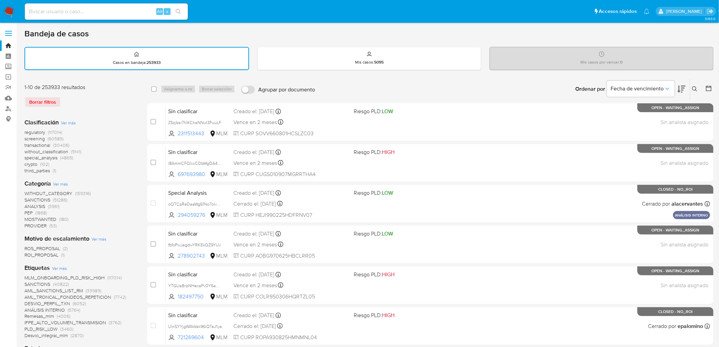
click at [10, 9] on img at bounding box center [9, 12] width 12 height 12
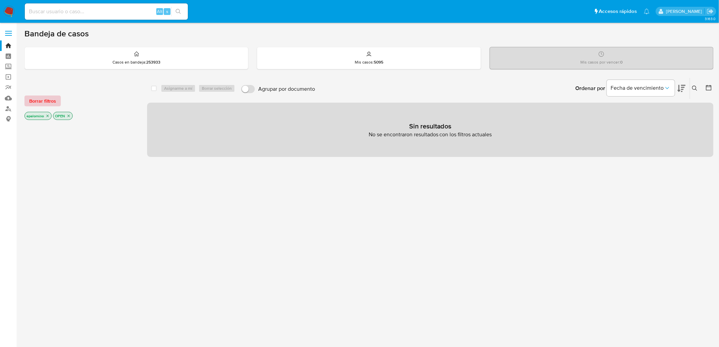
click at [40, 102] on span "Borrar filtros" at bounding box center [42, 101] width 27 height 10
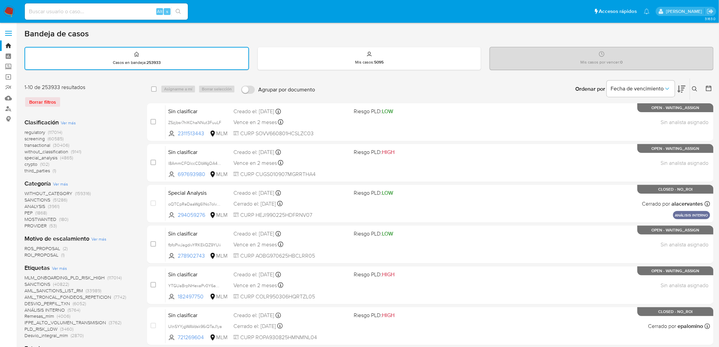
click at [8, 17] on nav "Pausado Ver notificaciones Alt s Accesos rápidos Presiona las siguientes teclas…" at bounding box center [359, 11] width 719 height 23
click at [8, 12] on img at bounding box center [9, 12] width 12 height 12
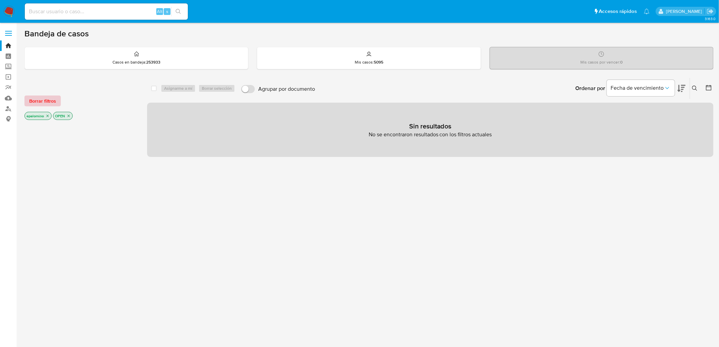
click at [45, 100] on span "Borrar filtros" at bounding box center [42, 101] width 27 height 10
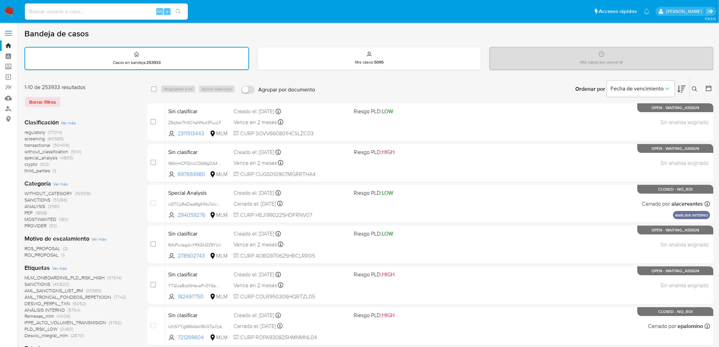
click at [11, 17] on nav "Pausado Ver notificaciones Alt s Accesos rápidos Presiona las siguientes teclas…" at bounding box center [359, 11] width 719 height 23
click at [9, 11] on img at bounding box center [9, 12] width 12 height 12
click at [104, 136] on div "regulatory (117014) screening (60585) transactional (30406) without_classificat…" at bounding box center [80, 151] width 112 height 45
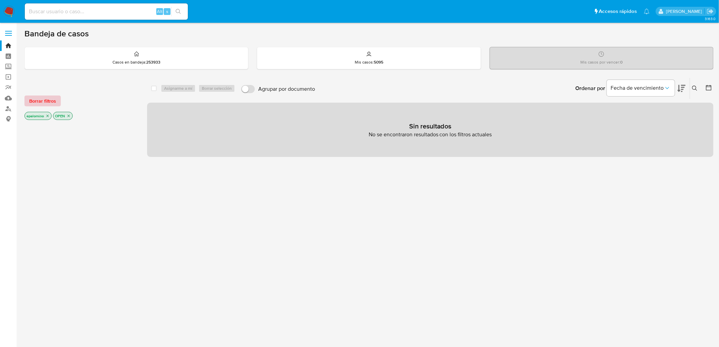
click at [44, 99] on span "Borrar filtros" at bounding box center [42, 101] width 27 height 10
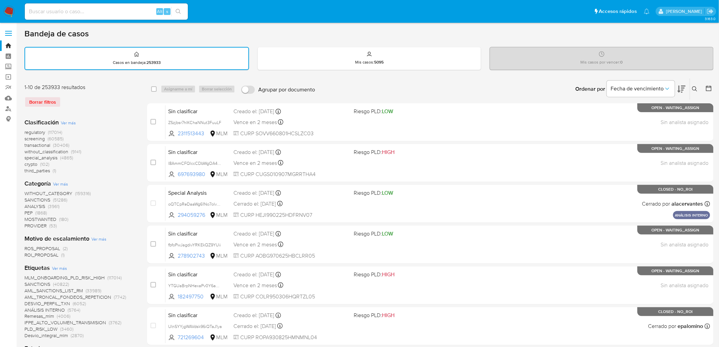
click at [12, 12] on img at bounding box center [9, 12] width 12 height 12
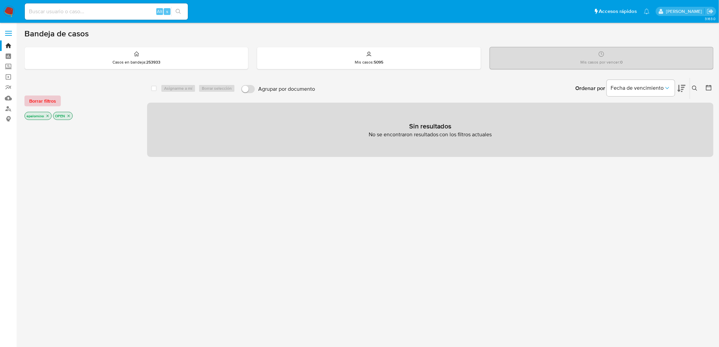
click at [43, 102] on span "Borrar filtros" at bounding box center [42, 101] width 27 height 10
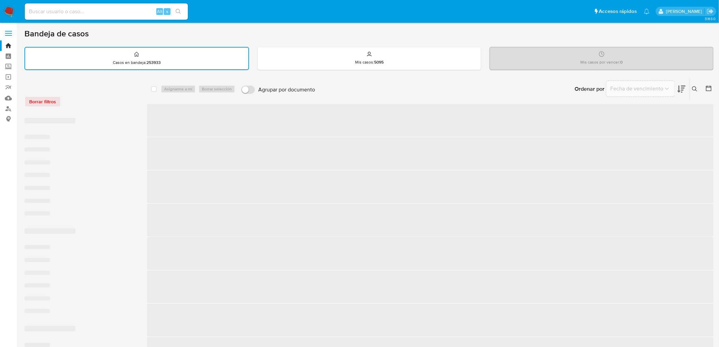
click at [115, 104] on div "Borrar filtros" at bounding box center [78, 101] width 109 height 11
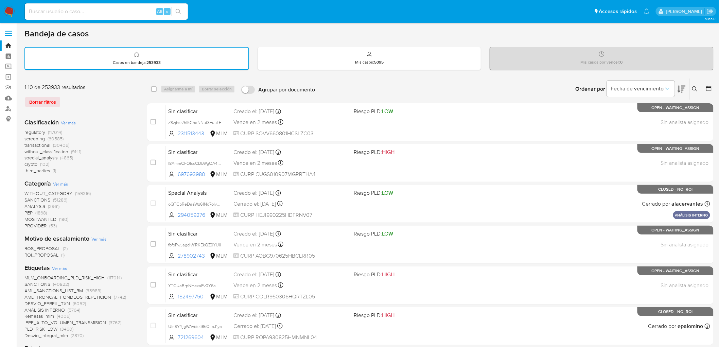
click at [10, 11] on img at bounding box center [9, 12] width 12 height 12
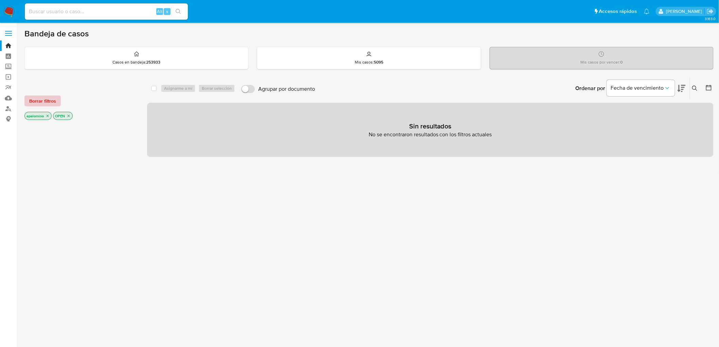
click at [46, 101] on span "Borrar filtros" at bounding box center [42, 101] width 27 height 10
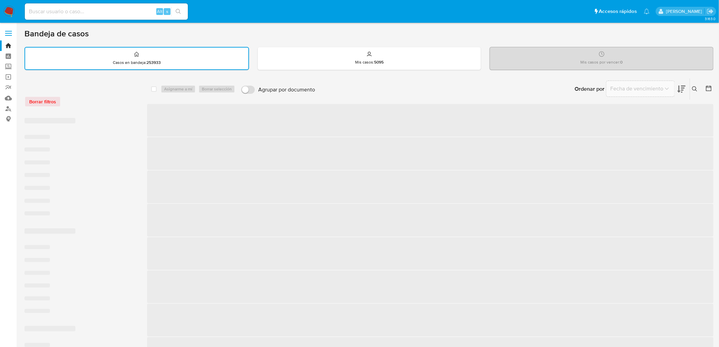
click at [100, 104] on div "Borrar filtros" at bounding box center [78, 101] width 109 height 11
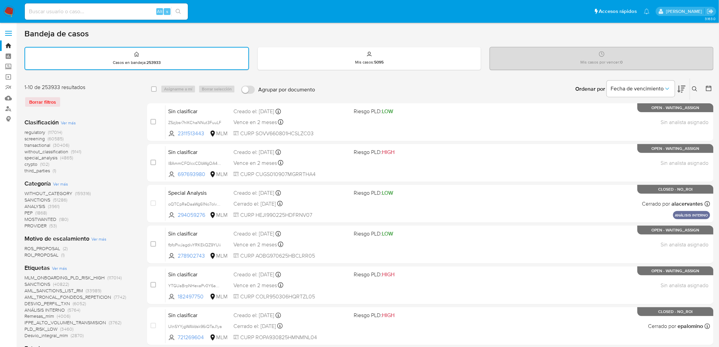
click at [8, 11] on img at bounding box center [9, 12] width 12 height 12
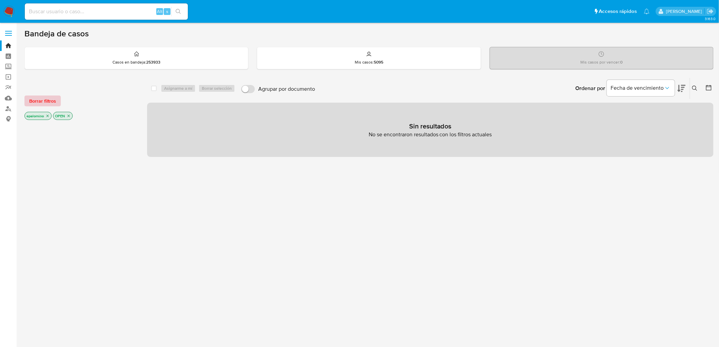
click at [40, 103] on span "Borrar filtros" at bounding box center [42, 101] width 27 height 10
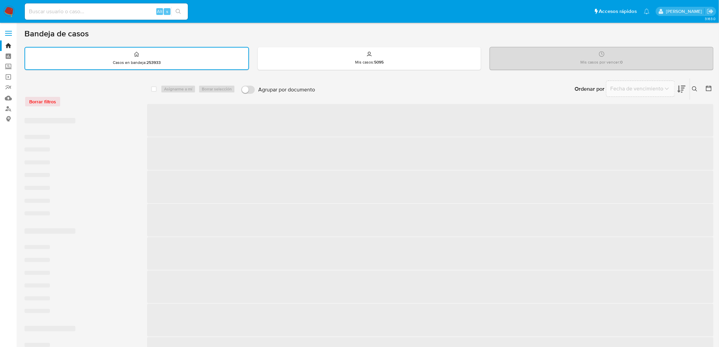
click at [125, 115] on div "‌ ‌ ‌ ‌ ‌ ‌ ‌ ‌ ‌ ‌ ‌ ‌ ‌ ‌ ‌ ‌ ‌ ‌ ‌ ‌ ‌ ‌ ‌ ‌ ‌ ‌ ‌ ‌ ‌ ‌" at bounding box center [80, 325] width 112 height 424
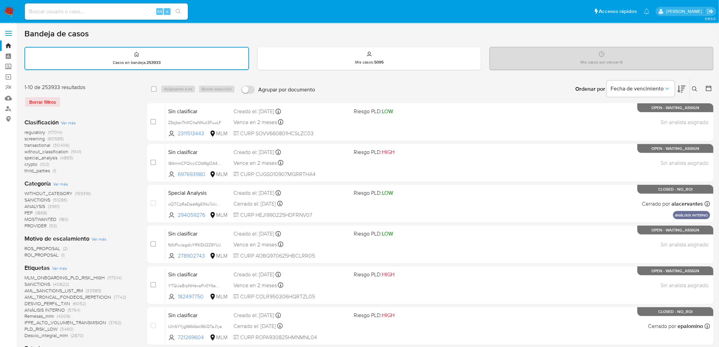
click at [11, 7] on img at bounding box center [9, 12] width 12 height 12
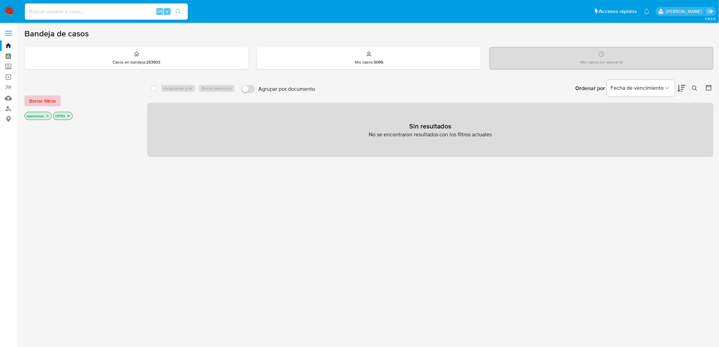
click at [29, 100] on span "Borrar filtros" at bounding box center [42, 101] width 27 height 10
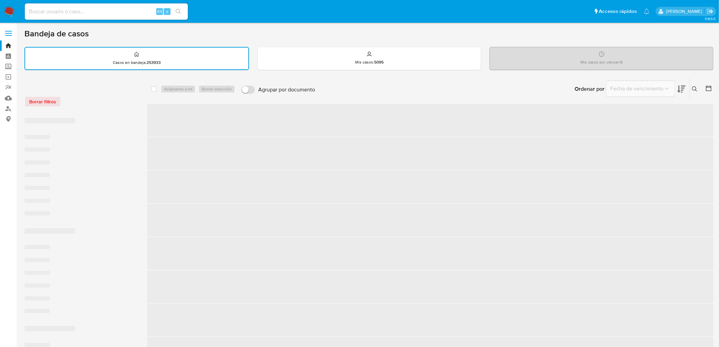
click at [114, 104] on div "Borrar filtros" at bounding box center [78, 101] width 109 height 11
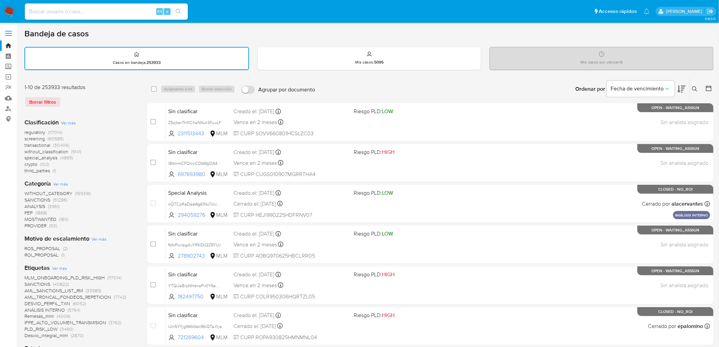
click at [7, 10] on img at bounding box center [9, 12] width 12 height 12
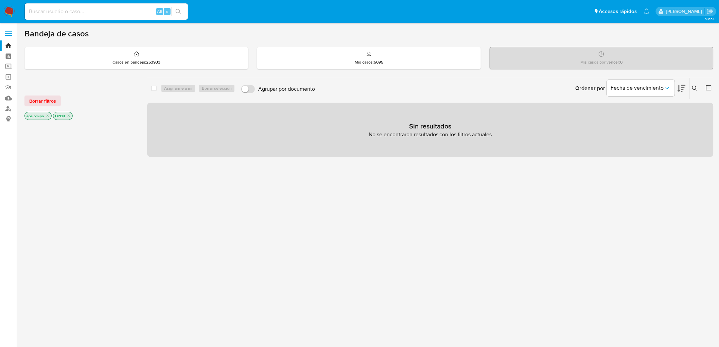
click at [48, 106] on div "Borrar filtros epalomino OPEN" at bounding box center [78, 102] width 109 height 38
click at [45, 100] on span "Borrar filtros" at bounding box center [42, 101] width 27 height 10
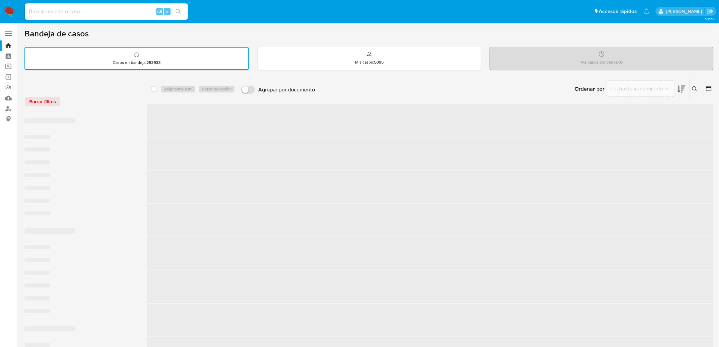
click at [101, 101] on div "Borrar filtros" at bounding box center [78, 101] width 109 height 11
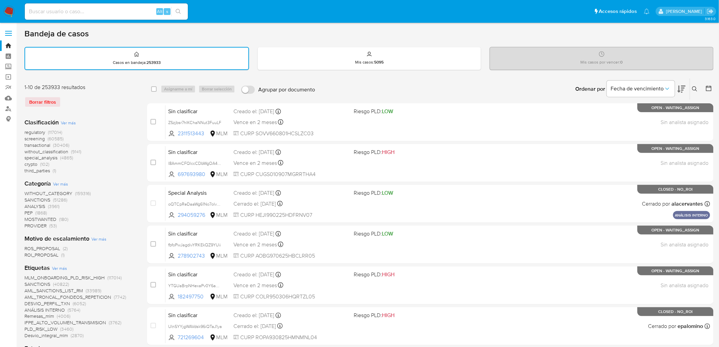
click at [5, 13] on img at bounding box center [9, 12] width 12 height 12
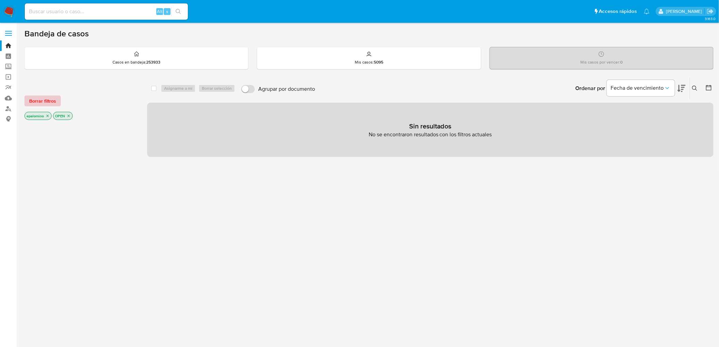
click at [53, 100] on span "Borrar filtros" at bounding box center [42, 101] width 27 height 10
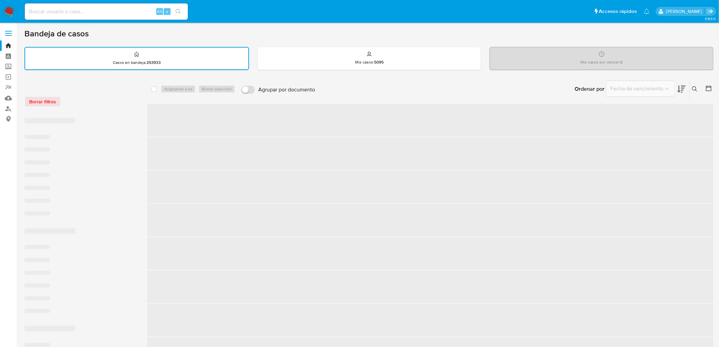
click at [83, 104] on div "Borrar filtros" at bounding box center [78, 101] width 109 height 11
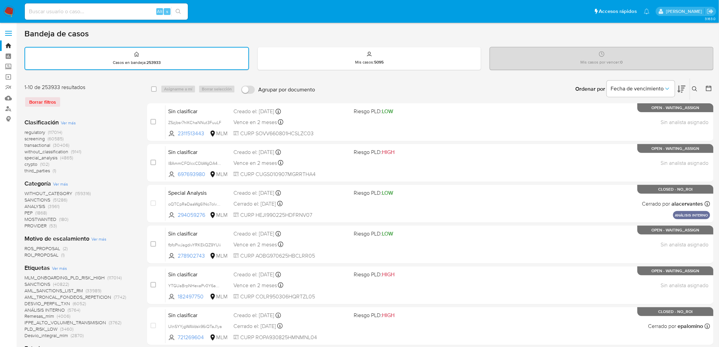
click at [11, 12] on img at bounding box center [9, 12] width 12 height 12
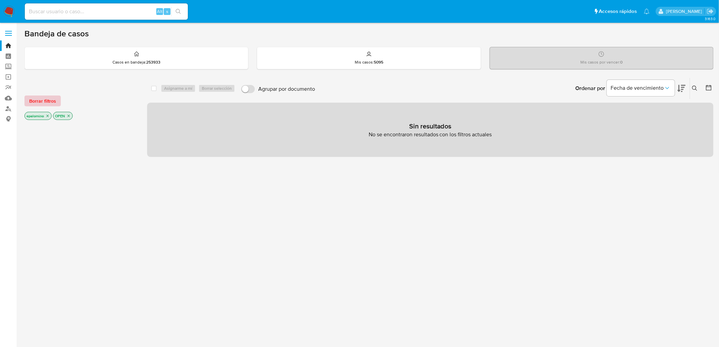
click at [54, 100] on span "Borrar filtros" at bounding box center [42, 101] width 27 height 10
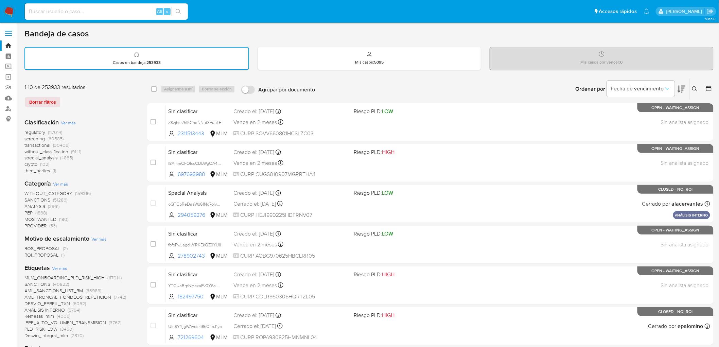
click at [6, 14] on img at bounding box center [9, 12] width 12 height 12
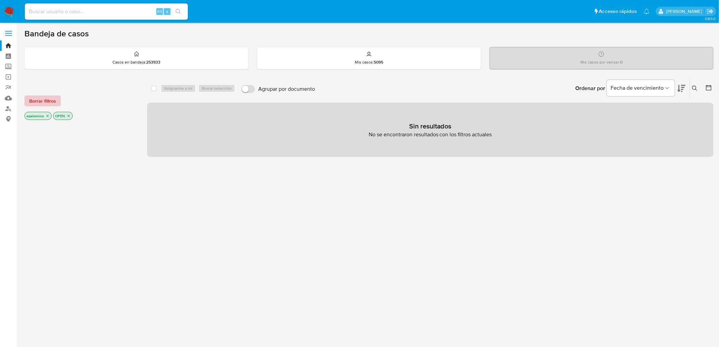
click at [36, 100] on span "Borrar filtros" at bounding box center [42, 101] width 27 height 10
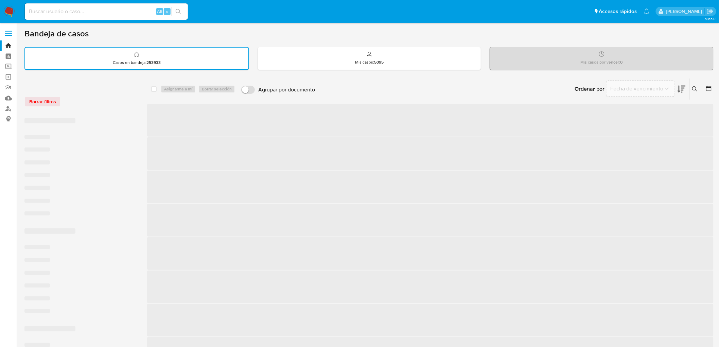
click at [104, 104] on div "Borrar filtros" at bounding box center [78, 101] width 109 height 11
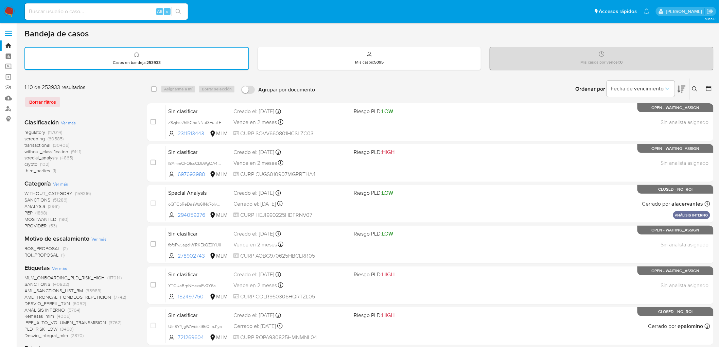
click at [10, 9] on img at bounding box center [9, 12] width 12 height 12
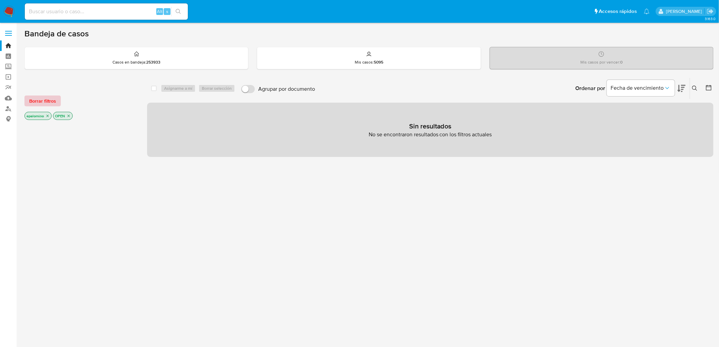
click at [42, 101] on span "Borrar filtros" at bounding box center [42, 101] width 27 height 10
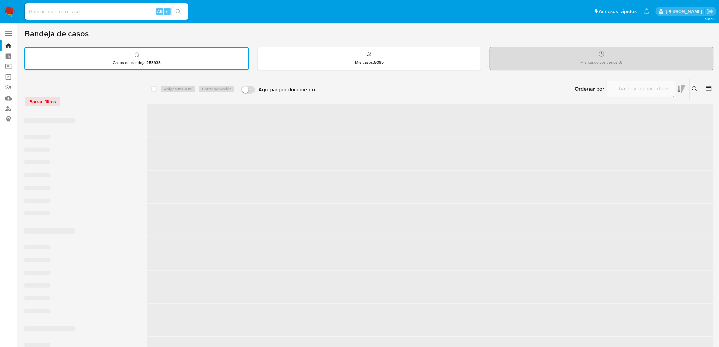
click at [84, 108] on div "Borrar filtros" at bounding box center [78, 98] width 109 height 29
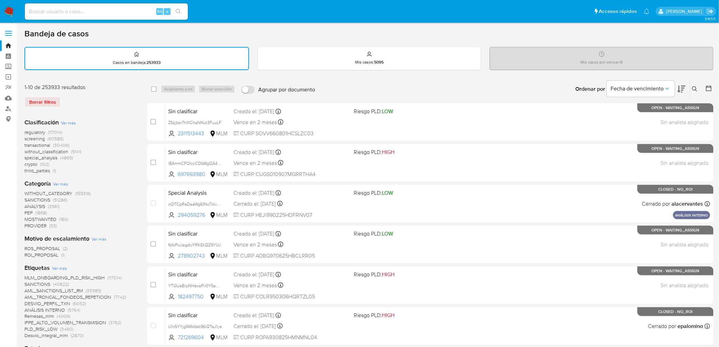
click at [9, 11] on img at bounding box center [9, 12] width 12 height 12
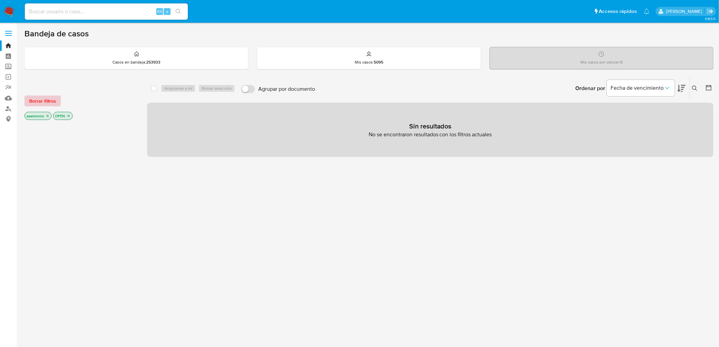
click at [35, 99] on span "Borrar filtros" at bounding box center [42, 101] width 27 height 10
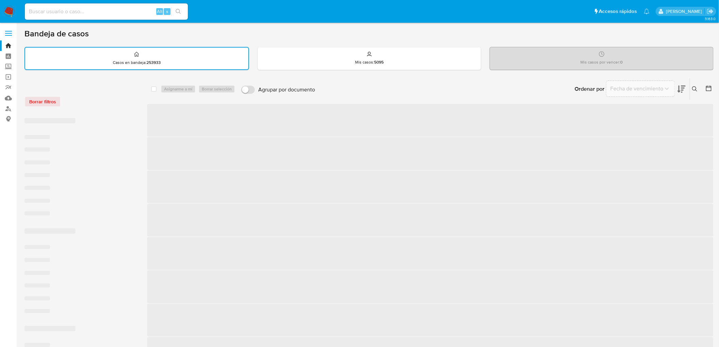
click at [103, 99] on div "Borrar filtros" at bounding box center [78, 101] width 109 height 11
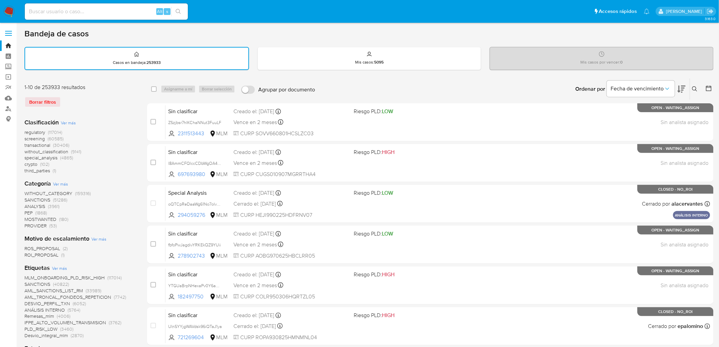
click at [12, 11] on img at bounding box center [9, 12] width 12 height 12
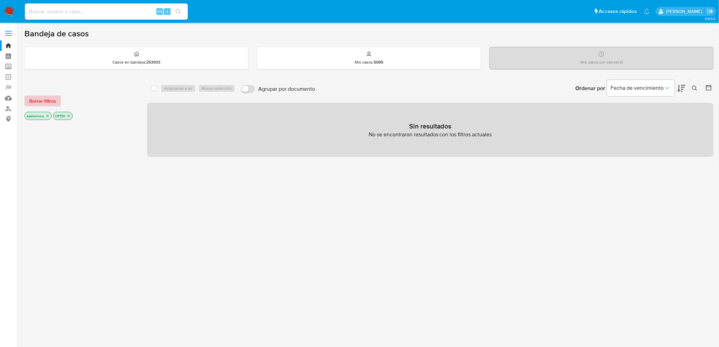
click at [34, 99] on span "Borrar filtros" at bounding box center [42, 101] width 27 height 10
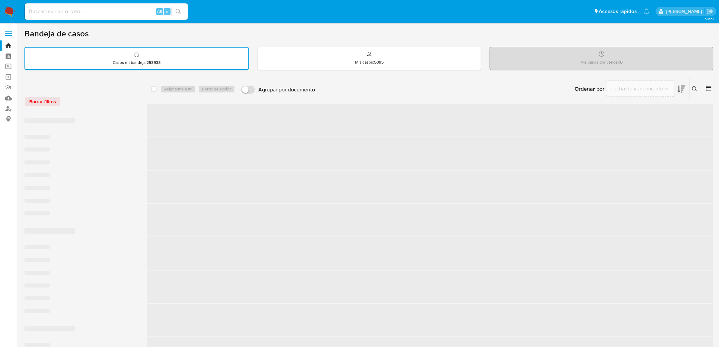
click at [77, 101] on div "Borrar filtros" at bounding box center [78, 101] width 109 height 11
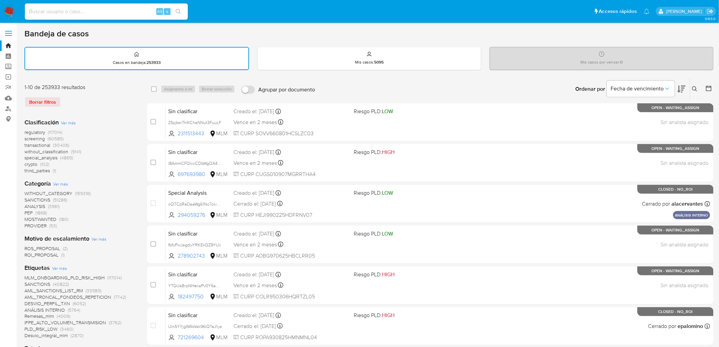
click at [11, 12] on img at bounding box center [9, 12] width 12 height 12
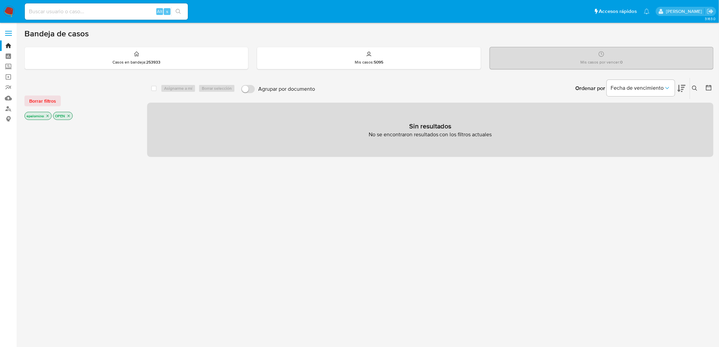
click at [55, 96] on button "Borrar filtros" at bounding box center [42, 101] width 36 height 11
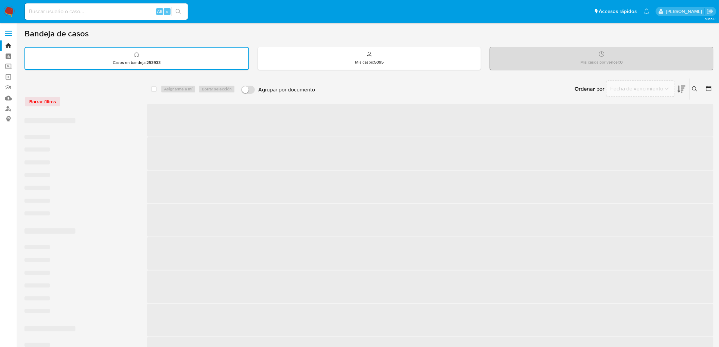
click at [98, 99] on div "Borrar filtros" at bounding box center [78, 101] width 109 height 11
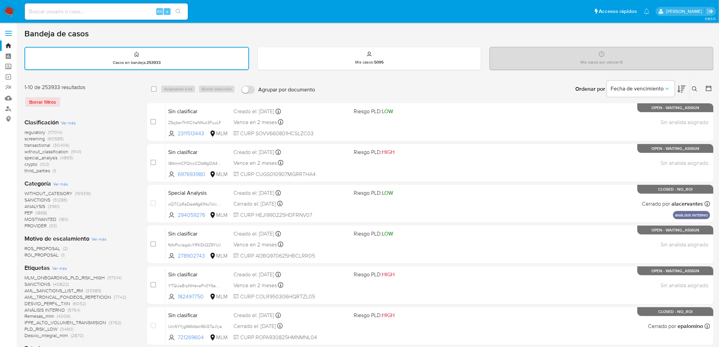
click at [5, 10] on img at bounding box center [9, 12] width 12 height 12
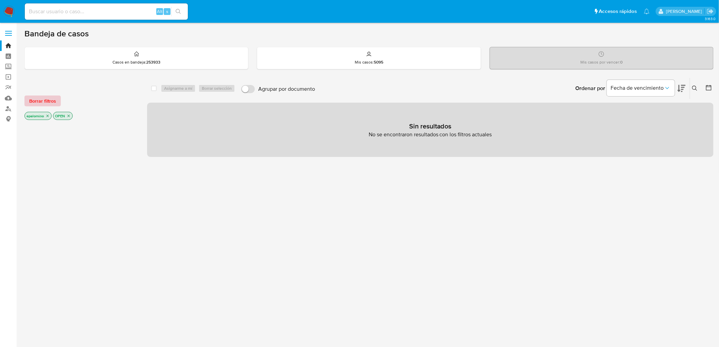
click at [42, 100] on span "Borrar filtros" at bounding box center [42, 101] width 27 height 10
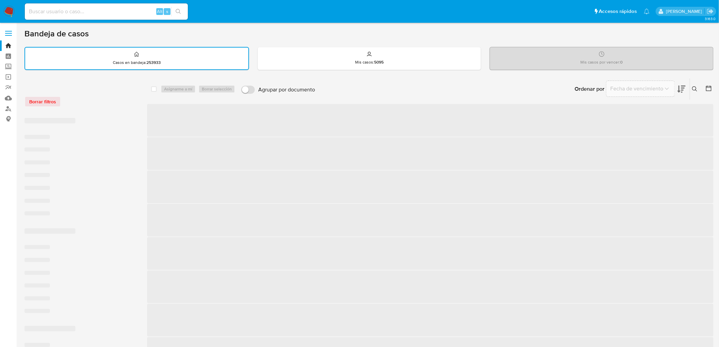
click at [95, 100] on div "Borrar filtros" at bounding box center [78, 101] width 109 height 11
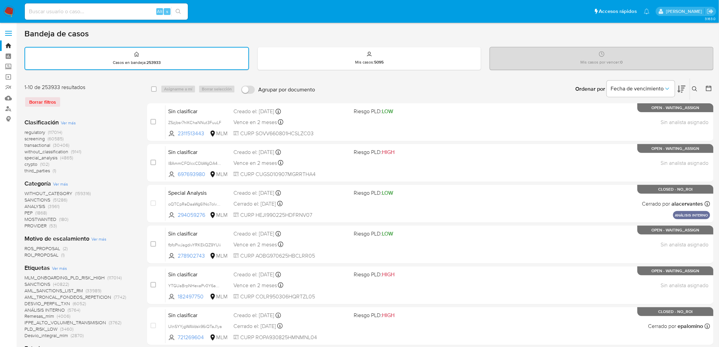
click at [123, 100] on div "Borrar filtros" at bounding box center [78, 102] width 109 height 11
click at [5, 11] on img at bounding box center [9, 12] width 12 height 12
click at [100, 100] on div "Borrar filtros" at bounding box center [78, 102] width 109 height 11
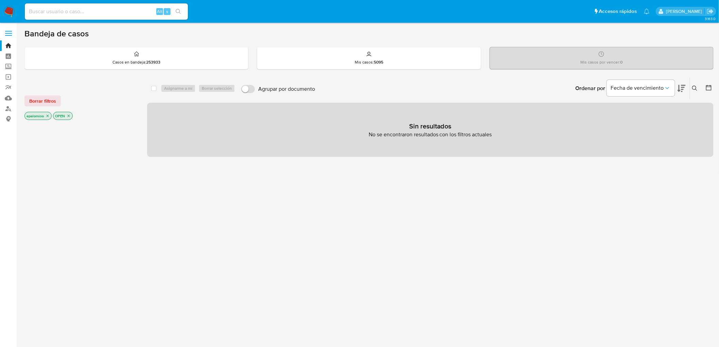
click at [46, 100] on span "Borrar filtros" at bounding box center [42, 101] width 27 height 10
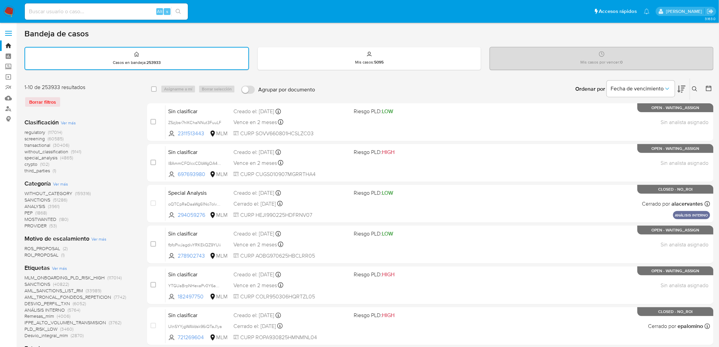
click at [114, 101] on div "Borrar filtros" at bounding box center [78, 102] width 109 height 11
click at [11, 14] on img at bounding box center [9, 12] width 12 height 12
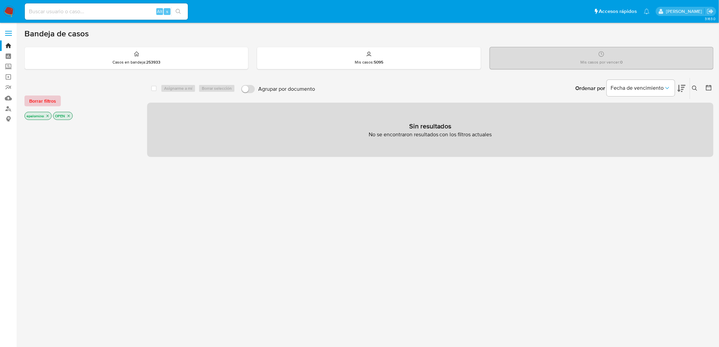
click at [39, 100] on span "Borrar filtros" at bounding box center [42, 101] width 27 height 10
